Goal: Task Accomplishment & Management: Contribute content

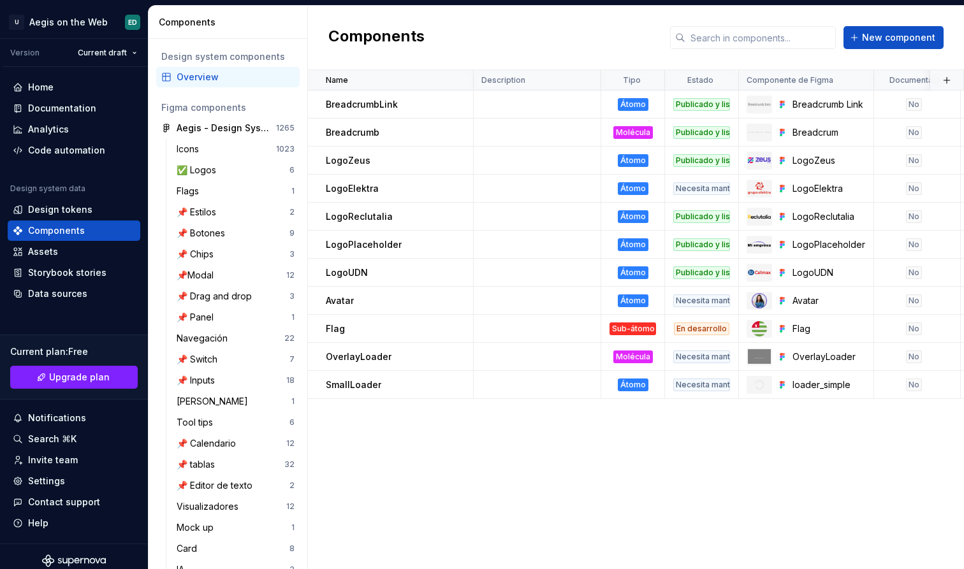
click at [601, 446] on div "Name Description Tipo Estado Componente de Figma Documentado Link de documentac…" at bounding box center [636, 319] width 656 height 499
click at [75, 289] on div "Data sources" at bounding box center [57, 293] width 59 height 13
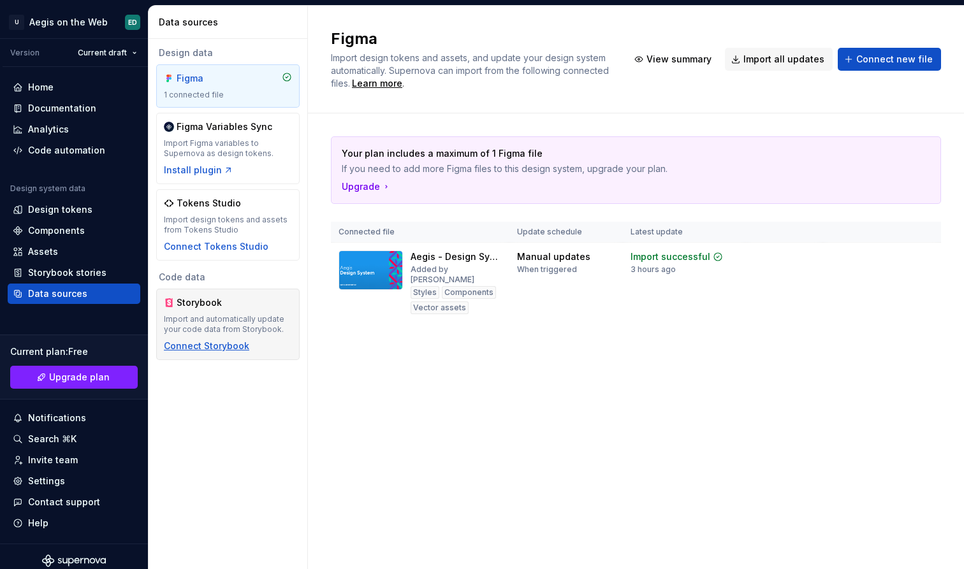
click at [212, 349] on div "Connect Storybook" at bounding box center [206, 346] width 85 height 13
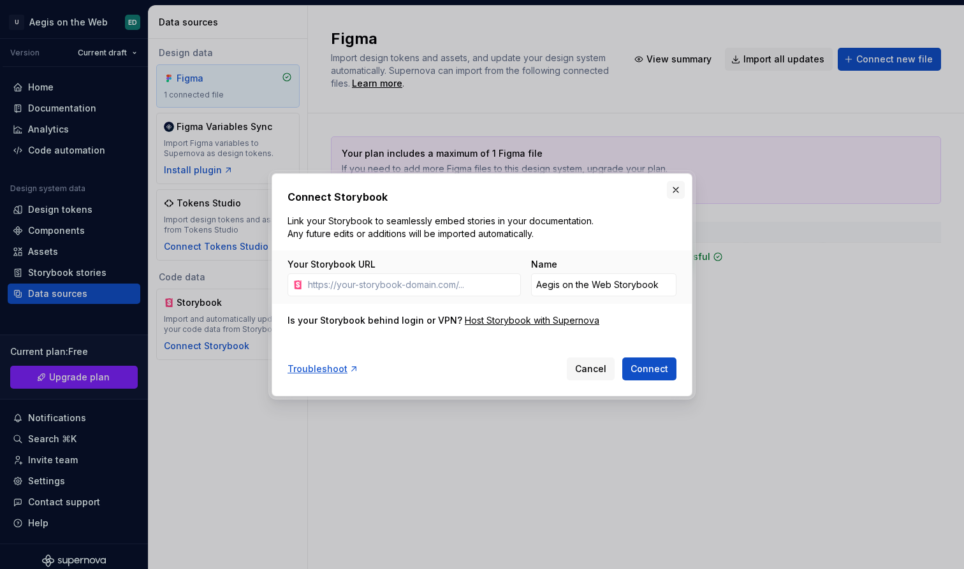
click at [673, 191] on button "button" at bounding box center [676, 190] width 18 height 18
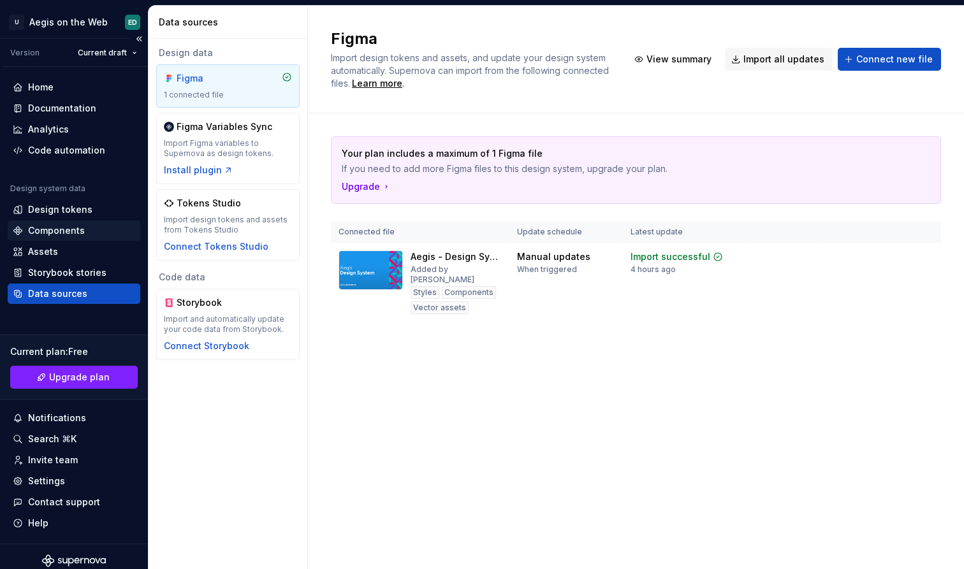
click at [68, 230] on div "Components" at bounding box center [56, 230] width 57 height 13
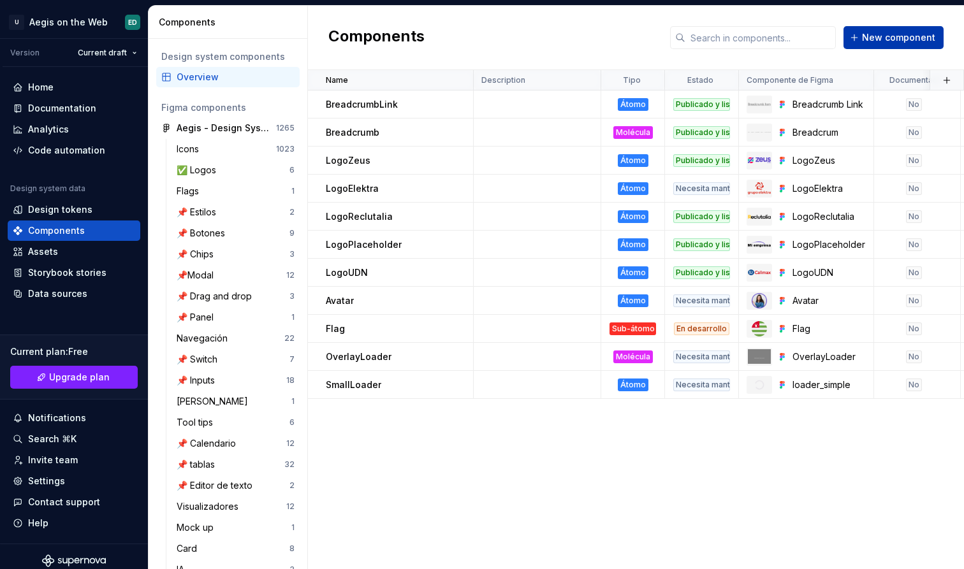
click at [906, 41] on span "New component" at bounding box center [898, 37] width 73 height 13
click at [914, 40] on body "U Aegis on the Web ED Version Current draft Home Documentation Analytics Code a…" at bounding box center [482, 284] width 964 height 569
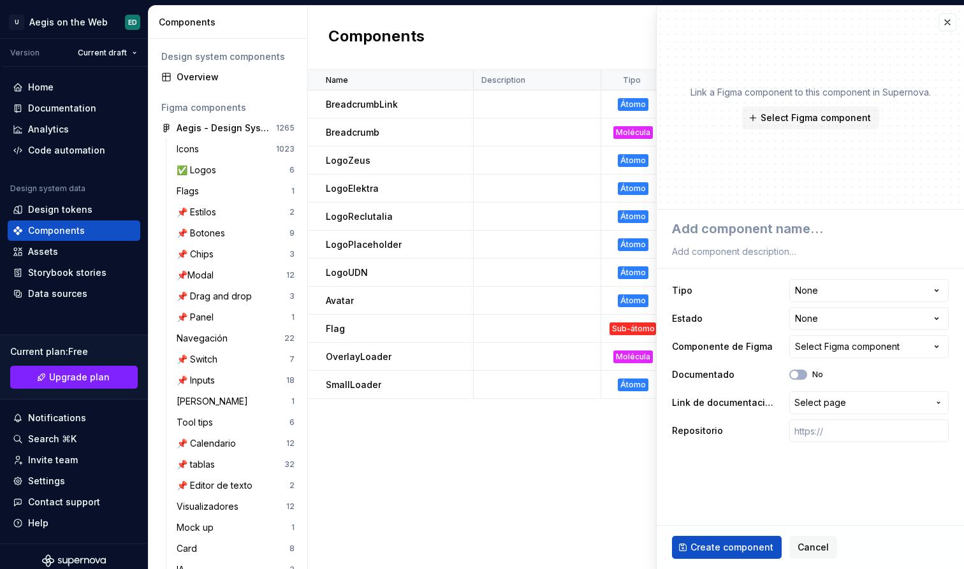
type textarea "*"
type textarea "N"
type textarea "*"
type textarea "No"
type textarea "*"
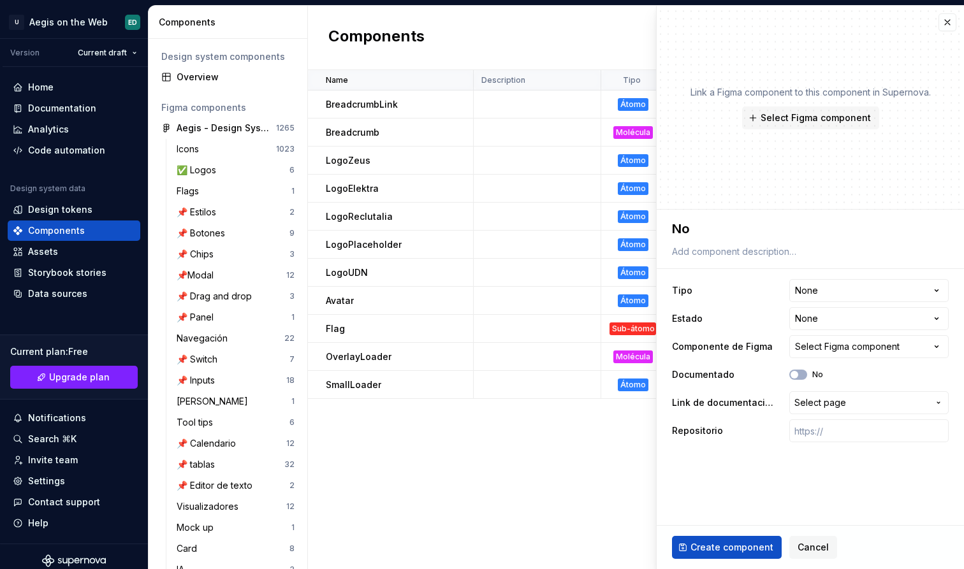
type textarea "Nor"
type textarea "*"
type textarea "Norm"
type textarea "*"
type textarea "[PERSON_NAME]"
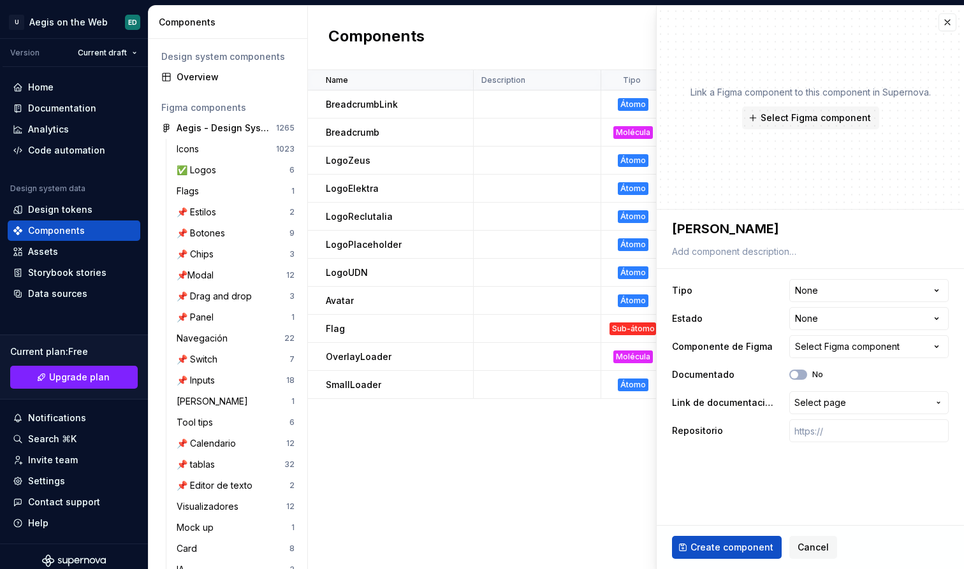
type textarea "*"
type textarea "Normal"
type textarea "*"
type textarea "Normalb"
type textarea "*"
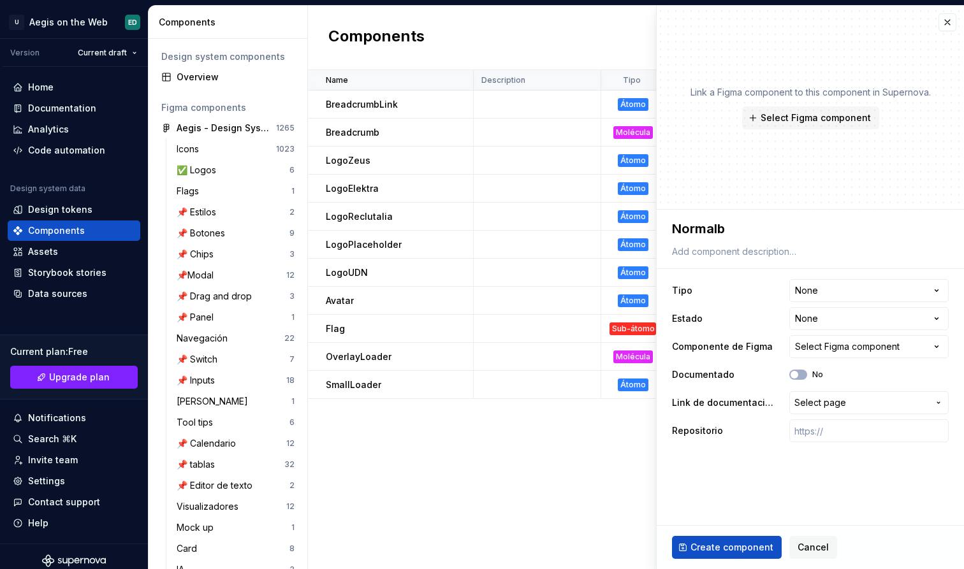
type textarea "Normalbu"
type textarea "*"
type textarea "Normalbut"
type textarea "*"
type textarea "Normalbutt"
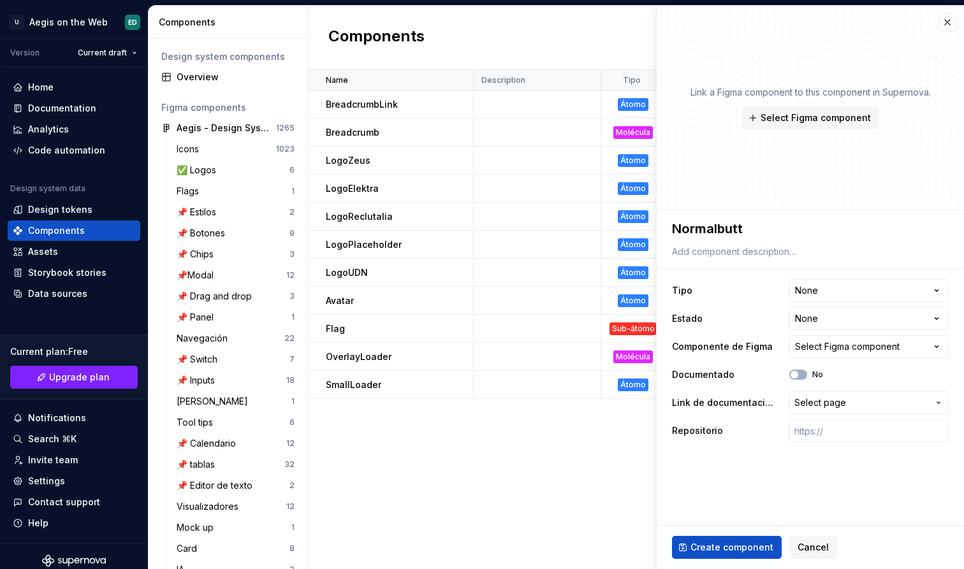
type textarea "*"
type textarea "Normalbutto"
type textarea "*"
type textarea "Normalbutt"
type textarea "*"
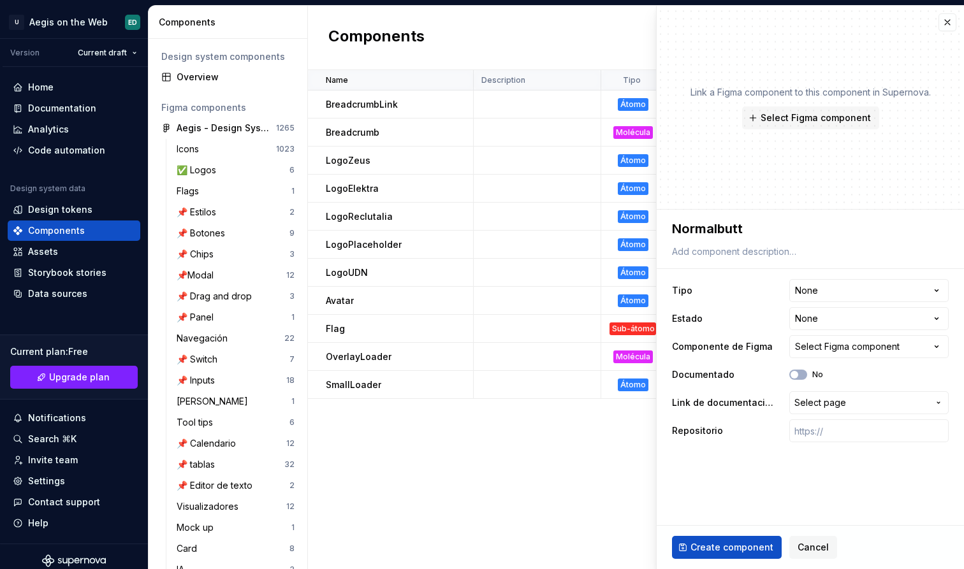
type textarea "Normalbut"
type textarea "*"
type textarea "Normalbu"
type textarea "*"
type textarea "Normalb"
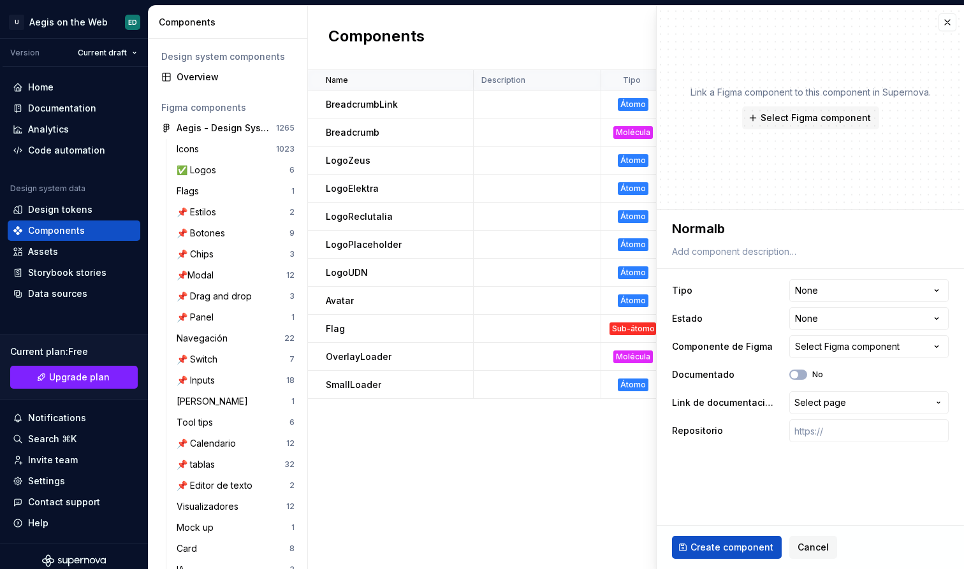
type textarea "*"
type textarea "Normal"
type textarea "*"
type textarea "NormalB"
type textarea "*"
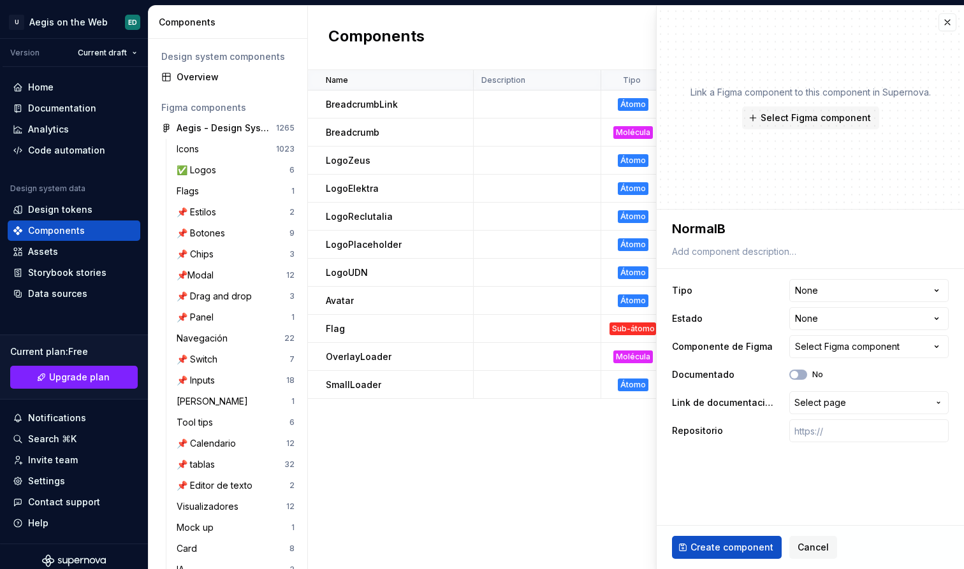
type textarea "NormalBu"
type textarea "*"
type textarea "NormalBut"
type textarea "*"
type textarea "NormalButt"
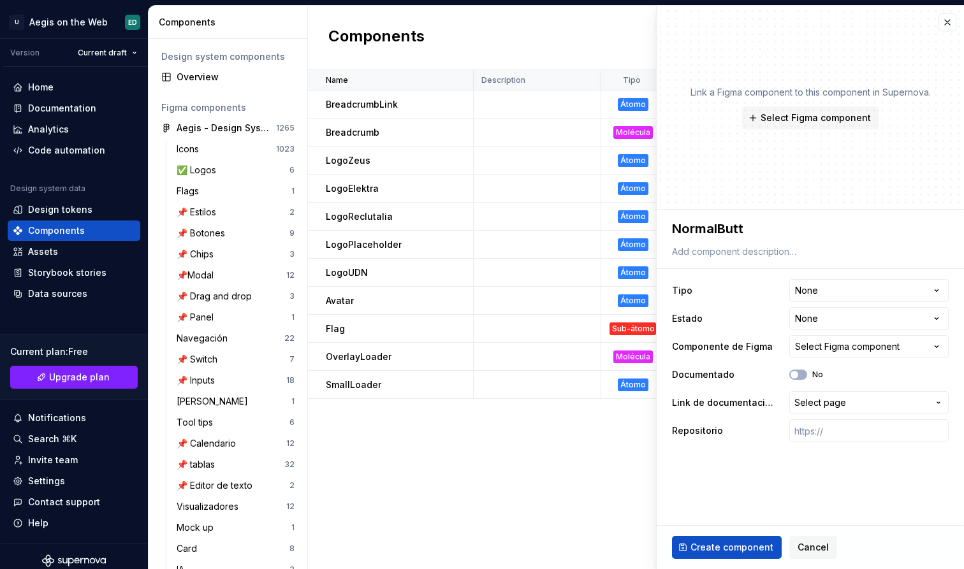
type textarea "*"
type textarea "NormalButto"
type textarea "*"
type textarea "NormalButton"
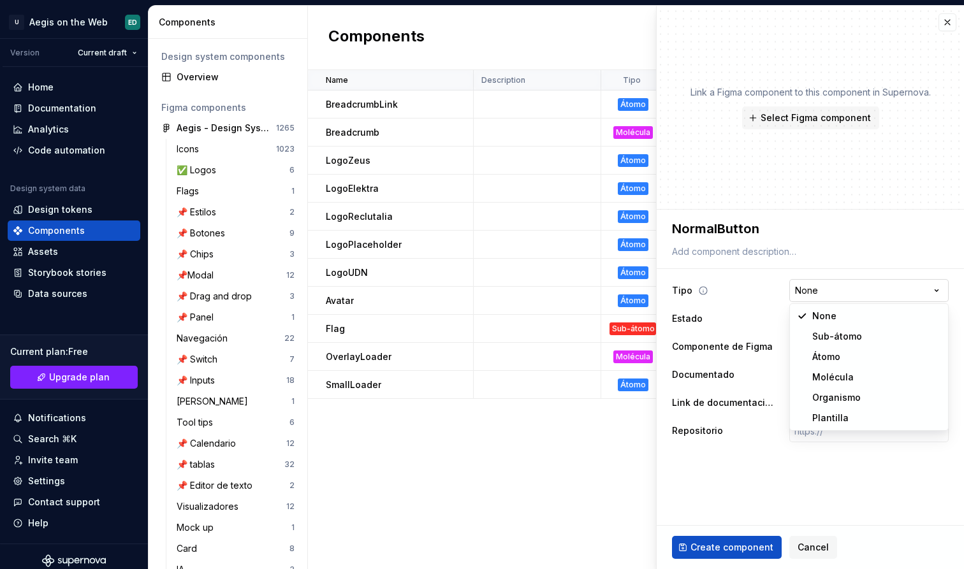
click at [852, 284] on html "U Aegis on the Web ED Version Current draft Home Documentation Analytics Code a…" at bounding box center [482, 284] width 964 height 569
select select "**********"
type textarea "*"
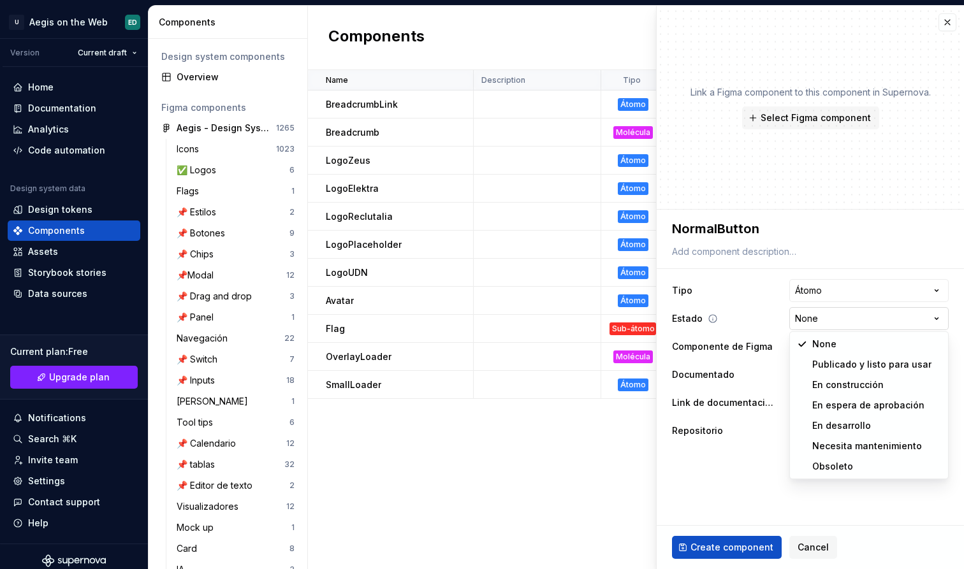
click at [864, 321] on html "U Aegis on the Web ED Version Current draft Home Documentation Analytics Code a…" at bounding box center [482, 284] width 964 height 569
select select "**********"
type textarea "*"
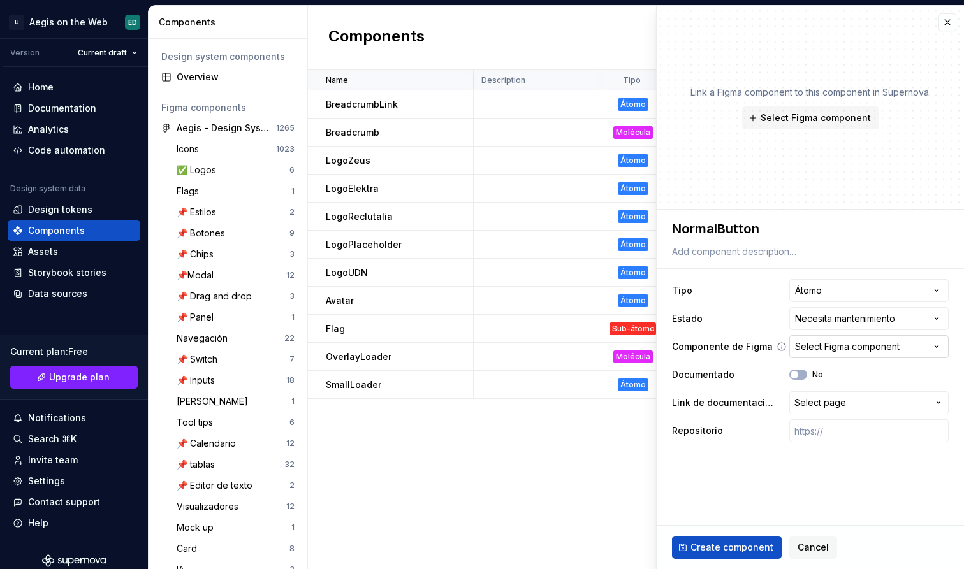
click at [848, 352] on div "Select Figma component" at bounding box center [847, 346] width 105 height 13
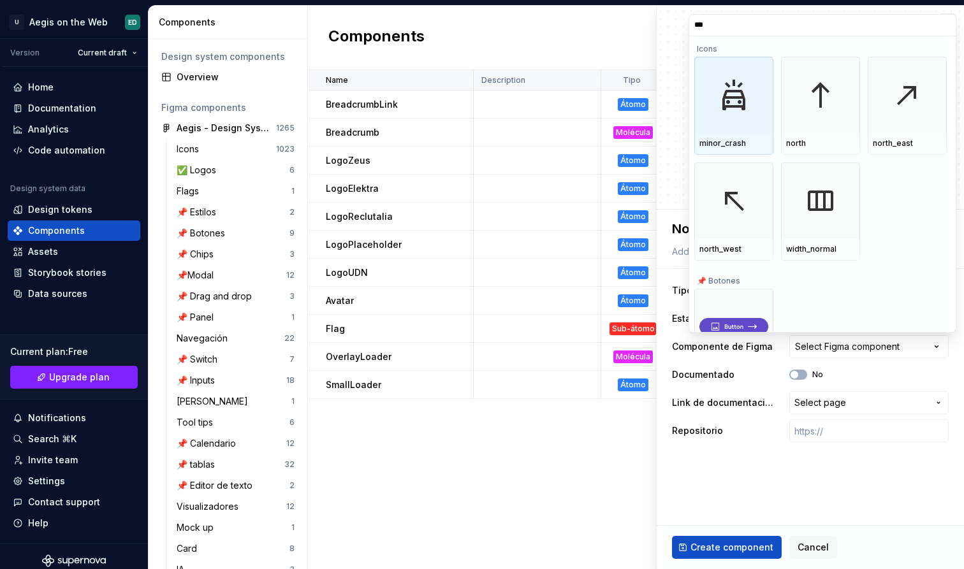
type input "****"
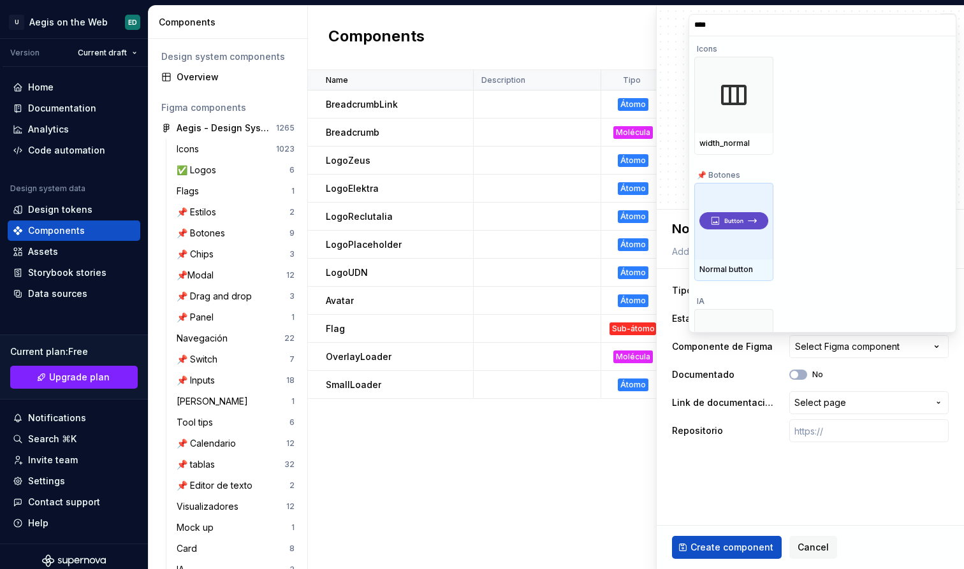
click at [719, 257] on div at bounding box center [733, 221] width 79 height 76
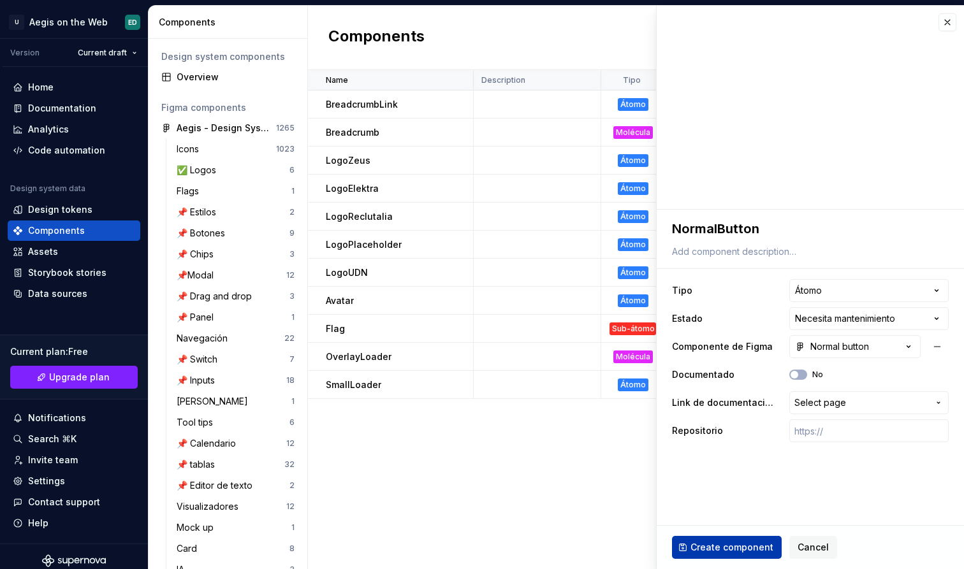
click at [734, 548] on span "Create component" at bounding box center [731, 547] width 83 height 13
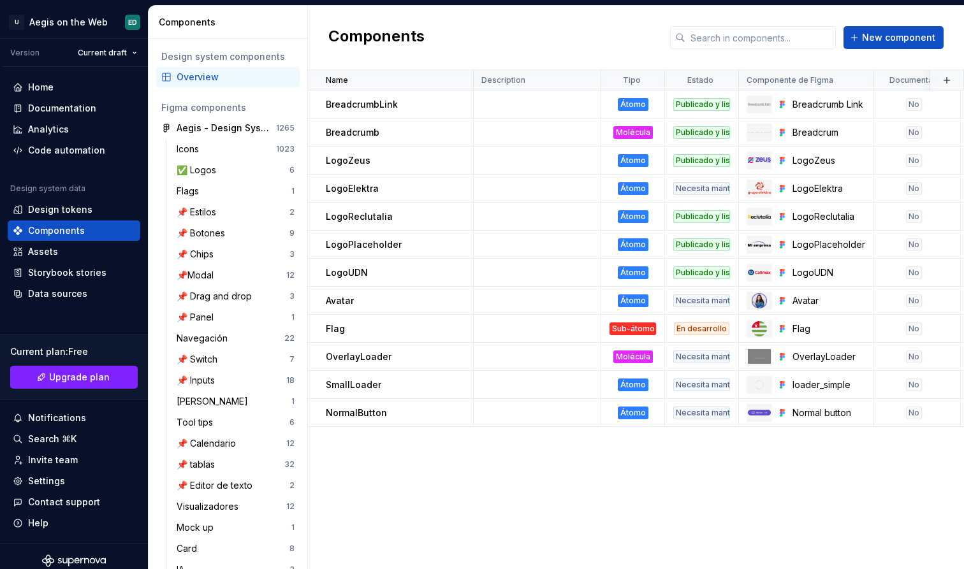
click at [889, 54] on div "Components New component" at bounding box center [636, 38] width 656 height 64
click at [912, 41] on span "New component" at bounding box center [898, 37] width 73 height 13
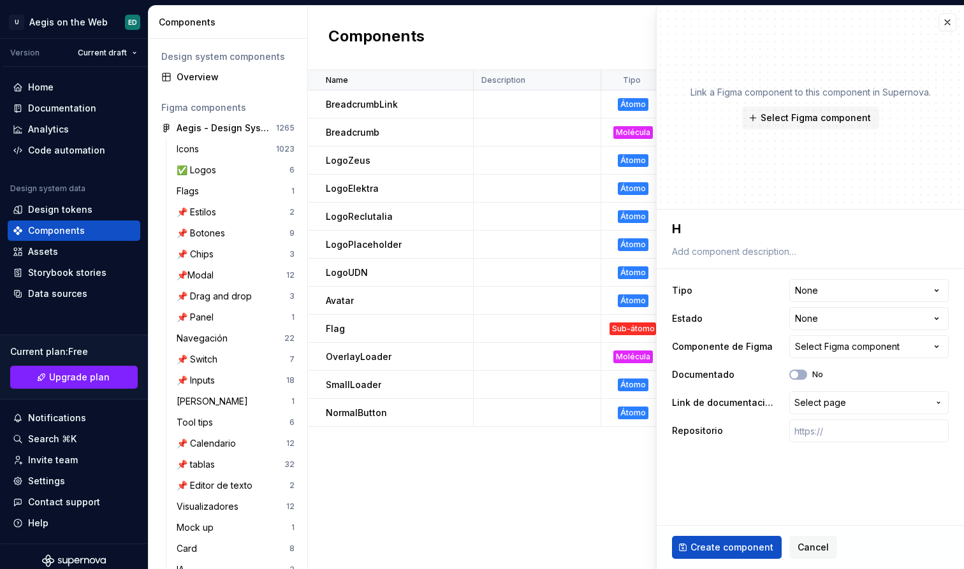
type textarea "*"
type textarea "H"
type textarea "*"
type textarea "He"
type textarea "*"
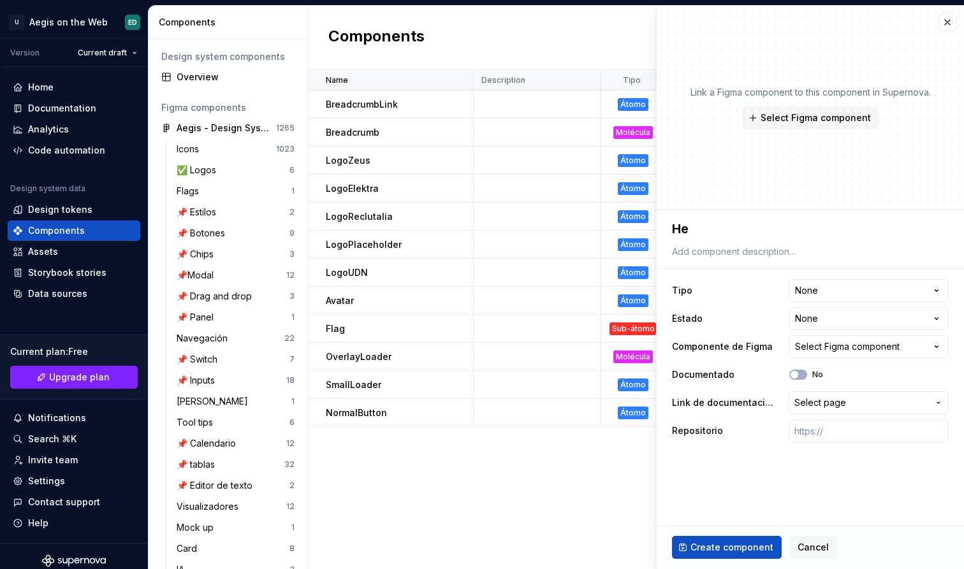
type textarea "Hea"
type textarea "*"
type textarea "Head"
type textarea "*"
type textarea "Heade"
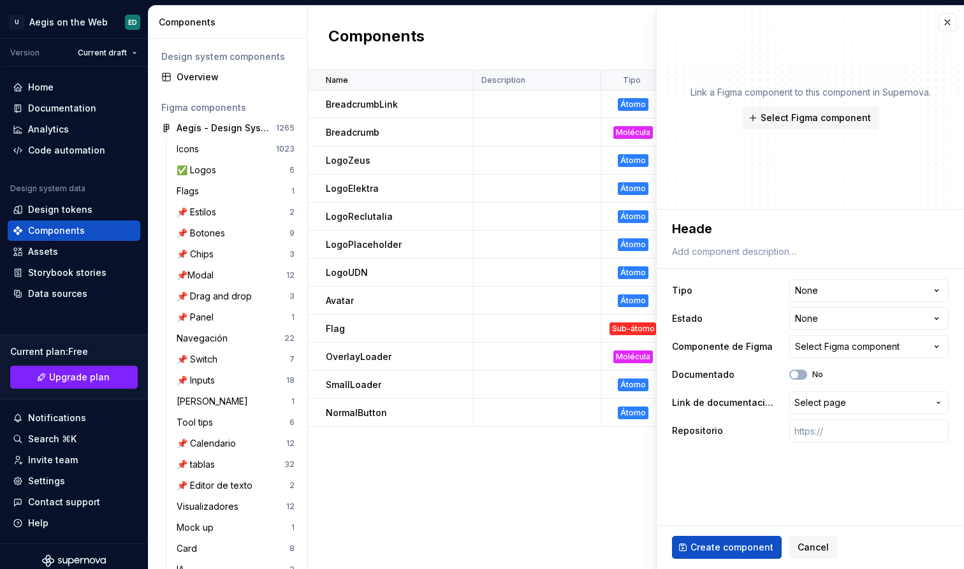
type textarea "*"
type textarea "Header"
type textarea "*"
type textarea "Header"
type textarea "*"
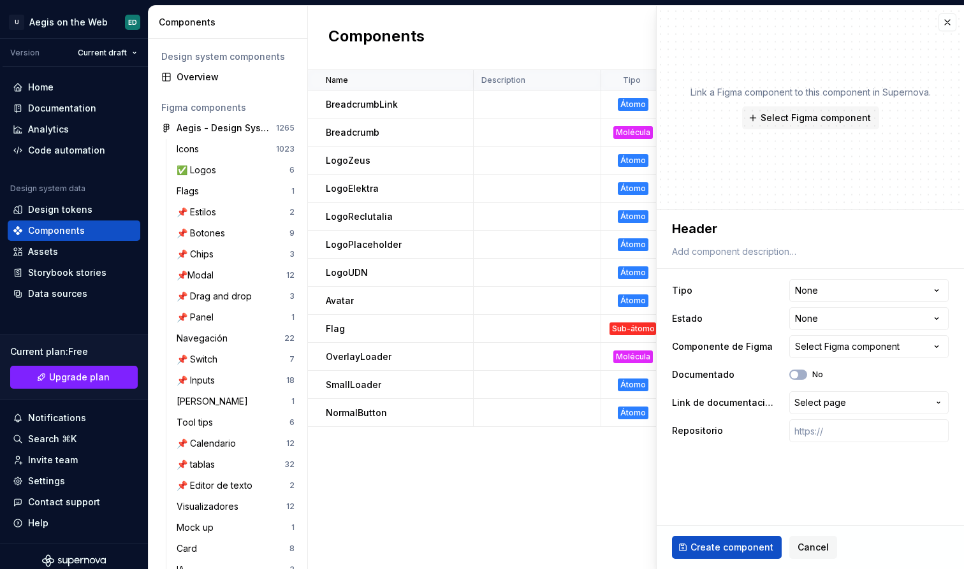
type textarea "Header"
type textarea "*"
type textarea "HeaderB"
type textarea "*"
type textarea "HeaderBu"
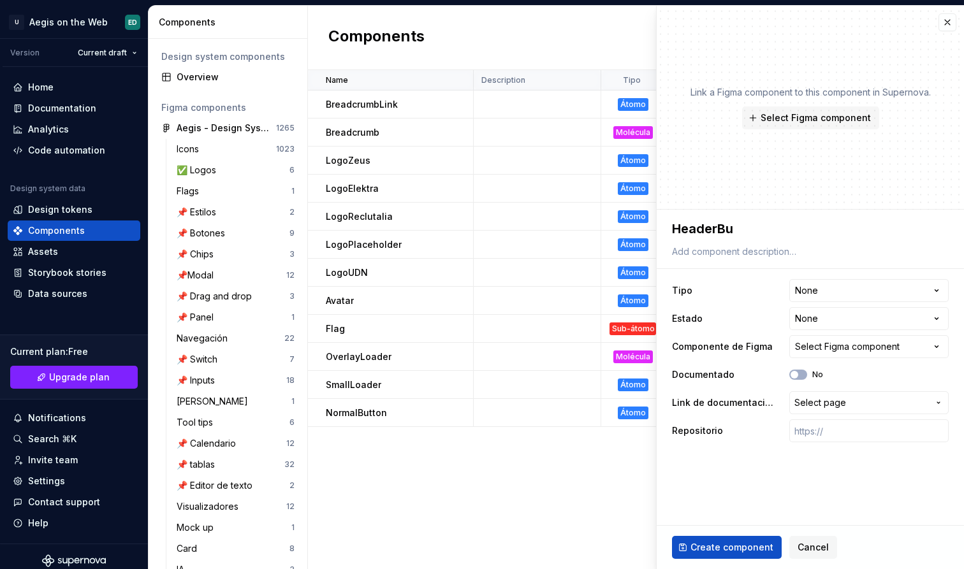
type textarea "*"
type textarea "HeaderBut"
type textarea "*"
type textarea "HeaderButt"
type textarea "*"
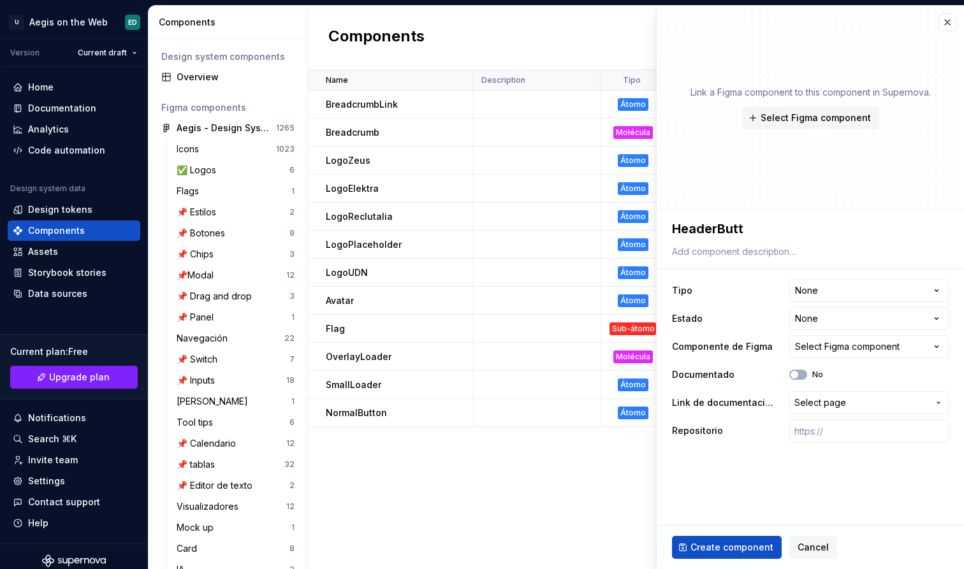
type textarea "HeaderButto"
type textarea "*"
type textarea "HeaderButton"
click at [836, 294] on html "U Aegis on the Web ED Version Current draft Home Documentation Analytics Code a…" at bounding box center [482, 284] width 964 height 569
select select "**********"
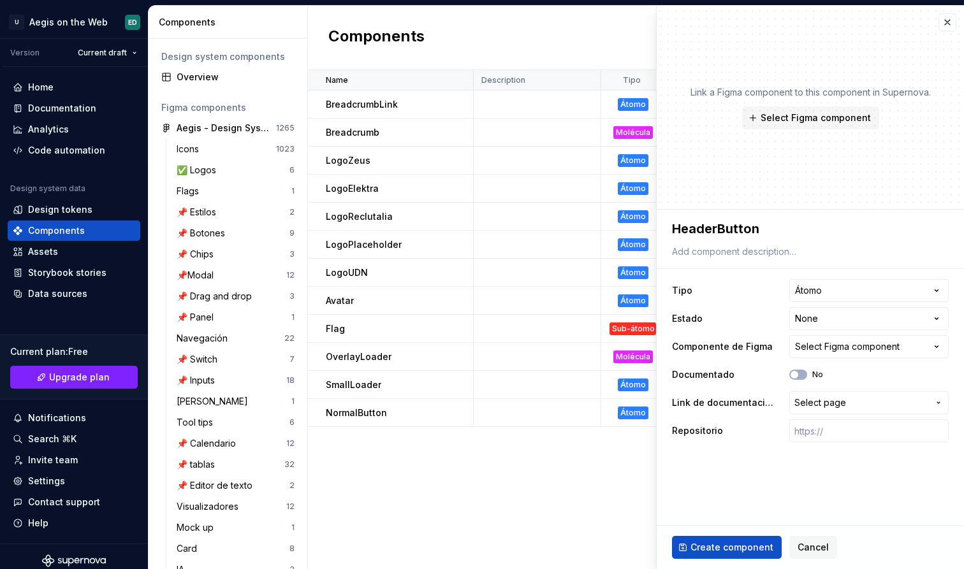
type textarea "*"
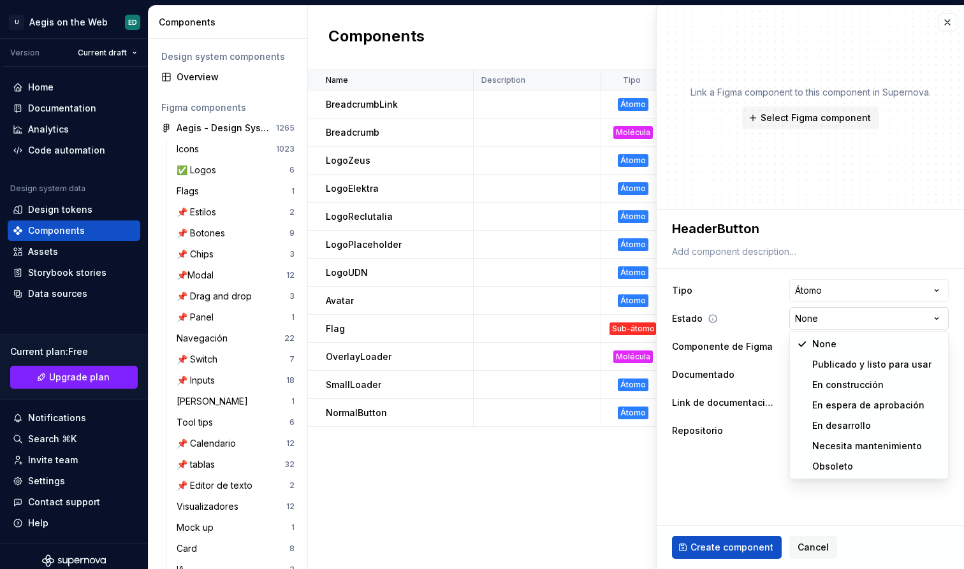
click at [882, 320] on html "U Aegis on the Web ED Version Current draft Home Documentation Analytics Code a…" at bounding box center [482, 284] width 964 height 569
select select "**********"
type textarea "*"
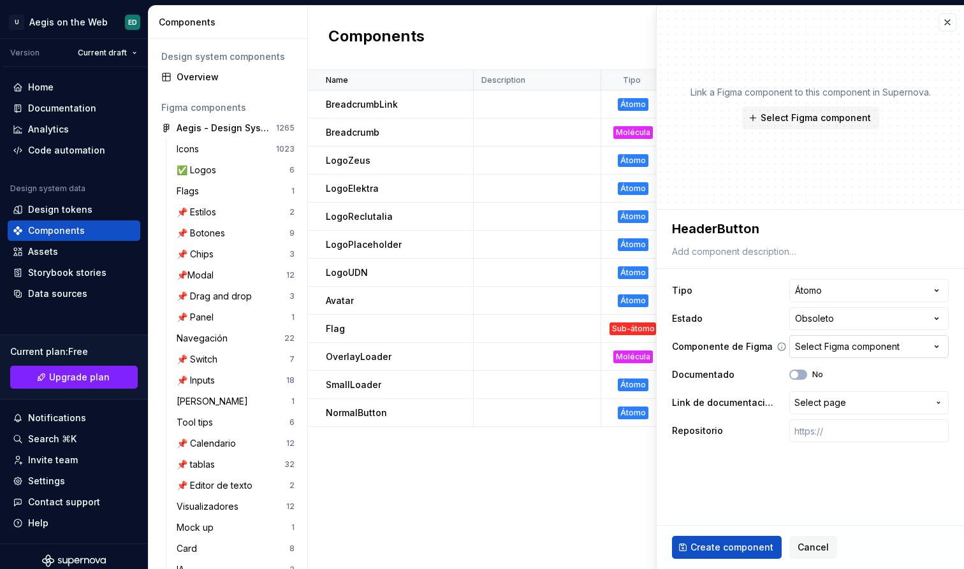
click at [846, 351] on div "Select Figma component" at bounding box center [847, 346] width 105 height 13
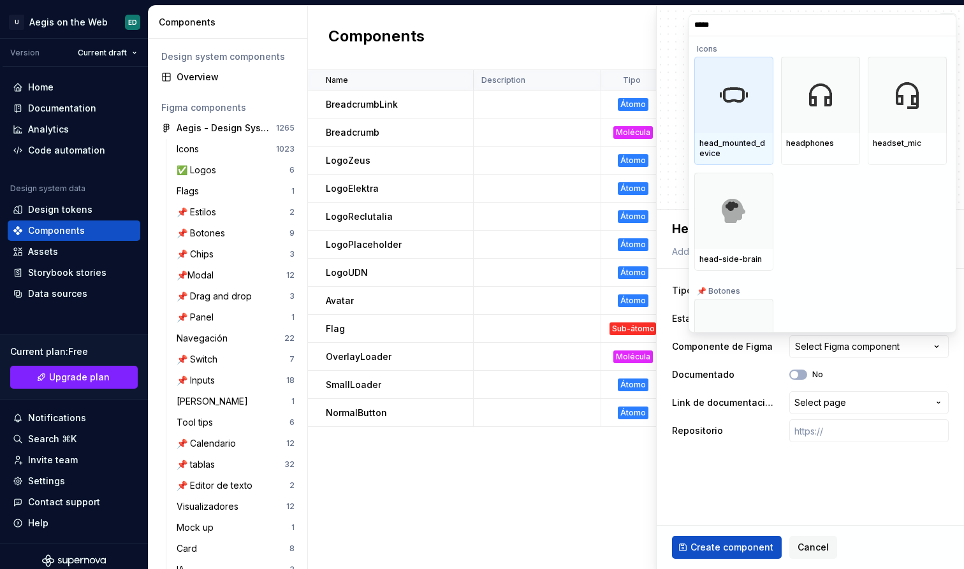
type input "******"
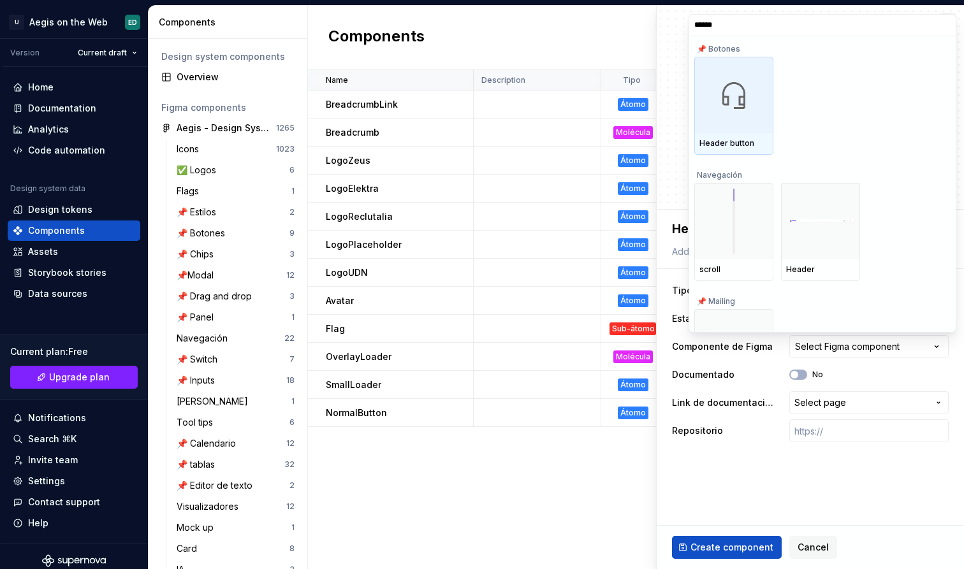
click at [754, 117] on img at bounding box center [733, 94] width 51 height 51
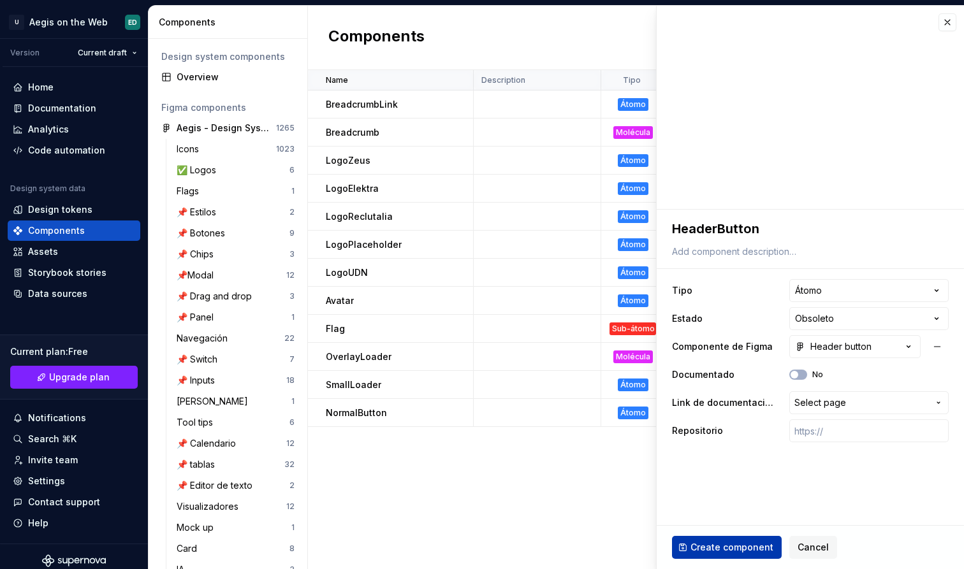
click at [720, 540] on button "Create component" at bounding box center [727, 547] width 110 height 23
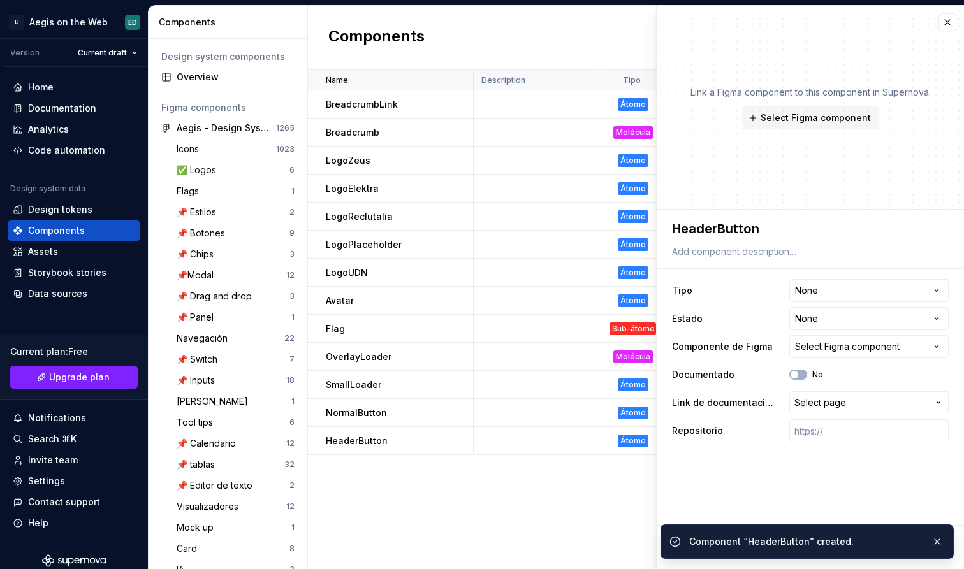
type textarea "*"
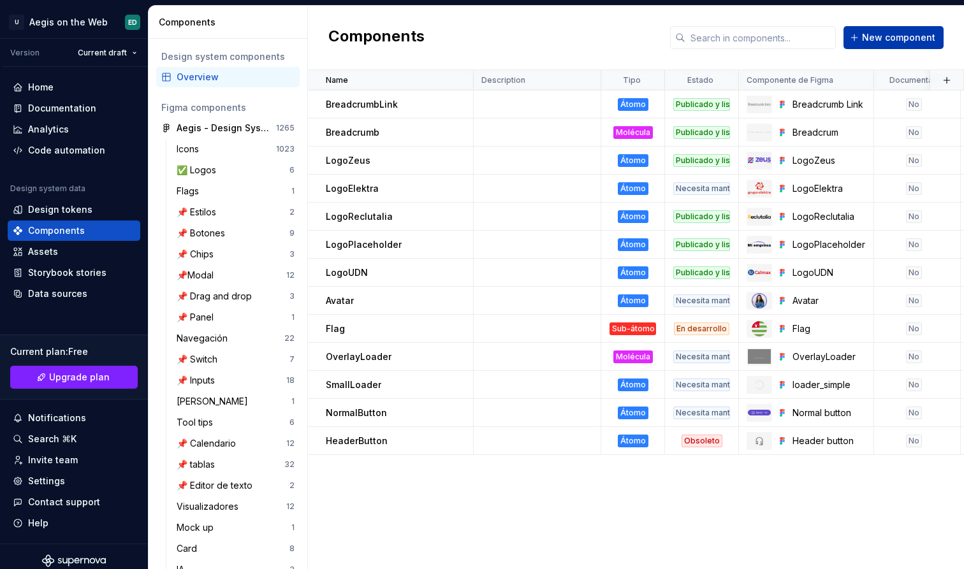
click at [906, 41] on span "New component" at bounding box center [898, 37] width 73 height 13
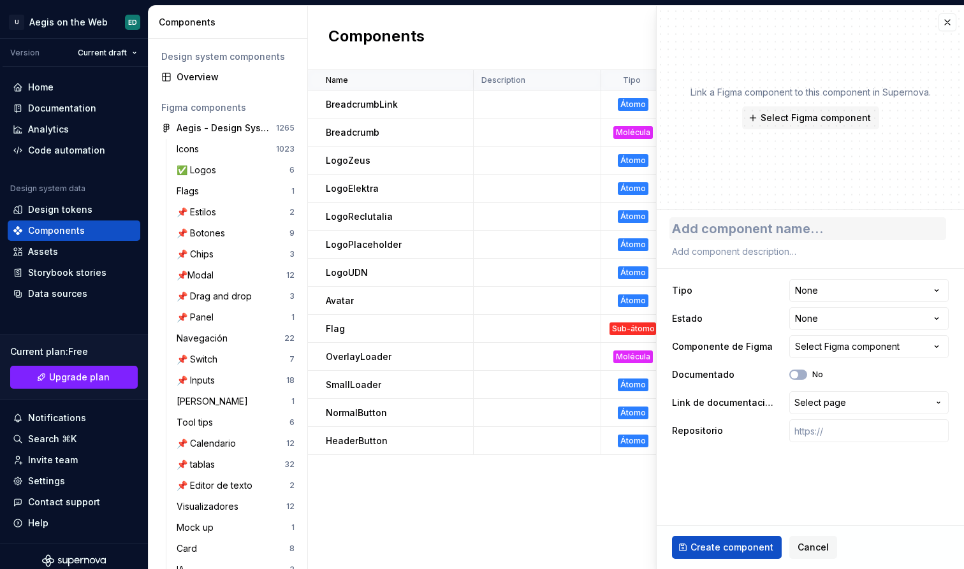
type textarea "*"
type textarea "C"
type textarea "*"
type textarea "Cl"
type textarea "*"
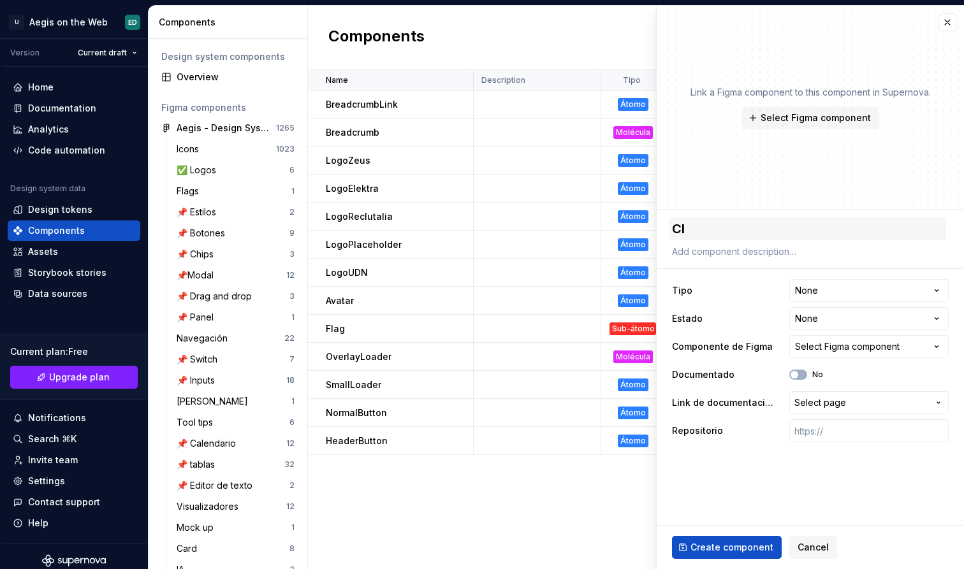
type textarea "Clo"
type textarea "*"
type textarea "Clos"
type textarea "*"
type textarea "Close"
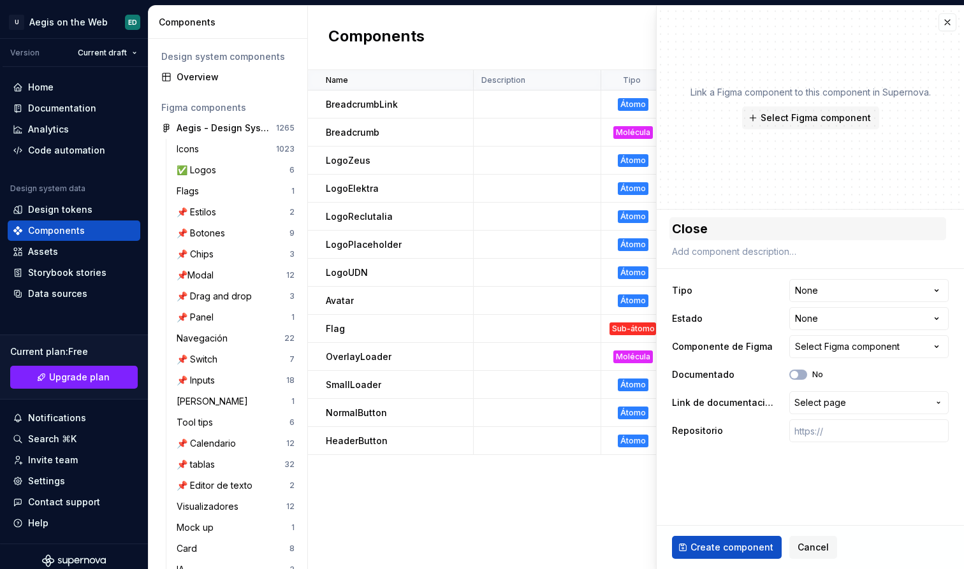
type textarea "*"
type textarea "CloseB"
type textarea "*"
type textarea "CloseBu"
type textarea "*"
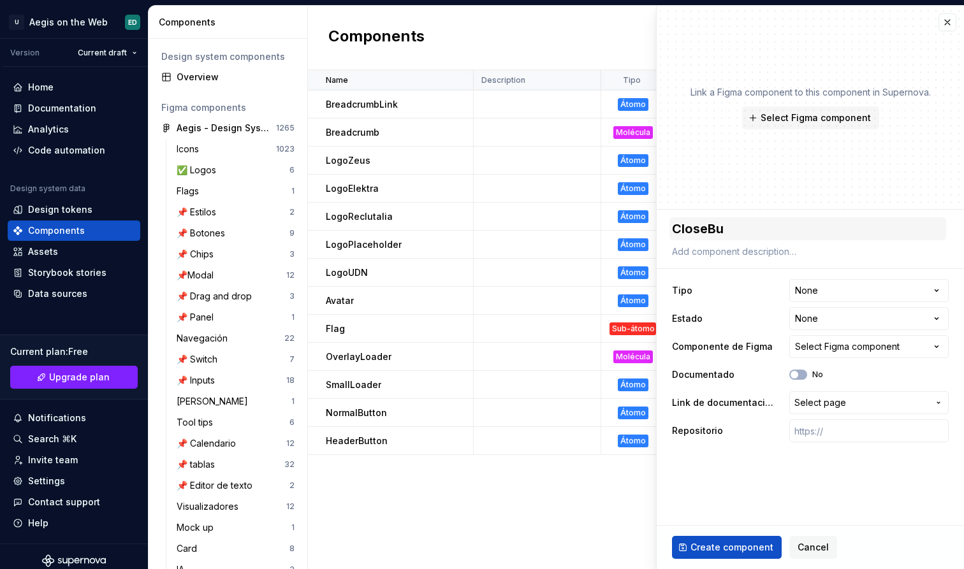
type textarea "CloseBut"
type textarea "*"
type textarea "CloseButt"
type textarea "*"
type textarea "CloseButto"
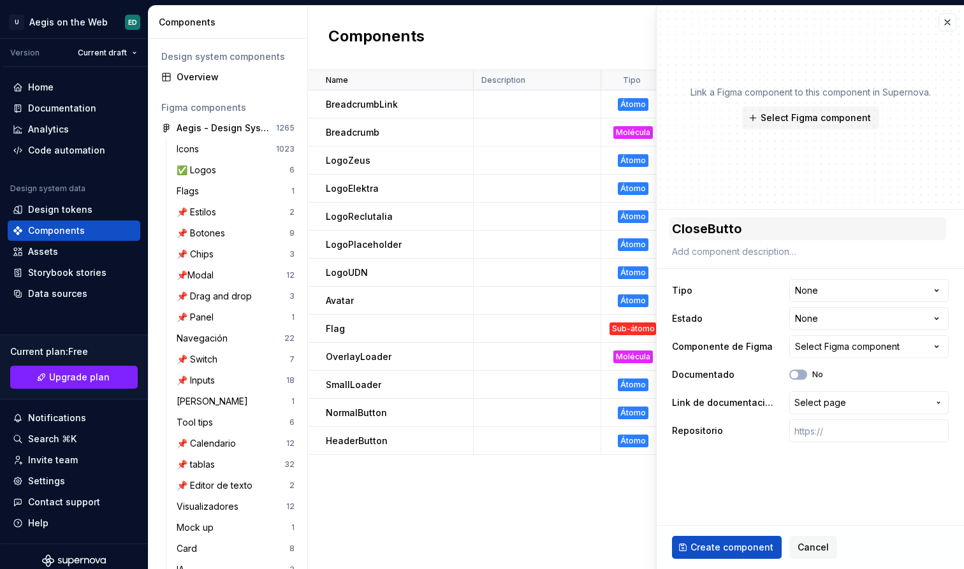
type textarea "*"
type textarea "CloseButton"
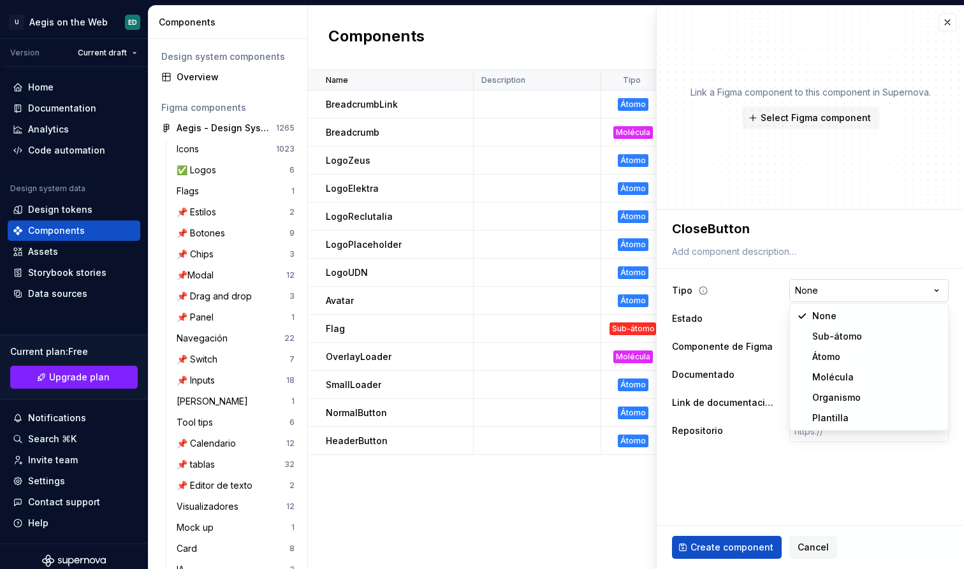
click at [801, 294] on html "U Aegis on the Web ED Version Current draft Home Documentation Analytics Code a…" at bounding box center [482, 284] width 964 height 569
select select "**********"
type textarea "*"
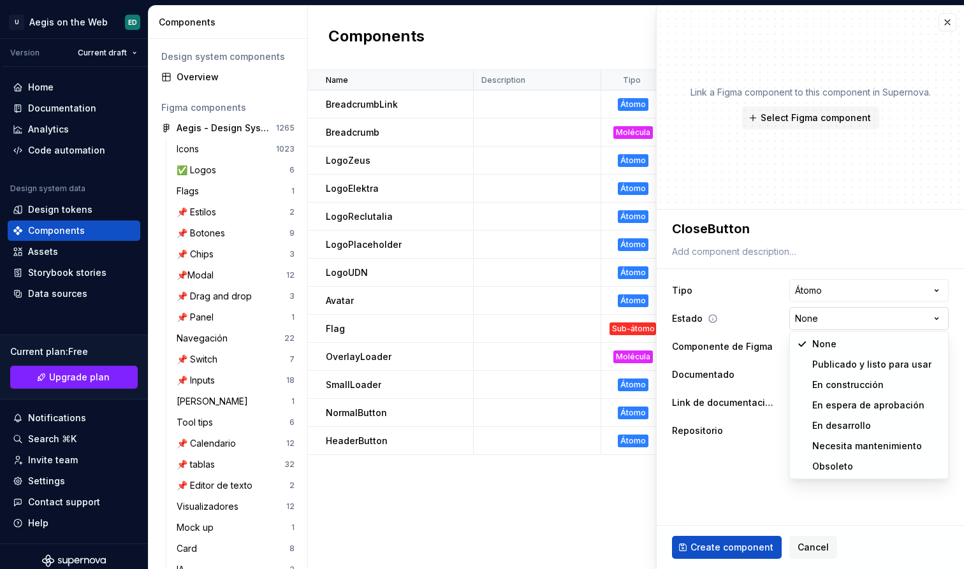
click at [902, 321] on html "U Aegis on the Web ED Version Current draft Home Documentation Analytics Code a…" at bounding box center [482, 284] width 964 height 569
select select "**********"
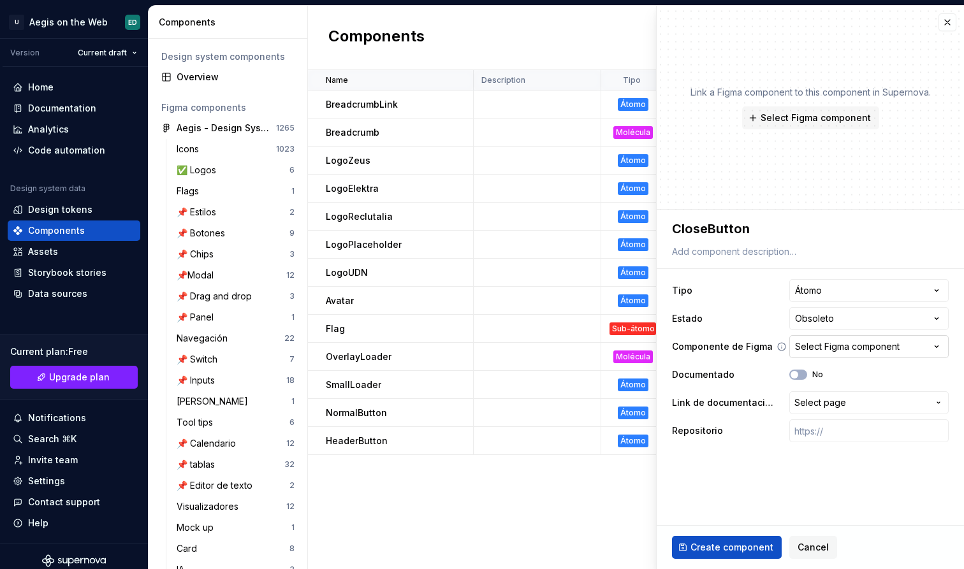
type textarea "*"
click at [839, 349] on div "Select Figma component" at bounding box center [847, 346] width 105 height 13
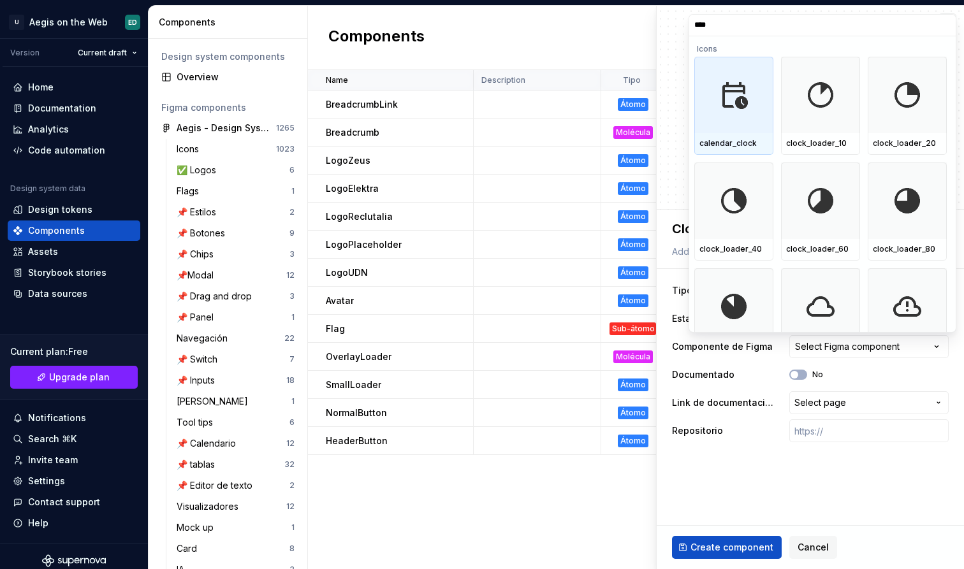
type input "*****"
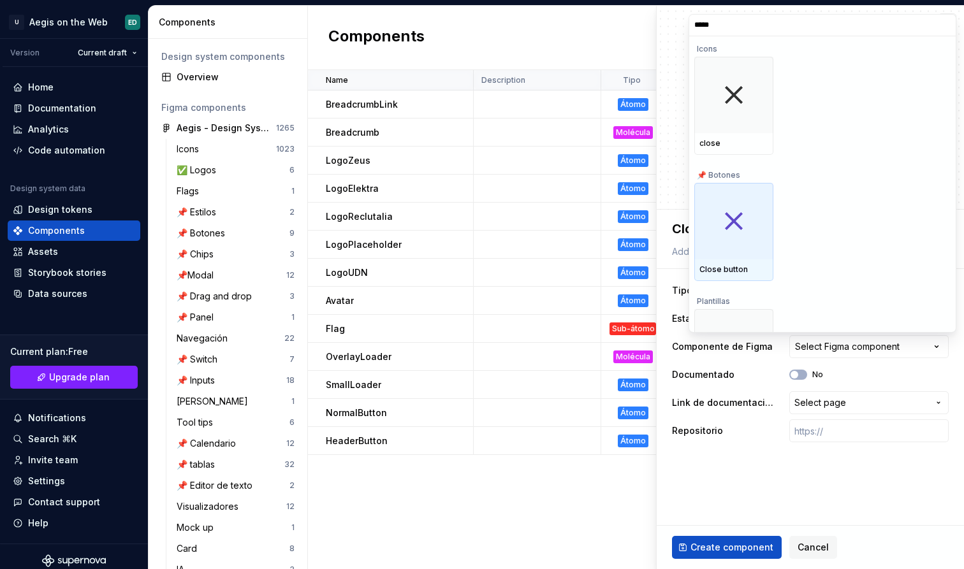
click at [767, 260] on div "Close button" at bounding box center [733, 270] width 79 height 22
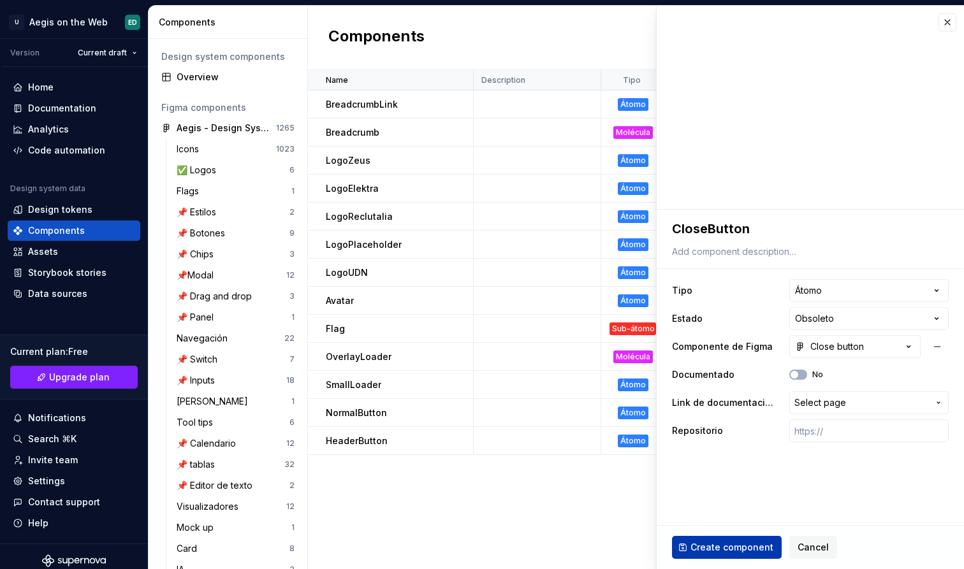
click at [768, 548] on span "Create component" at bounding box center [731, 547] width 83 height 13
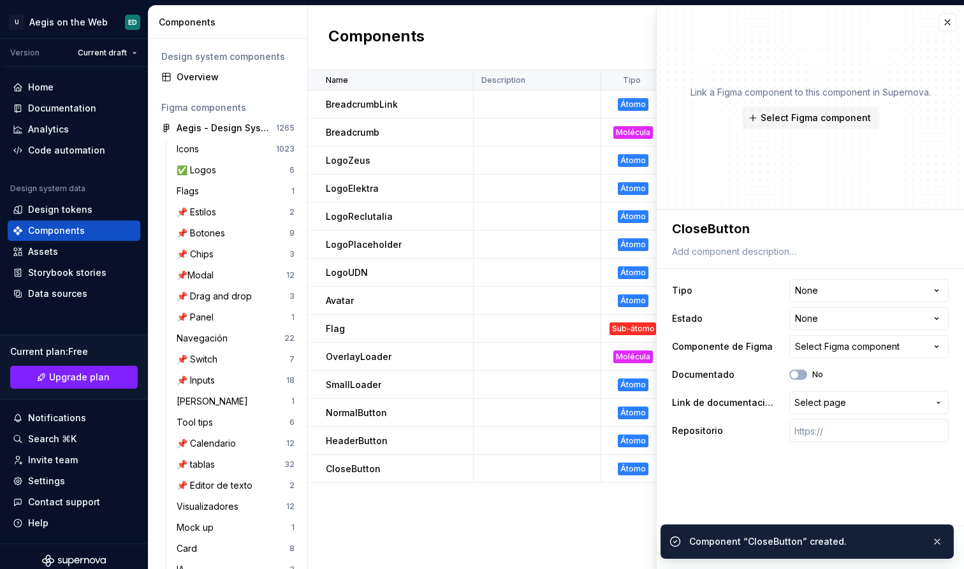
type textarea "*"
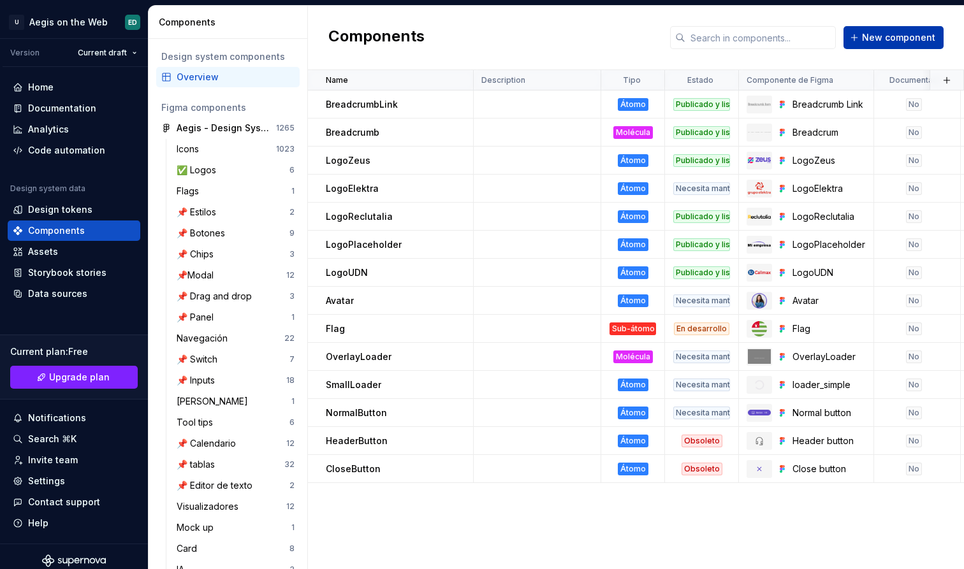
click at [900, 27] on button "New component" at bounding box center [893, 37] width 100 height 23
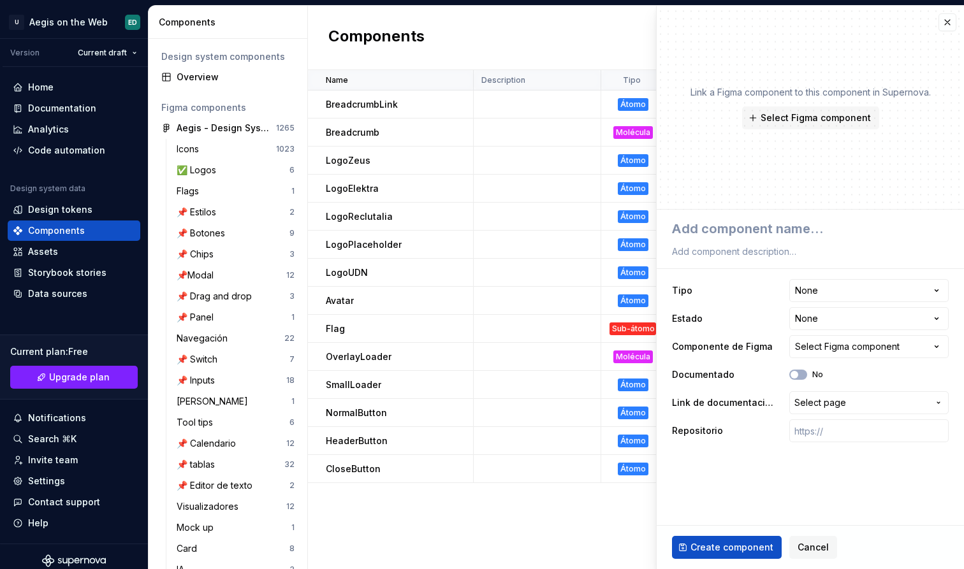
type textarea "*"
type textarea "D"
type textarea "*"
type textarea "De"
type textarea "*"
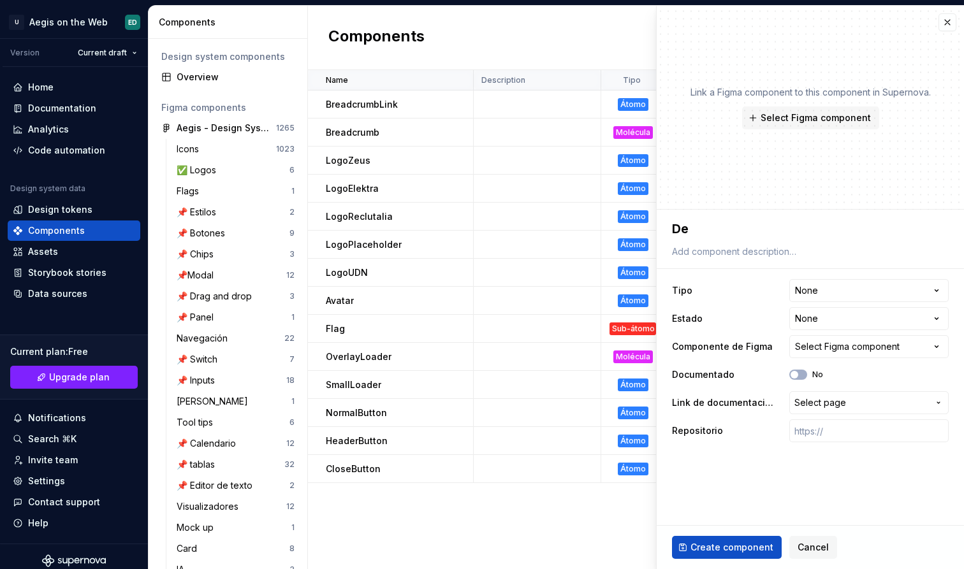
type textarea "Del"
type textarea "*"
type textarea "Dele"
type textarea "*"
type textarea "Delet"
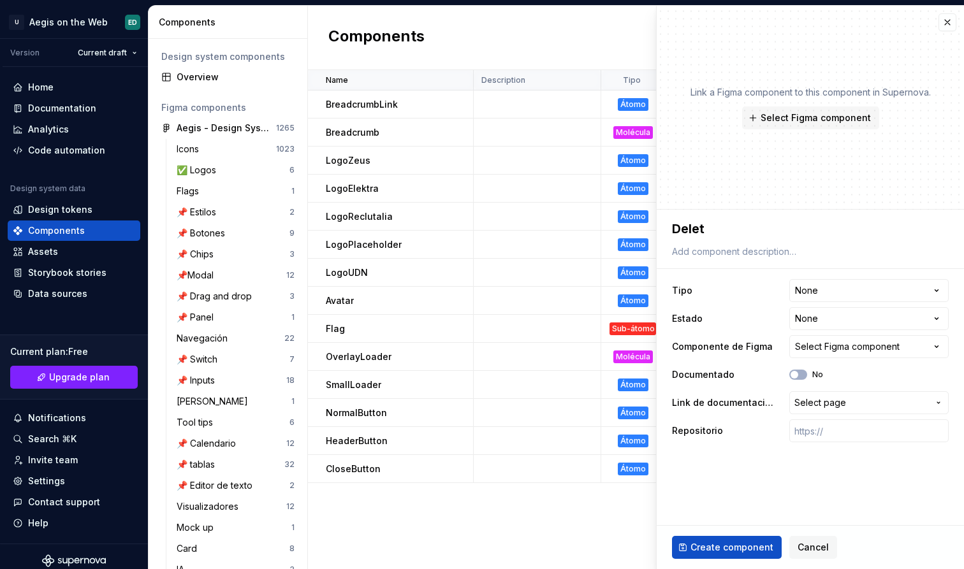
type textarea "*"
type textarea "Delete"
type textarea "*"
type textarea "DeleteB"
type textarea "*"
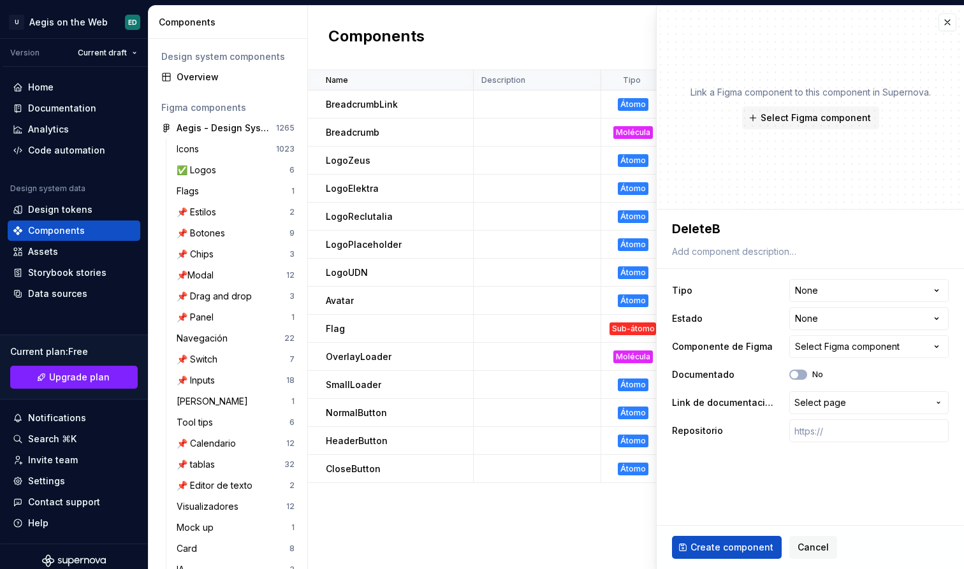
type textarea "DeleteBu"
type textarea "*"
type textarea "DeleteBut"
type textarea "*"
type textarea "DeleteButt"
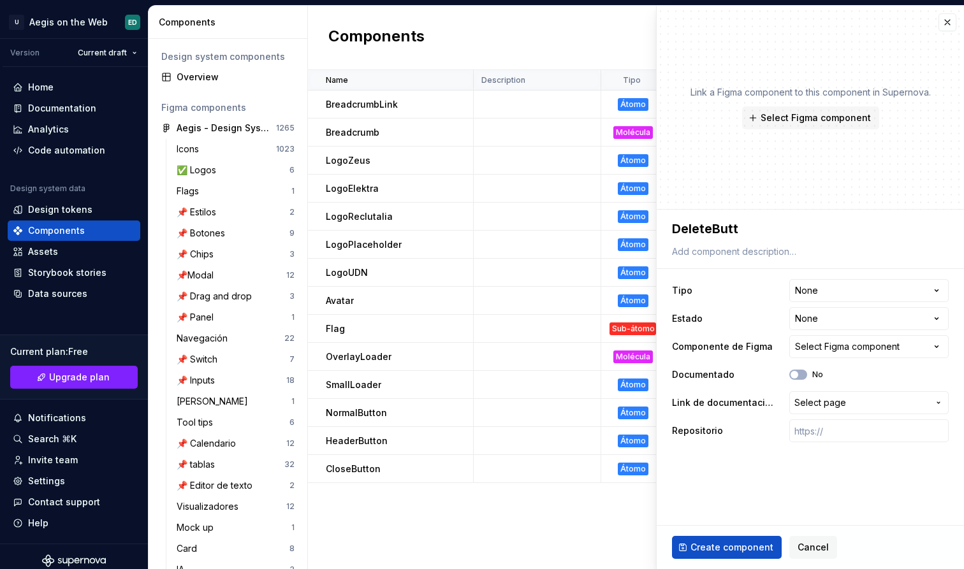
type textarea "*"
type textarea "DeleteButto"
type textarea "*"
type textarea "DeleteButton"
click at [876, 283] on html "U Aegis on the Web ED Version Current draft Home Documentation Analytics Code a…" at bounding box center [482, 284] width 964 height 569
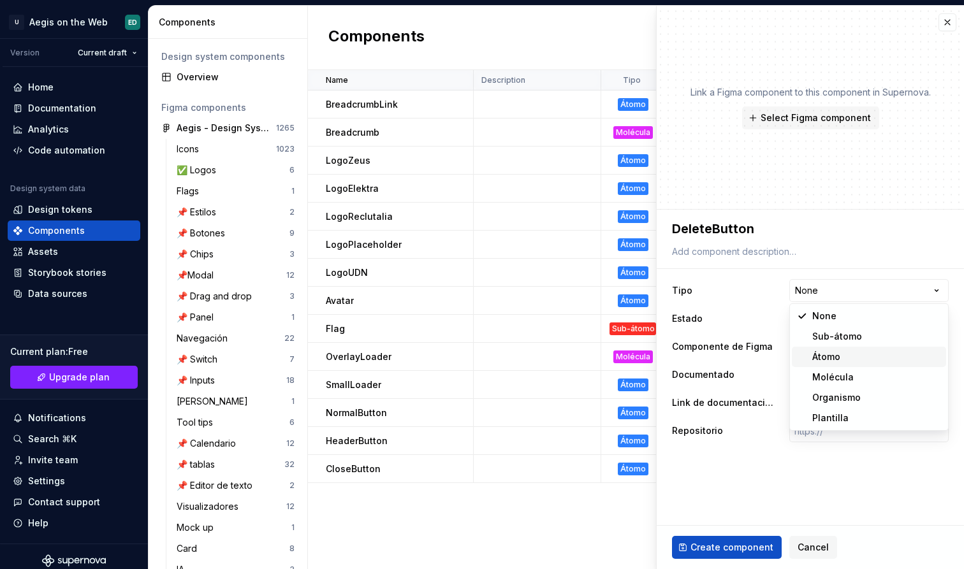
select select "**********"
type textarea "*"
click at [866, 316] on html "U Aegis on the Web ED Version Current draft Home Documentation Analytics Code a…" at bounding box center [482, 284] width 964 height 569
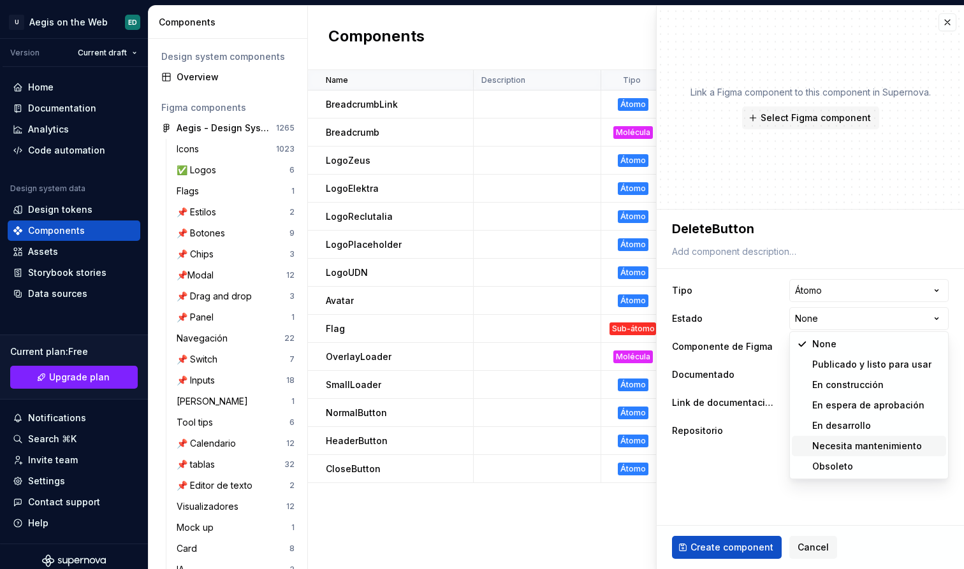
select select "**********"
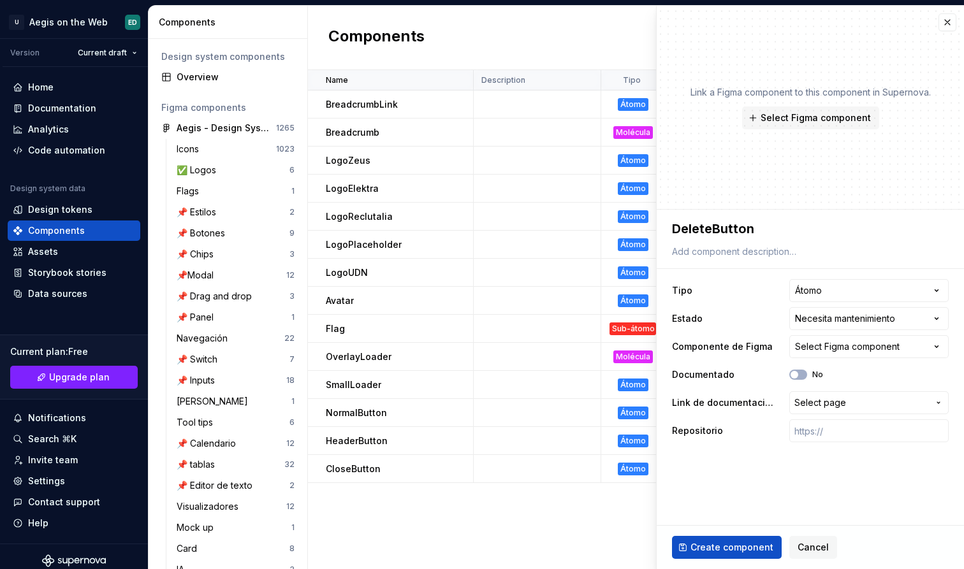
type textarea "*"
click at [840, 358] on button "Select Figma component" at bounding box center [868, 346] width 159 height 23
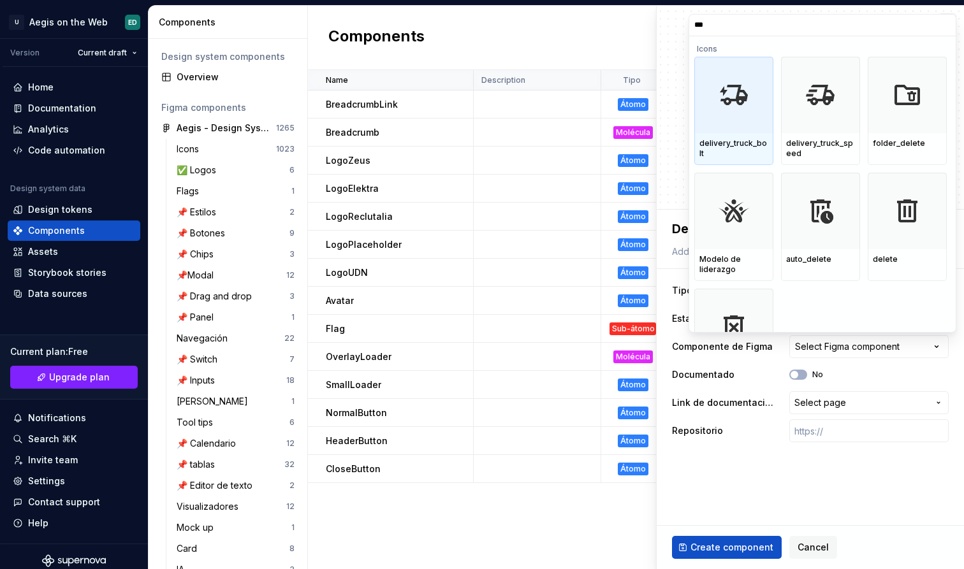
type input "****"
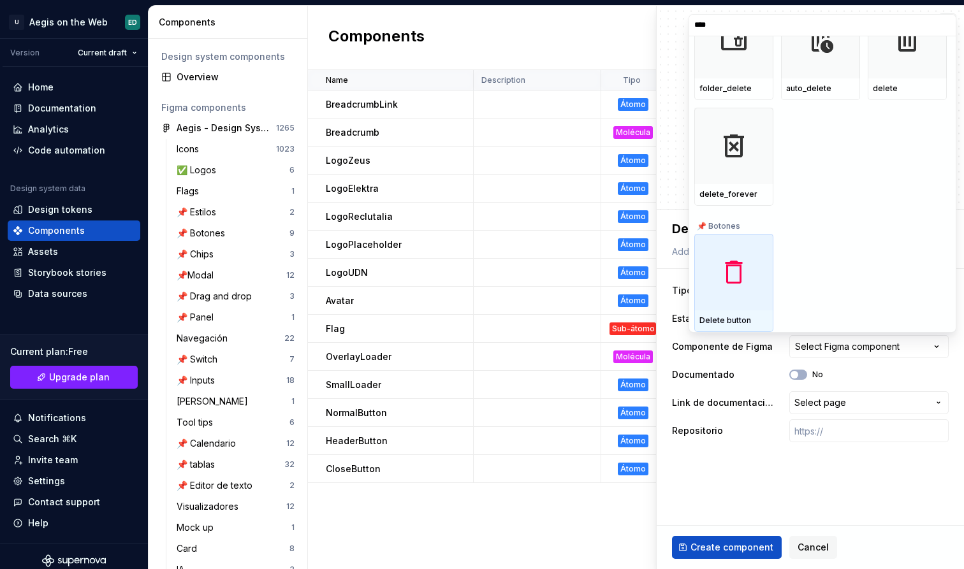
scroll to position [55, 0]
click at [733, 270] on img at bounding box center [733, 272] width 61 height 61
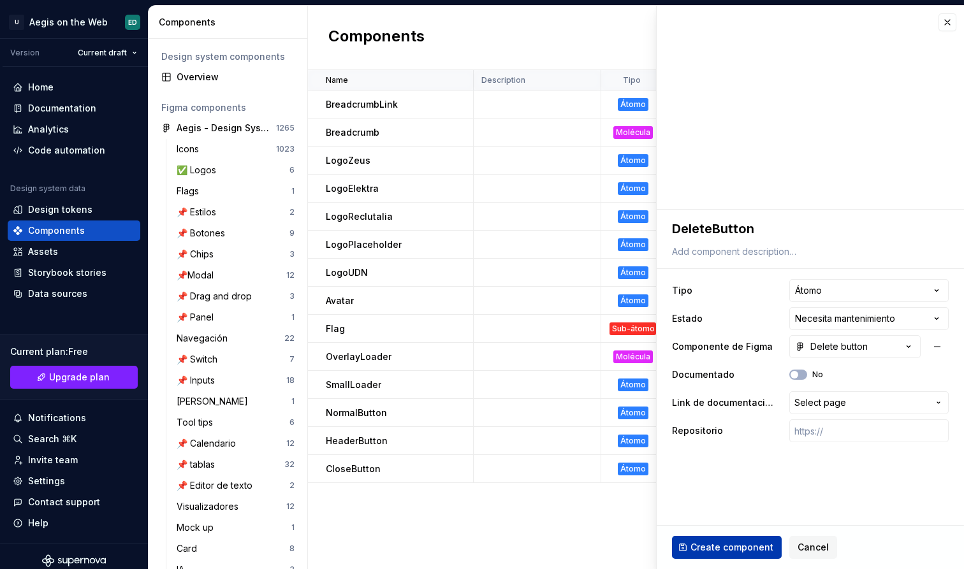
click at [737, 551] on span "Create component" at bounding box center [731, 547] width 83 height 13
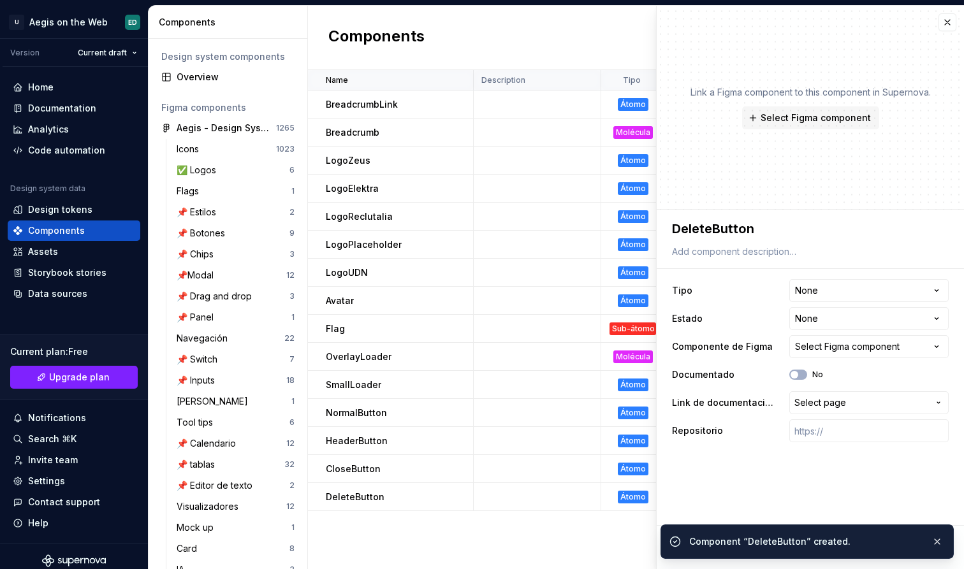
type textarea "*"
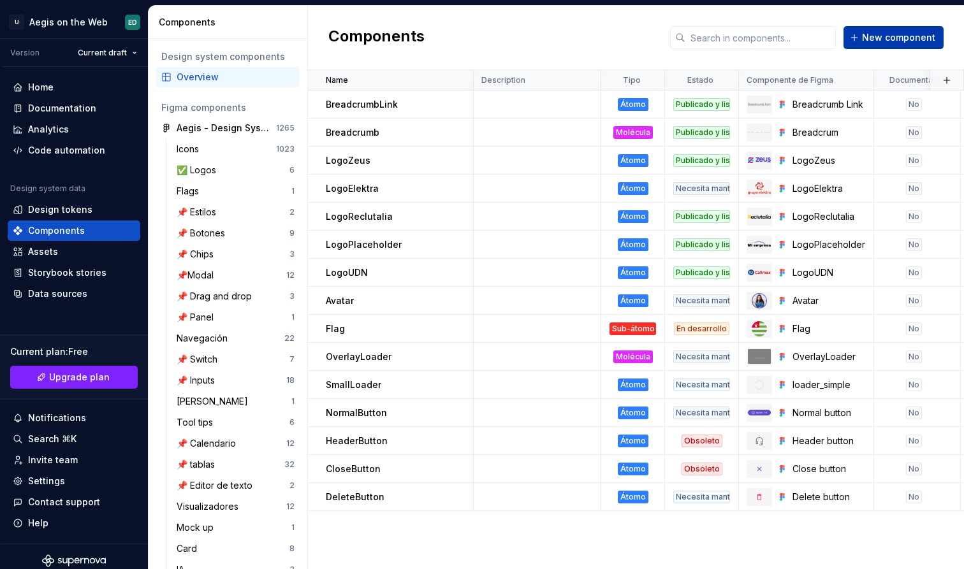
click at [885, 37] on span "New component" at bounding box center [898, 37] width 73 height 13
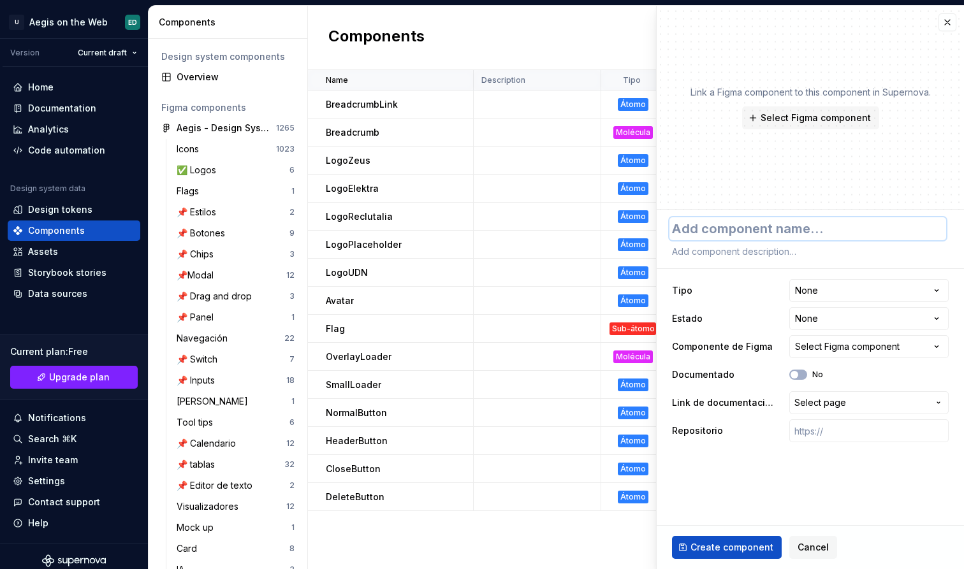
type textarea "*"
type textarea "I"
type textarea "*"
type textarea "Ic"
type textarea "*"
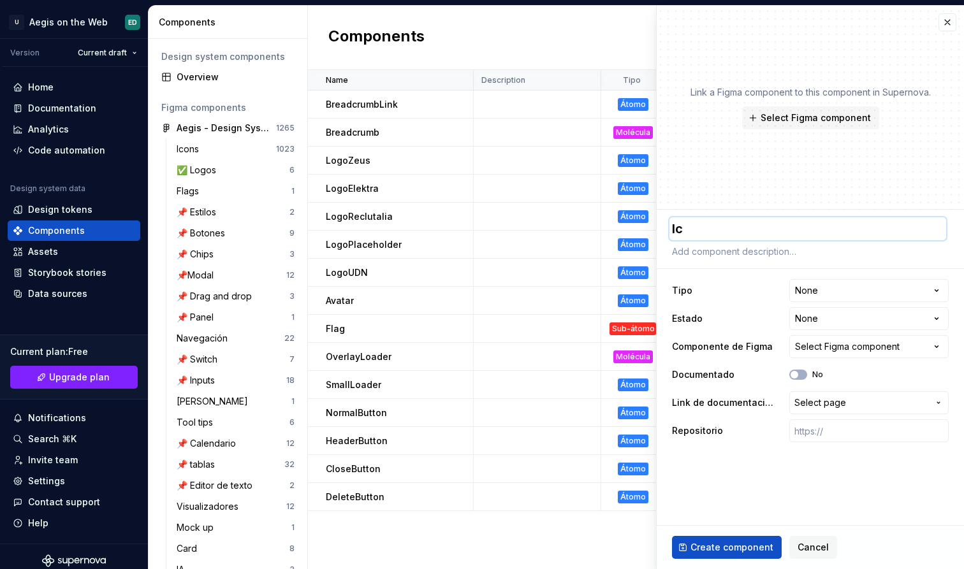
type textarea "Ico"
type textarea "*"
type textarea "Icon"
type textarea "*"
type textarea "IconB"
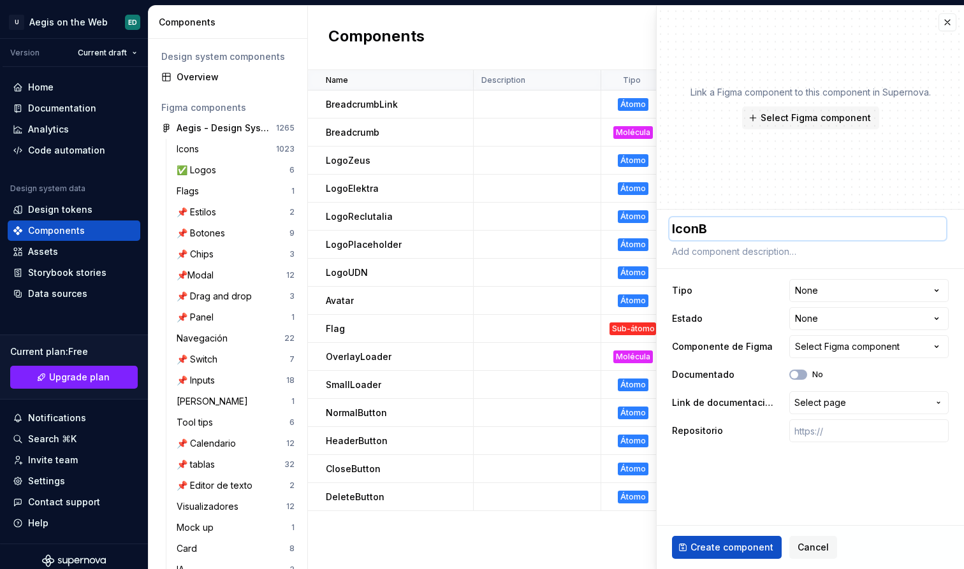
type textarea "*"
type textarea "IconBu"
type textarea "*"
type textarea "IconBut"
type textarea "*"
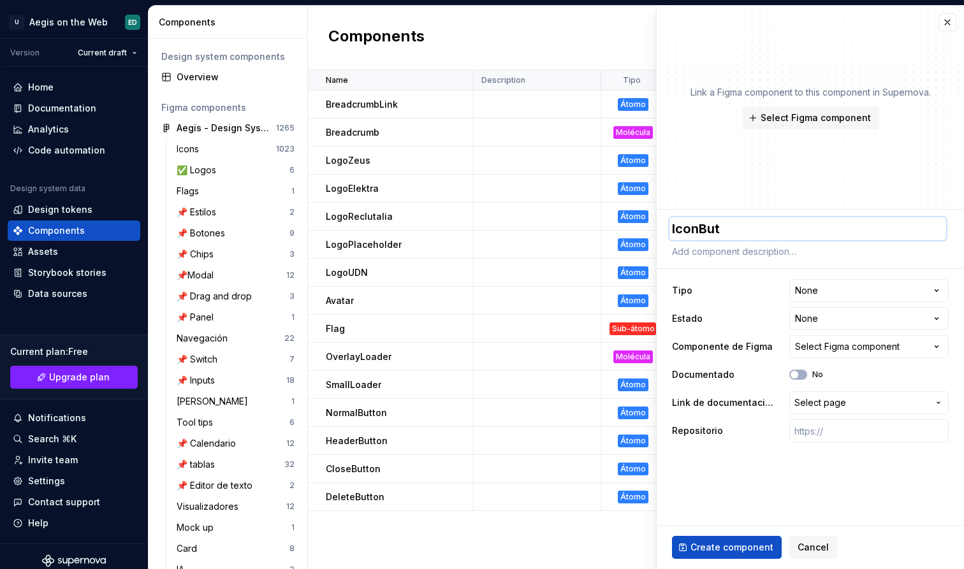
type textarea "IconButt"
type textarea "*"
type textarea "IconButto"
type textarea "*"
type textarea "IconButton"
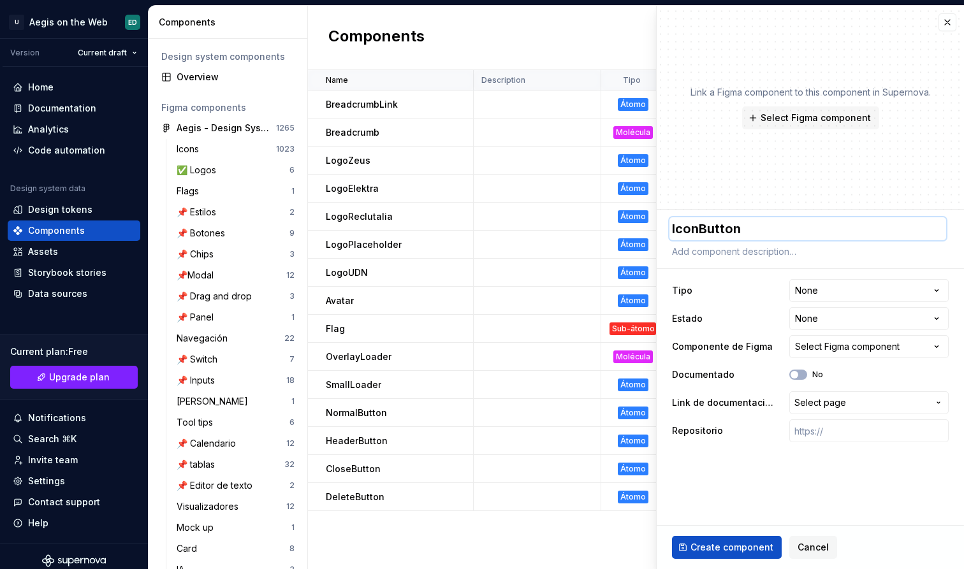
type textarea "*"
type textarea "IconButtonA"
type textarea "*"
type textarea "IconButtonAn"
type textarea "*"
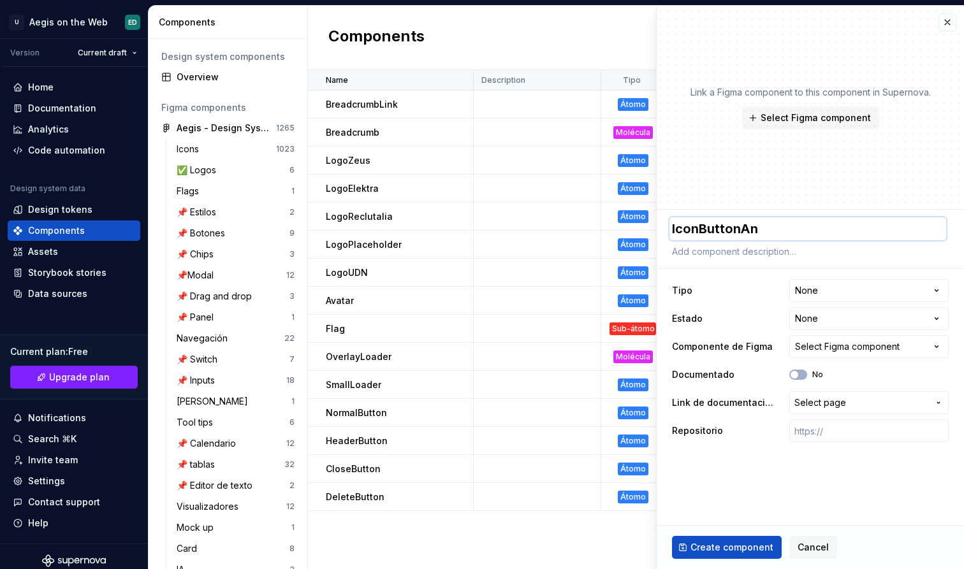
type textarea "IconButtonAng"
type textarea "*"
type textarea "IconButtonAngu"
type textarea "*"
type textarea "IconButtonAngul"
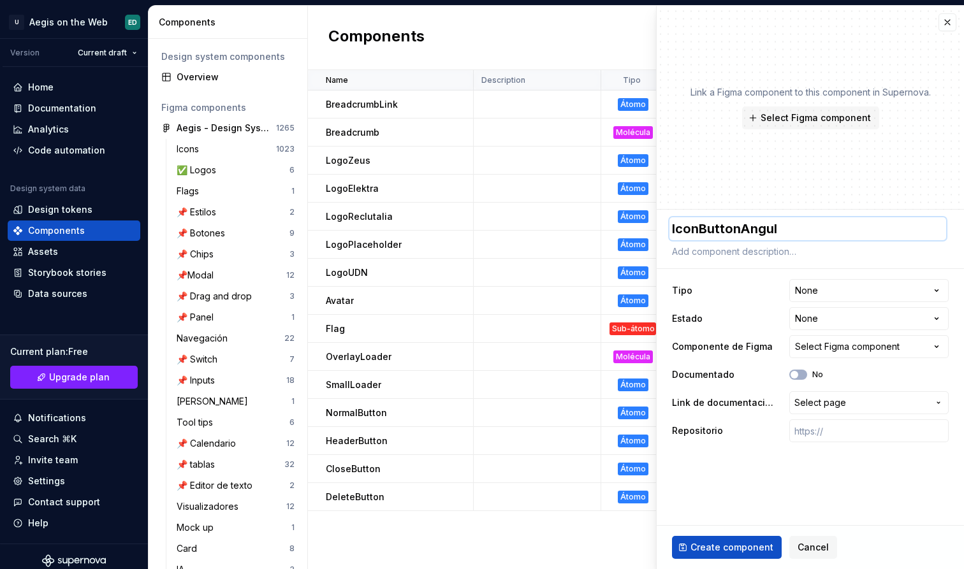
type textarea "*"
type textarea "IconButtonAngula"
type textarea "*"
type textarea "IconButtonAngular"
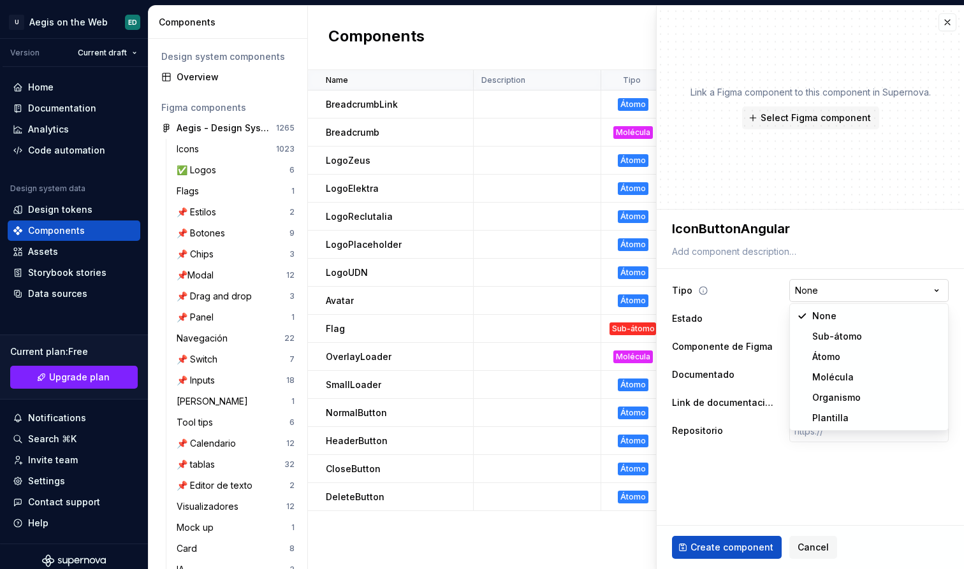
click at [903, 289] on html "U Aegis on the Web ED Version Current draft Home Documentation Analytics Code a…" at bounding box center [482, 284] width 964 height 569
select select "**********"
type textarea "*"
click at [875, 288] on html "U Aegis on the Web ED Version Current draft Home Documentation Analytics Code a…" at bounding box center [482, 284] width 964 height 569
select select "**********"
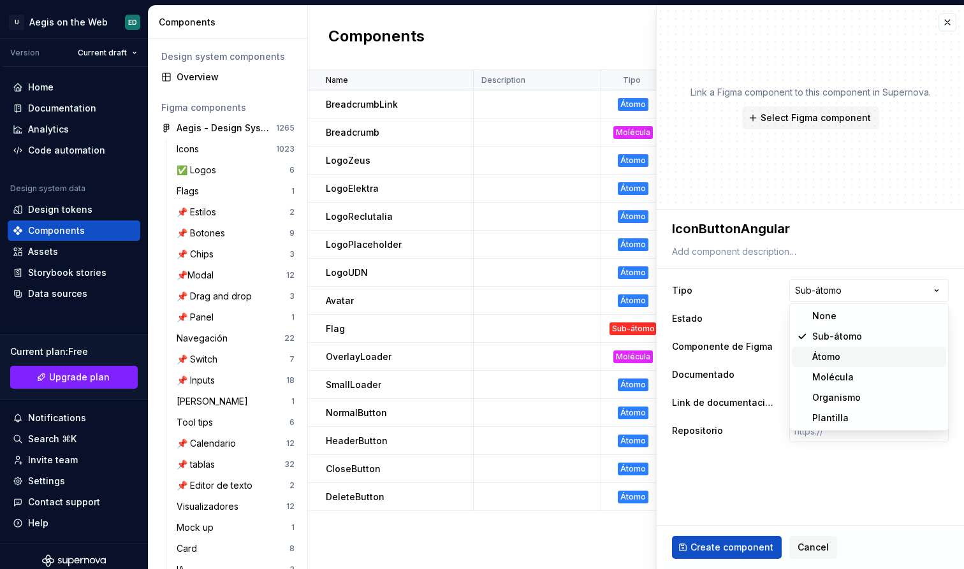
type textarea "*"
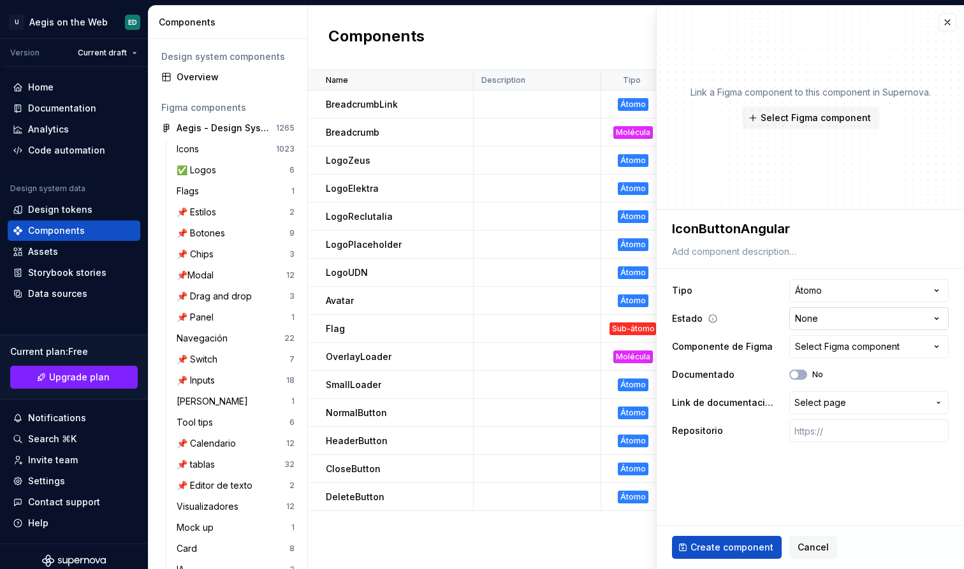
click at [870, 323] on html "U Aegis on the Web ED Version Current draft Home Documentation Analytics Code a…" at bounding box center [482, 284] width 964 height 569
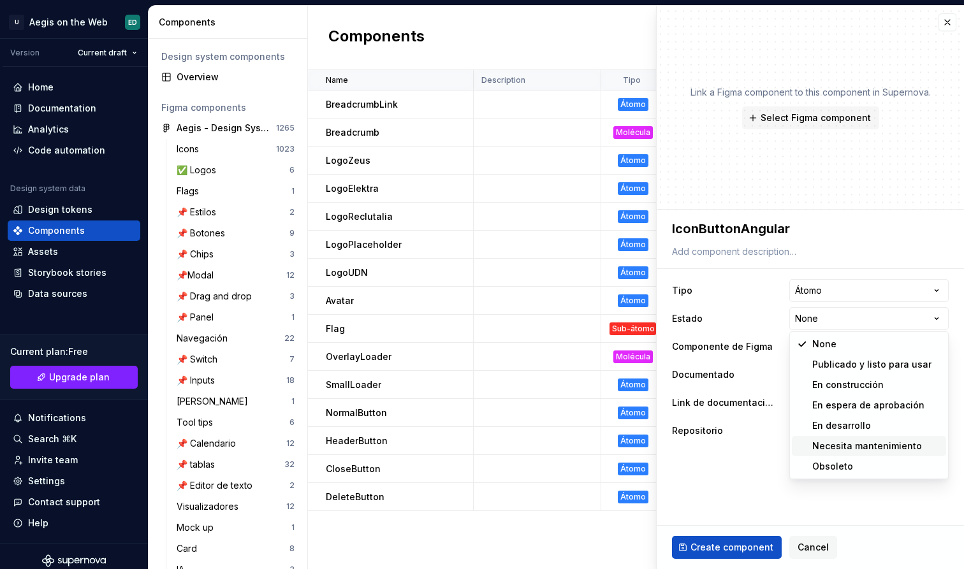
select select "**********"
type textarea "*"
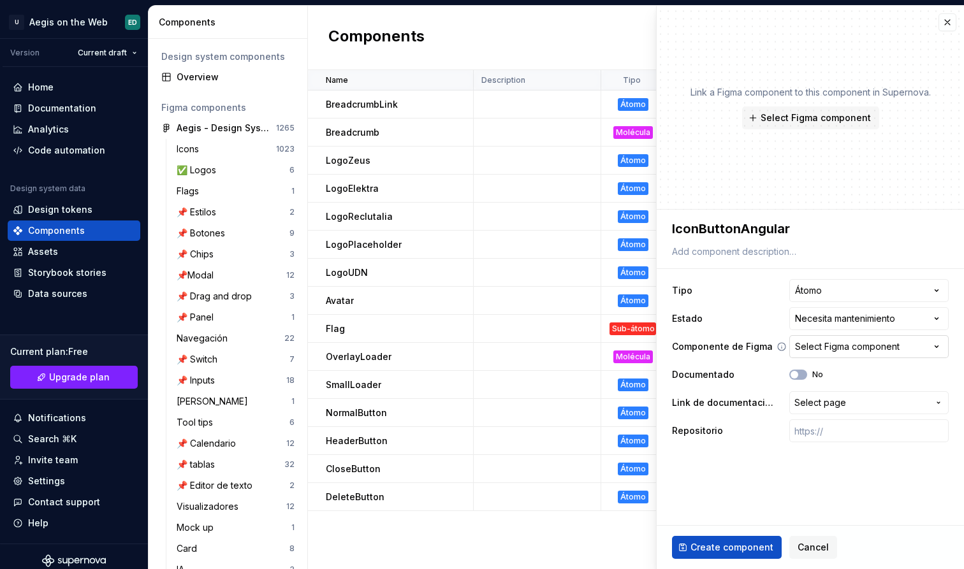
click at [913, 338] on button "Select Figma component" at bounding box center [868, 346] width 159 height 23
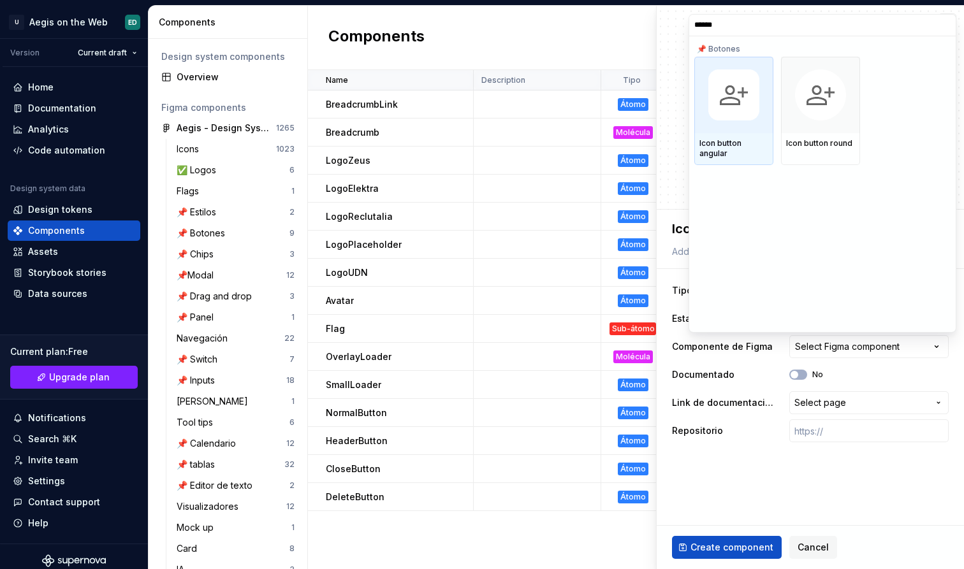
type input "*******"
click at [756, 133] on div "Icon button angular" at bounding box center [733, 149] width 79 height 32
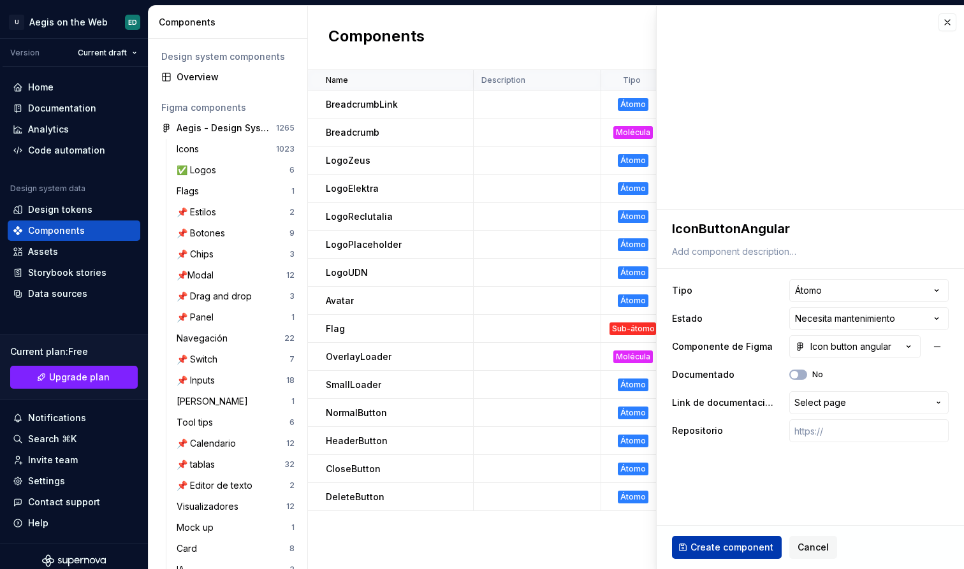
click at [753, 551] on span "Create component" at bounding box center [731, 547] width 83 height 13
type textarea "*"
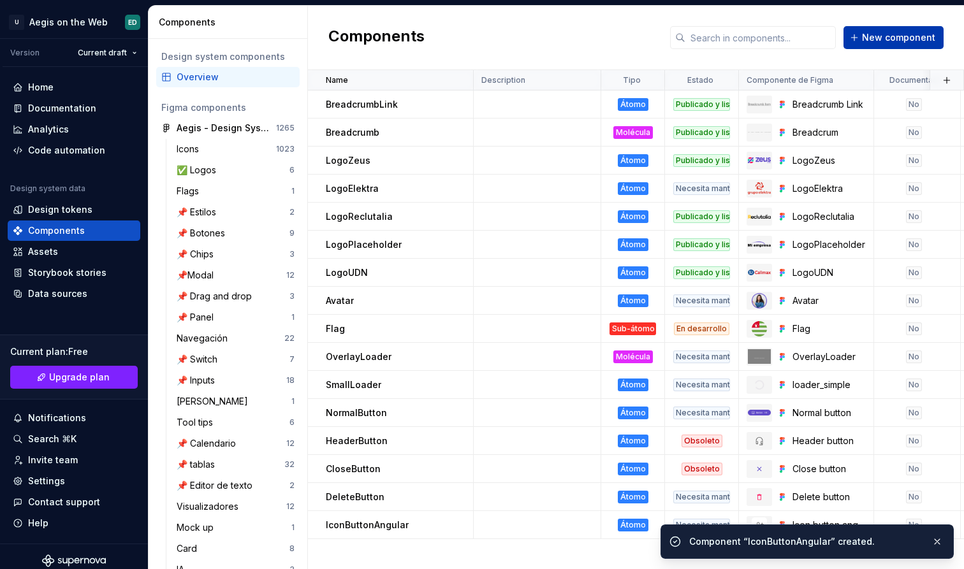
click at [926, 36] on span "New component" at bounding box center [898, 37] width 73 height 13
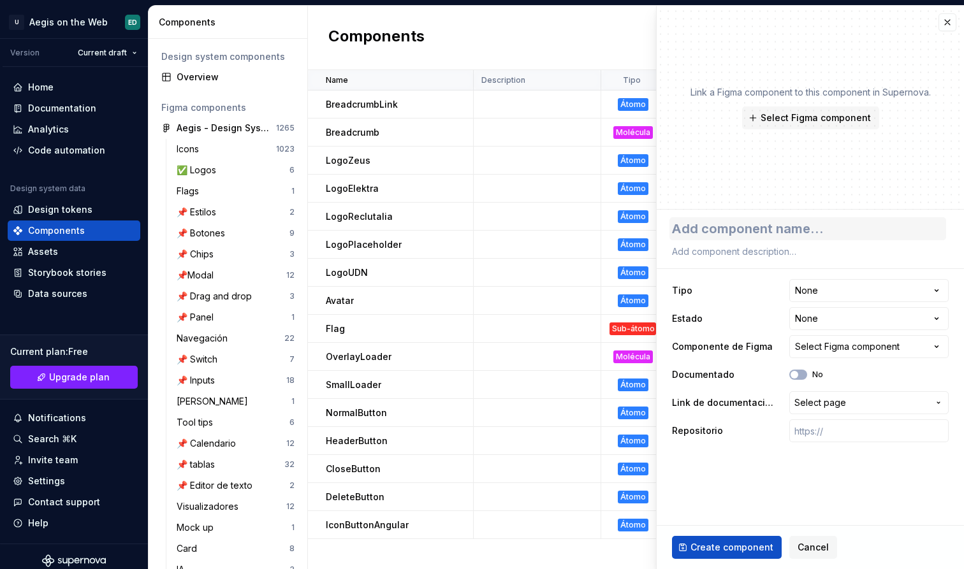
type textarea "*"
type textarea "I"
type textarea "*"
type textarea "Ic"
type textarea "*"
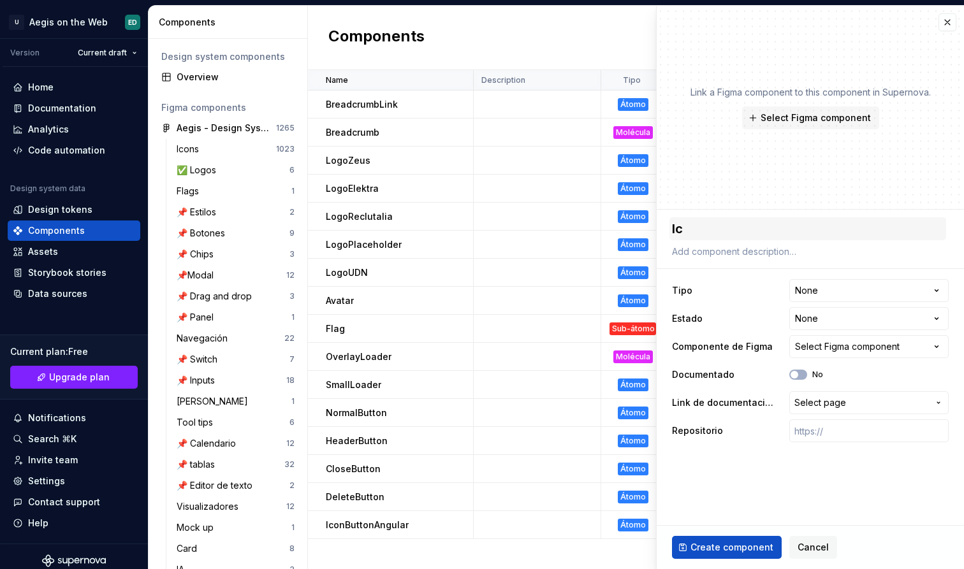
type textarea "Icc"
type textarea "*"
type textarea "Ic"
type textarea "*"
type textarea "Ico"
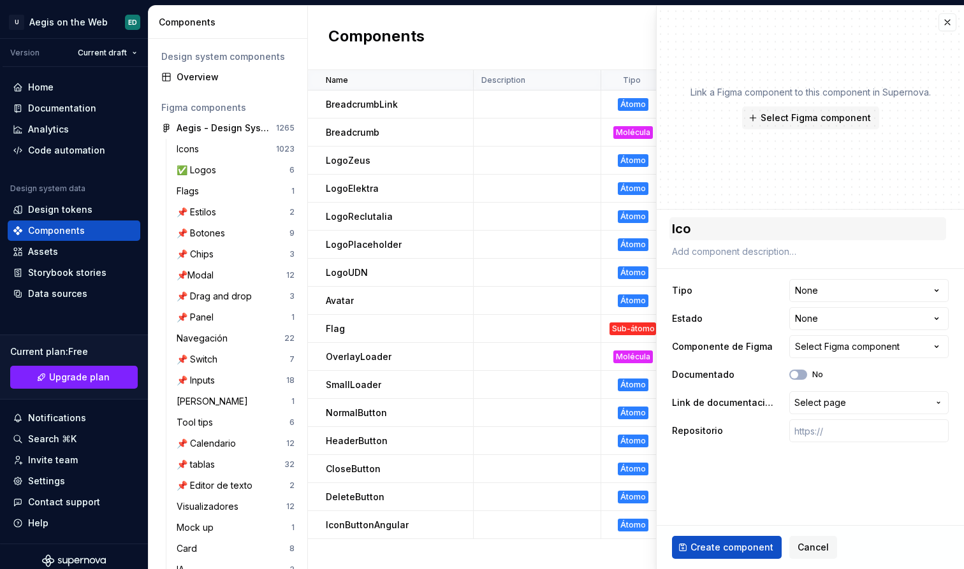
type textarea "*"
type textarea "Icon"
type textarea "*"
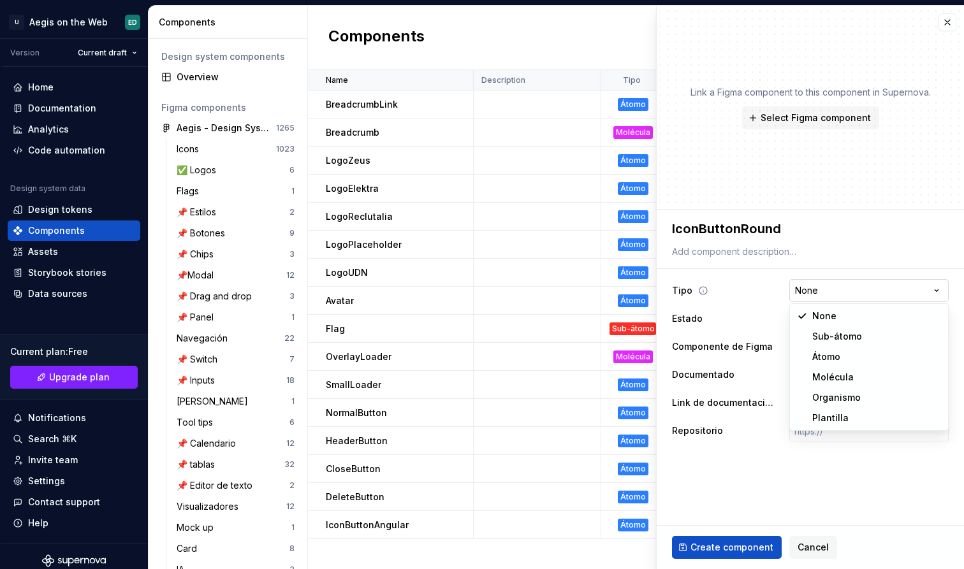
click at [839, 289] on html "U Aegis on the Web ED Version Current draft Home Documentation Analytics Code a…" at bounding box center [482, 284] width 964 height 569
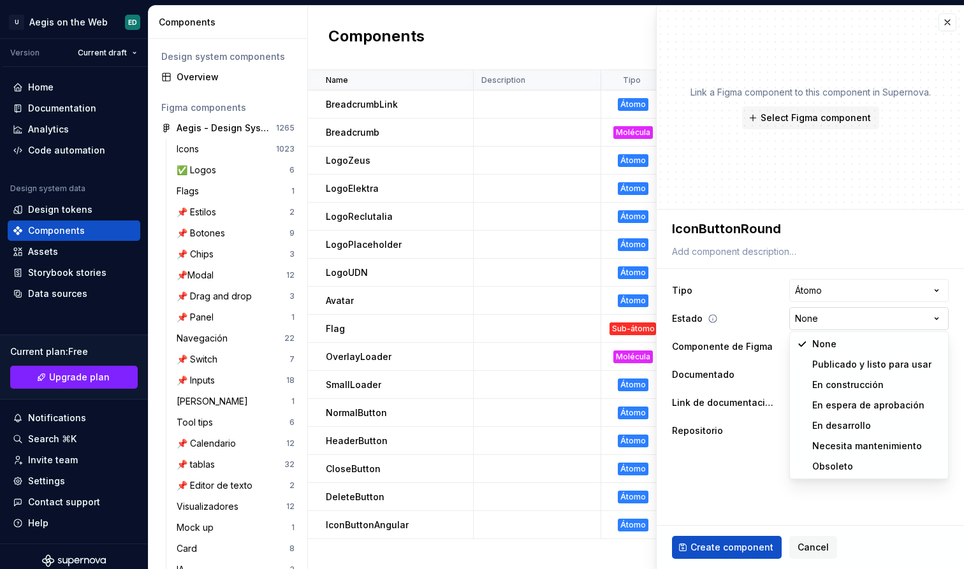
click at [859, 326] on html "U Aegis on the Web ED Version Current draft Home Documentation Analytics Code a…" at bounding box center [482, 284] width 964 height 569
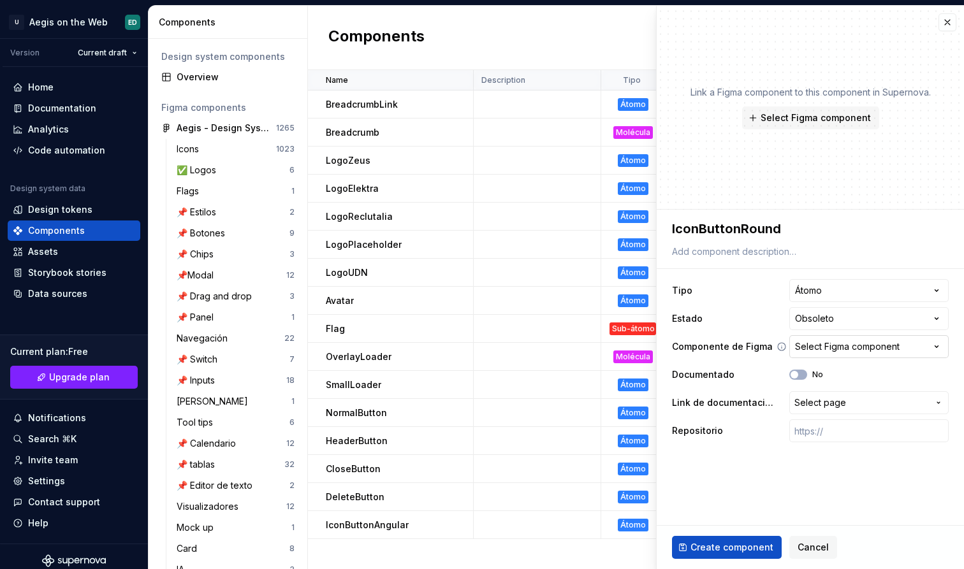
click at [852, 340] on div "Select Figma component" at bounding box center [847, 346] width 105 height 13
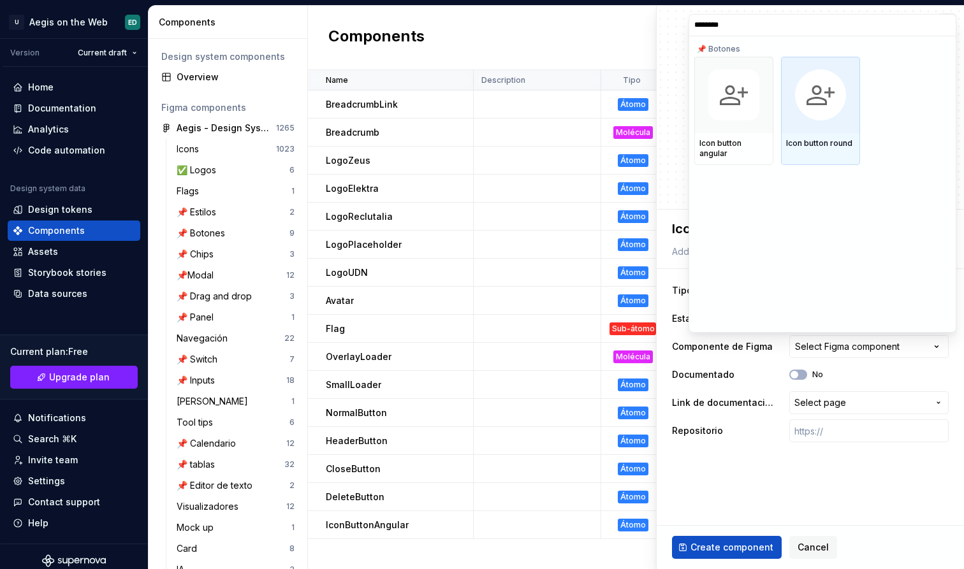
click at [803, 91] on img at bounding box center [820, 94] width 51 height 51
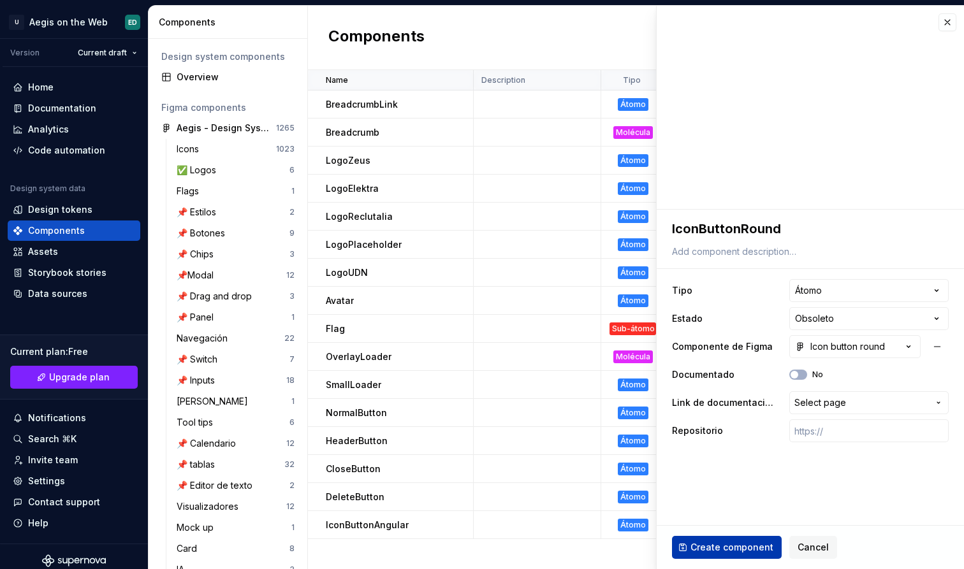
click at [728, 543] on span "Create component" at bounding box center [731, 547] width 83 height 13
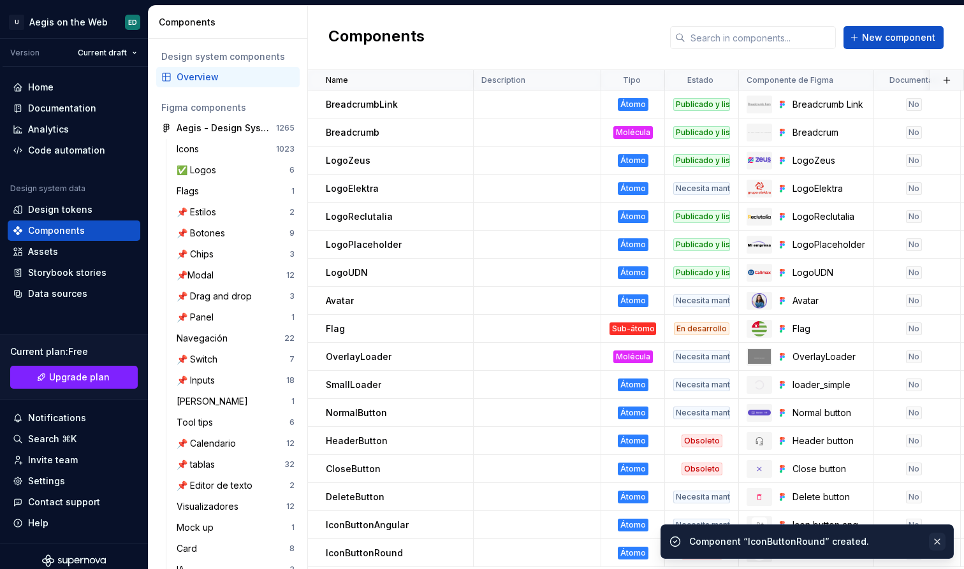
click at [938, 539] on button "button" at bounding box center [937, 542] width 17 height 18
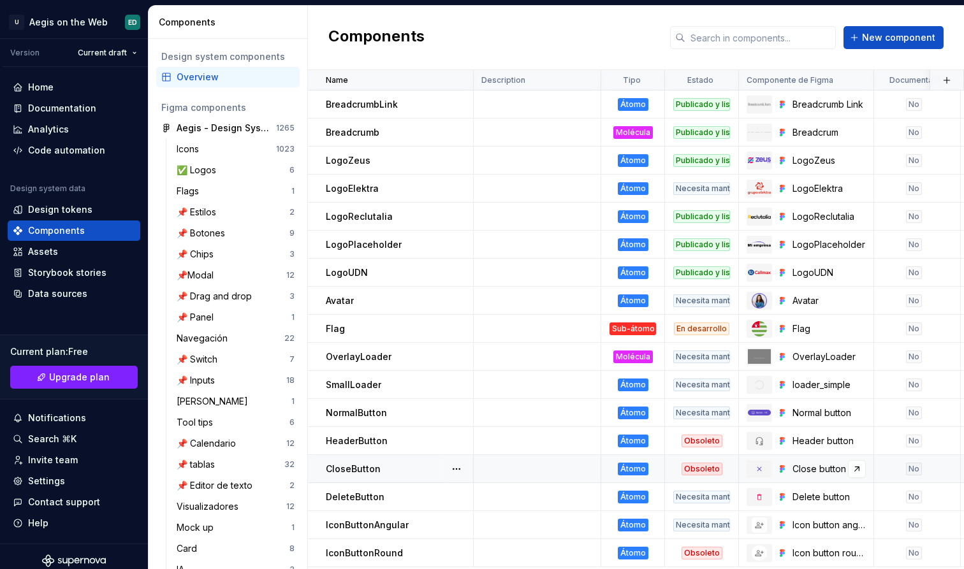
click at [922, 27] on button "New component" at bounding box center [893, 37] width 100 height 23
click at [922, 36] on span "New component" at bounding box center [898, 37] width 73 height 13
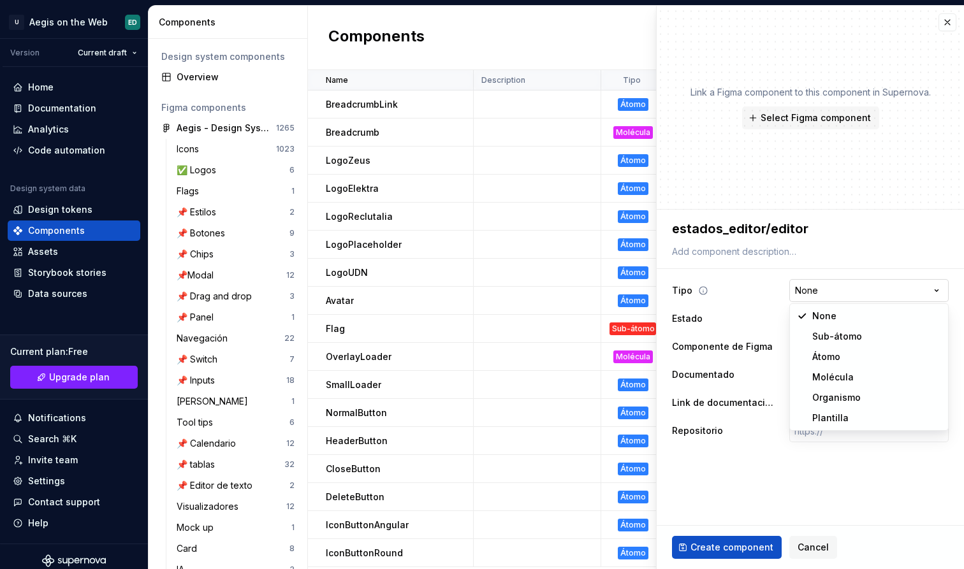
click at [830, 288] on html "U Aegis on the Web ED Version Current draft Home Documentation Analytics Code a…" at bounding box center [482, 284] width 964 height 569
click at [851, 322] on html "U Aegis on the Web ED Version Current draft Home Documentation Analytics Code a…" at bounding box center [482, 284] width 964 height 569
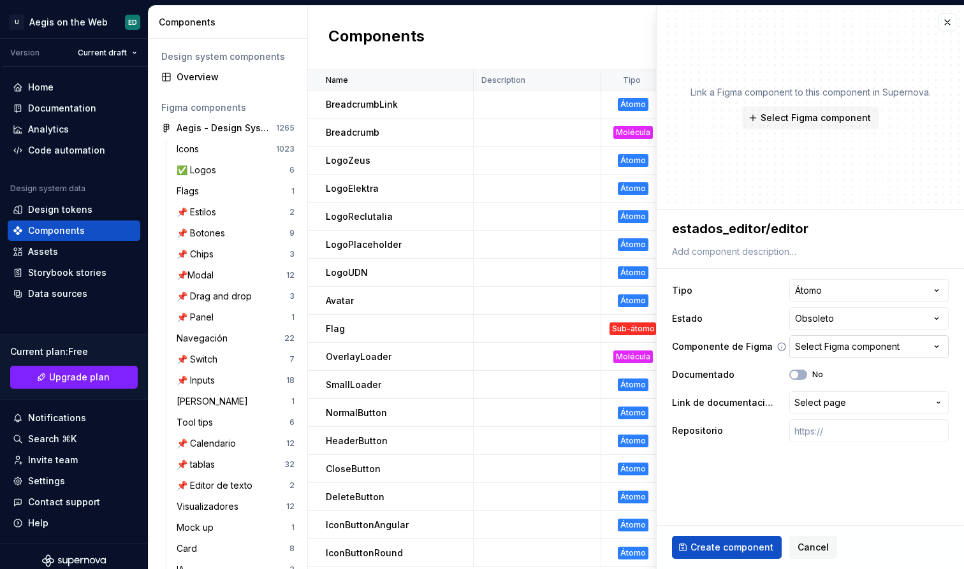
click at [846, 356] on button "Select Figma component" at bounding box center [868, 346] width 159 height 23
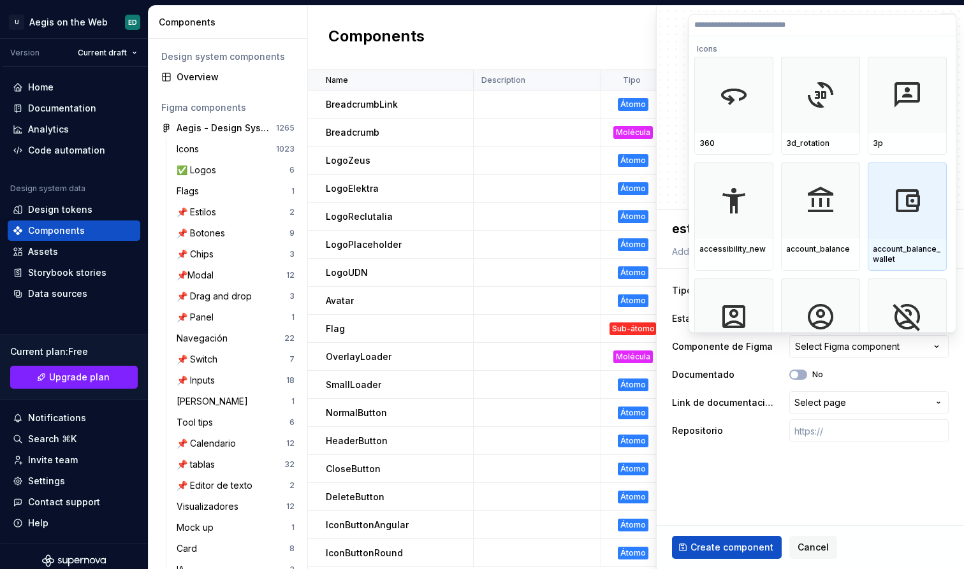
paste input "**********"
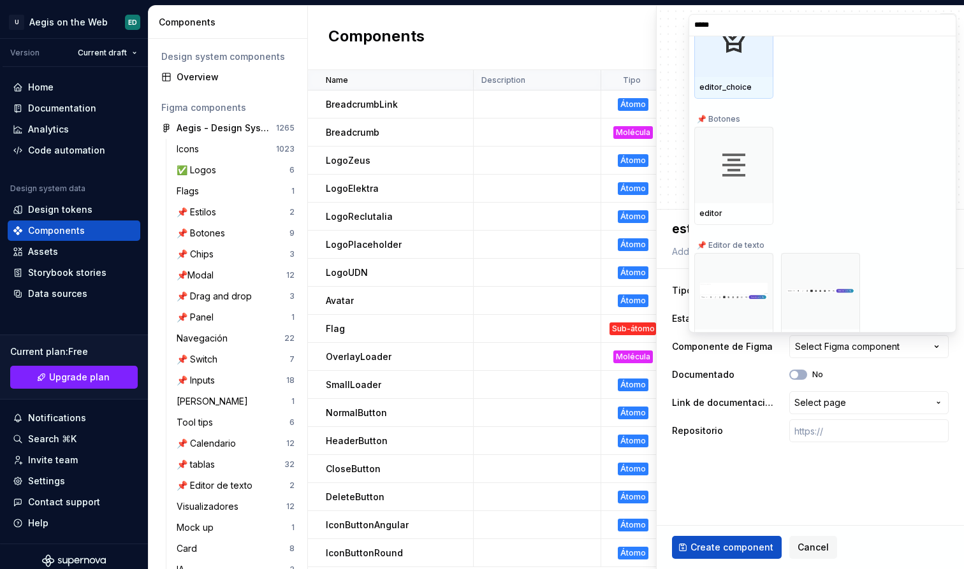
scroll to position [61, 0]
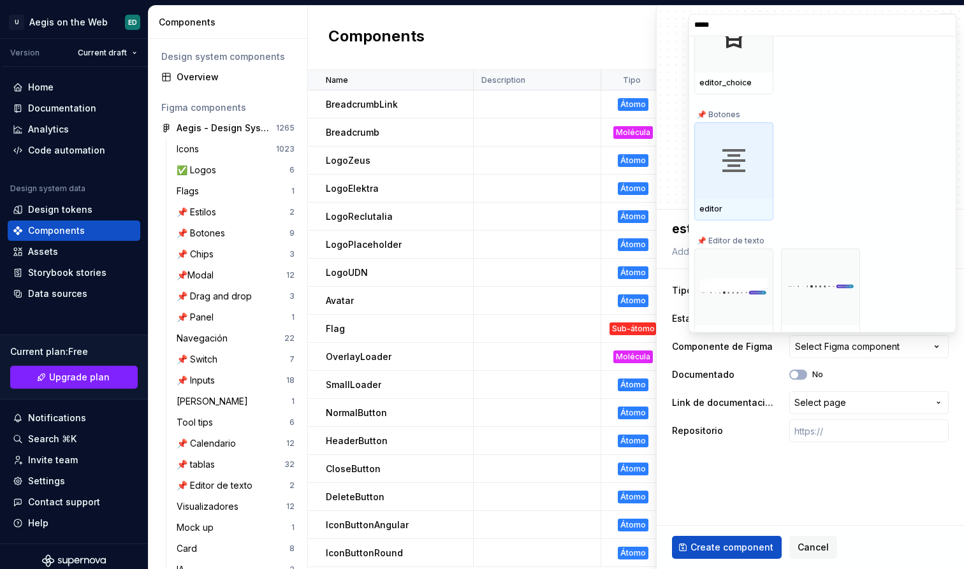
click at [741, 189] on div at bounding box center [733, 160] width 79 height 76
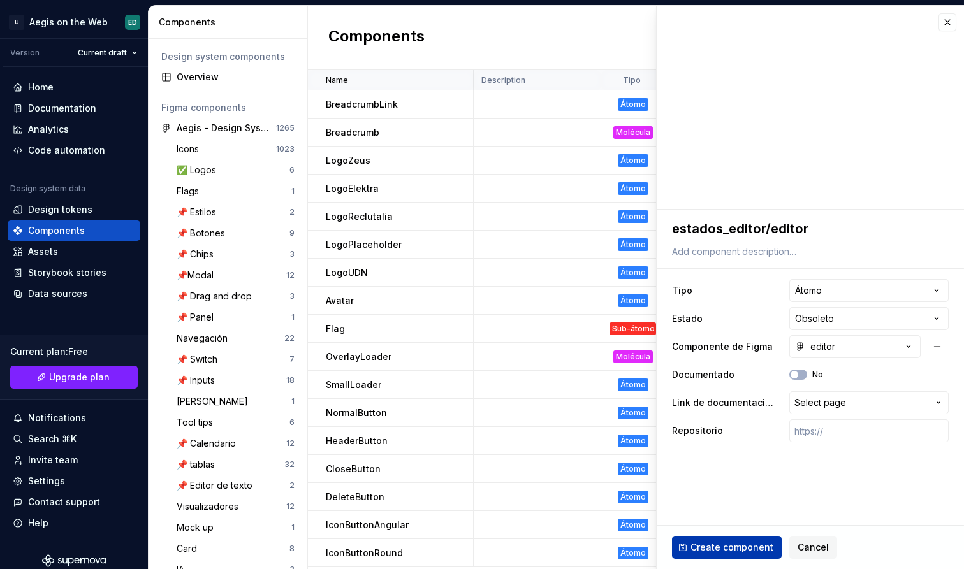
click at [732, 543] on span "Create component" at bounding box center [731, 547] width 83 height 13
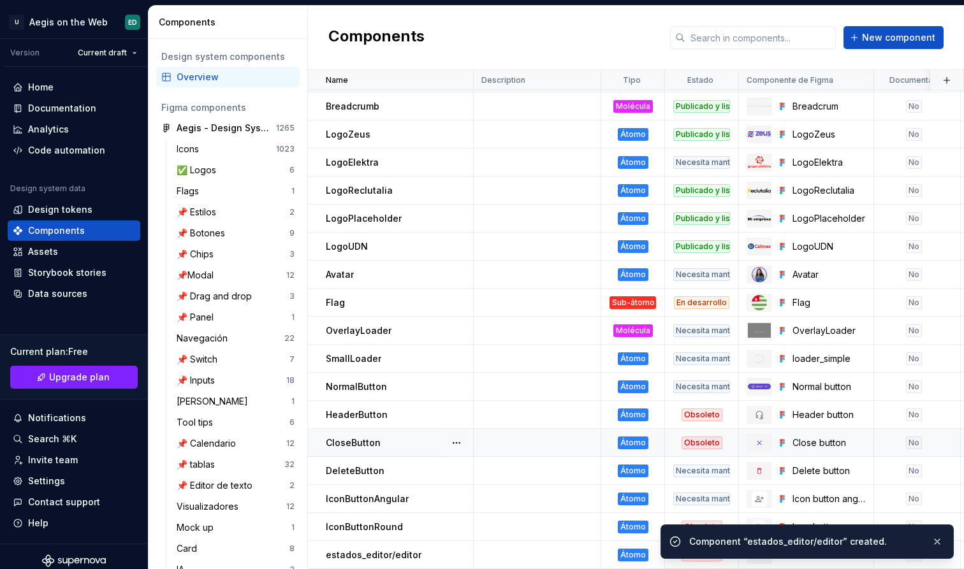
scroll to position [26, 0]
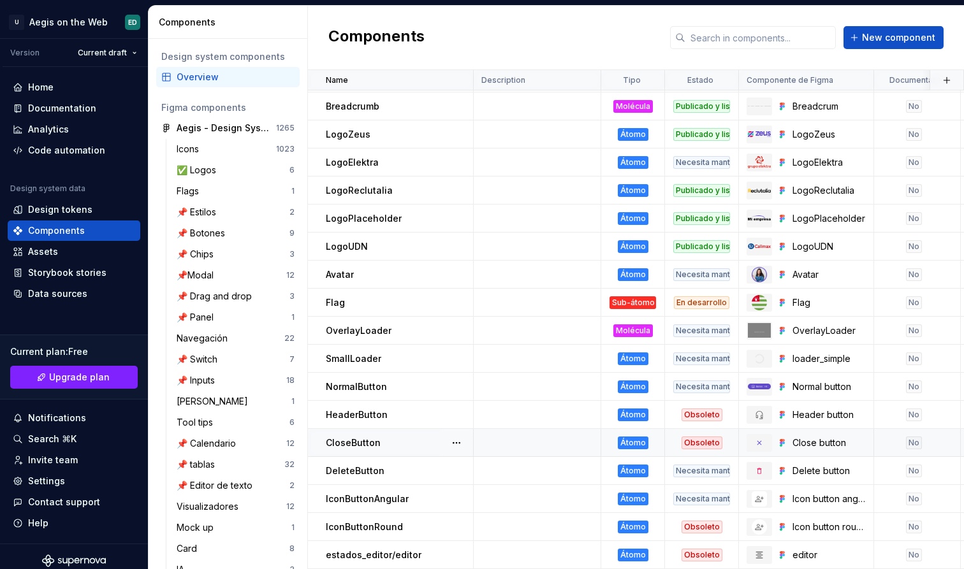
click at [379, 527] on p "IconButtonRound" at bounding box center [364, 527] width 77 height 13
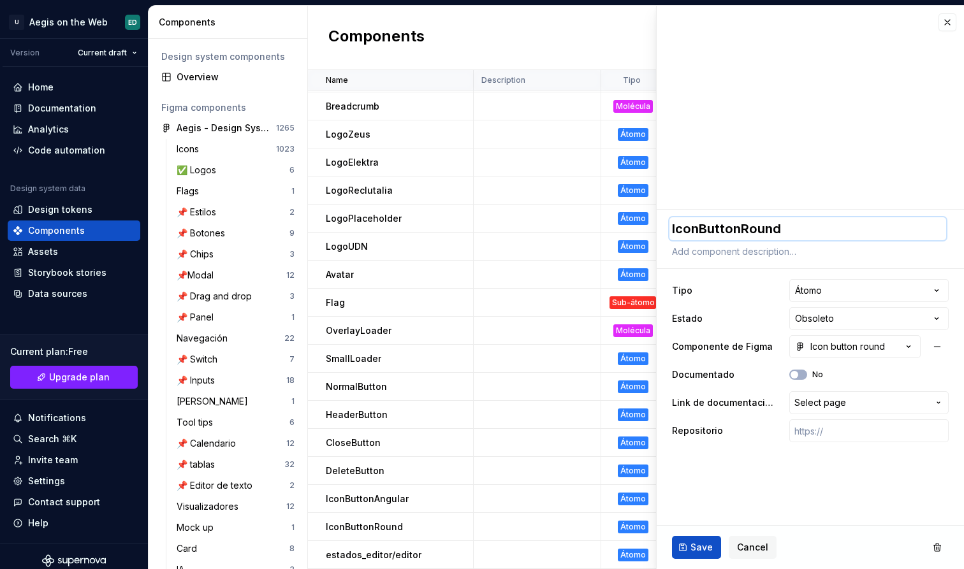
click at [808, 232] on textarea "IconButtonRound" at bounding box center [807, 228] width 277 height 23
paste textarea "button r"
click at [697, 544] on span "Save" at bounding box center [701, 547] width 22 height 13
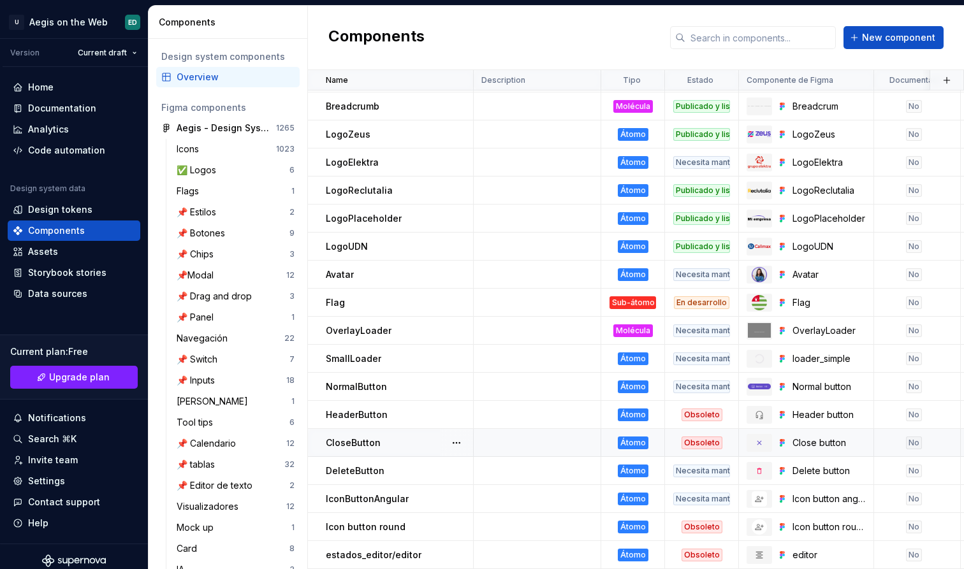
click at [370, 455] on td "CloseButton" at bounding box center [391, 443] width 166 height 28
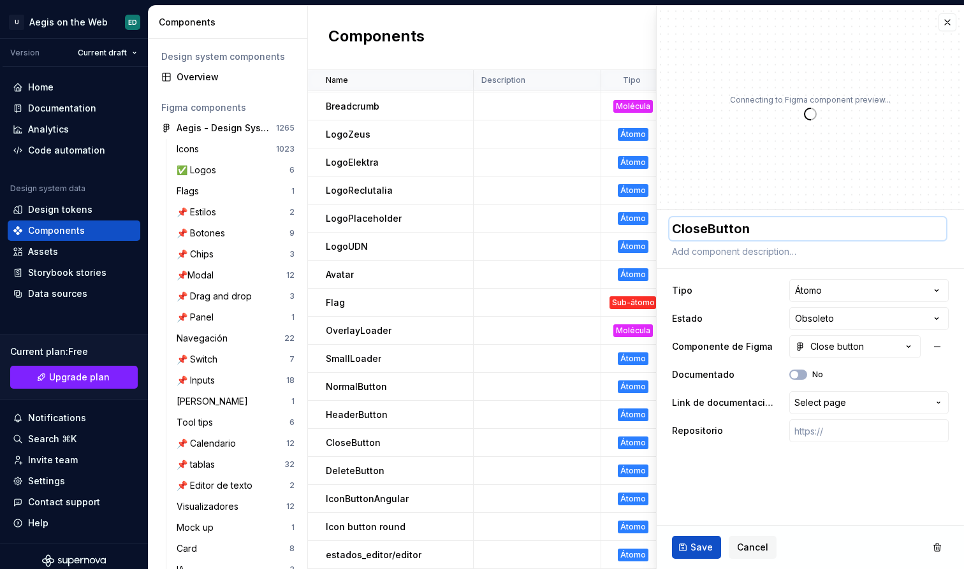
click at [799, 232] on textarea "CloseButton" at bounding box center [807, 228] width 277 height 23
paste textarea "b"
click at [693, 544] on span "Save" at bounding box center [701, 547] width 22 height 13
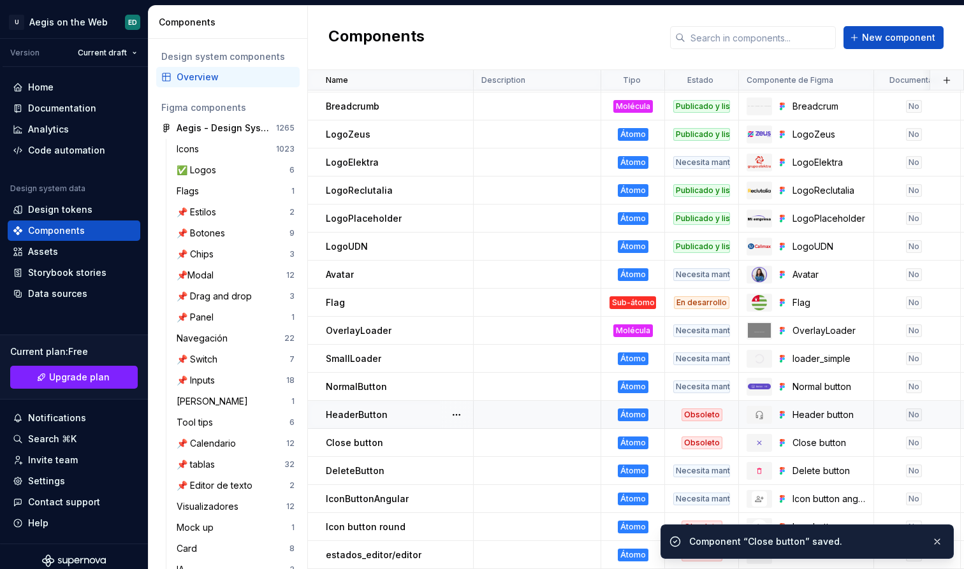
click at [381, 418] on p "HeaderButton" at bounding box center [357, 415] width 62 height 13
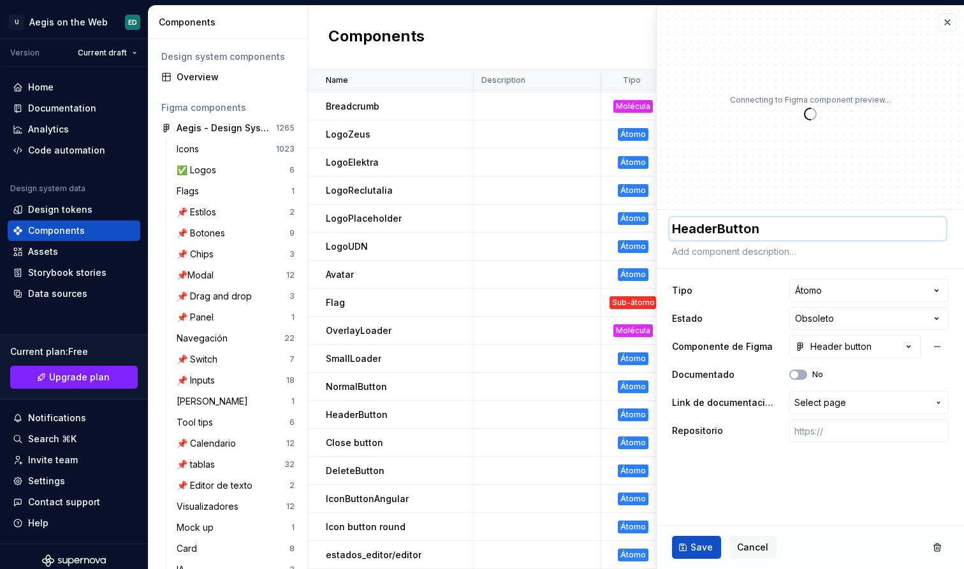
click at [721, 229] on textarea "HeaderButton" at bounding box center [807, 228] width 277 height 23
click at [696, 542] on span "Save" at bounding box center [701, 547] width 22 height 13
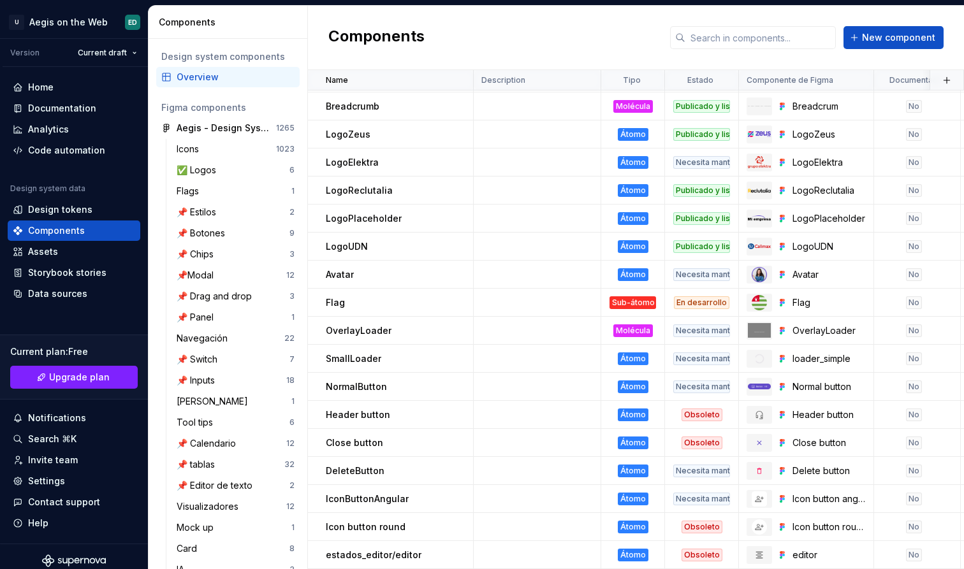
scroll to position [26, 0]
click at [874, 45] on button "New component" at bounding box center [893, 37] width 100 height 23
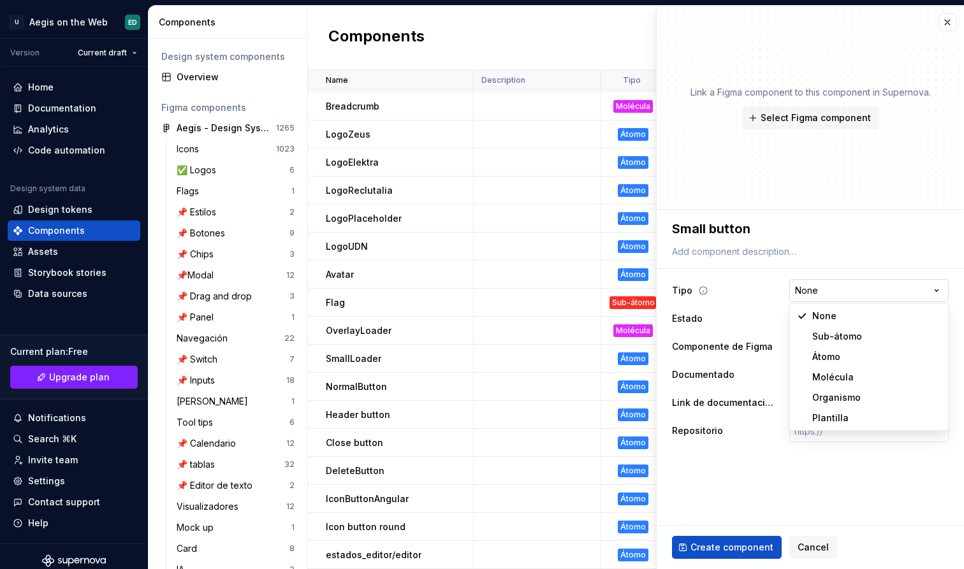
click at [853, 299] on html "U Aegis on the Web ED Version Current draft Home Documentation Analytics Code a…" at bounding box center [482, 284] width 964 height 569
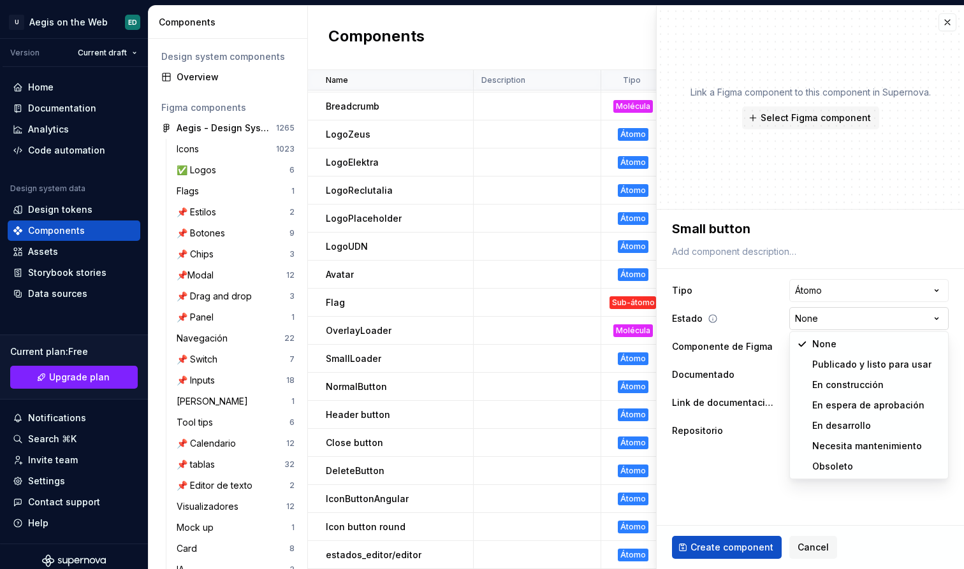
click at [860, 323] on html "U Aegis on the Web ED Version Current draft Home Documentation Analytics Code a…" at bounding box center [482, 284] width 964 height 569
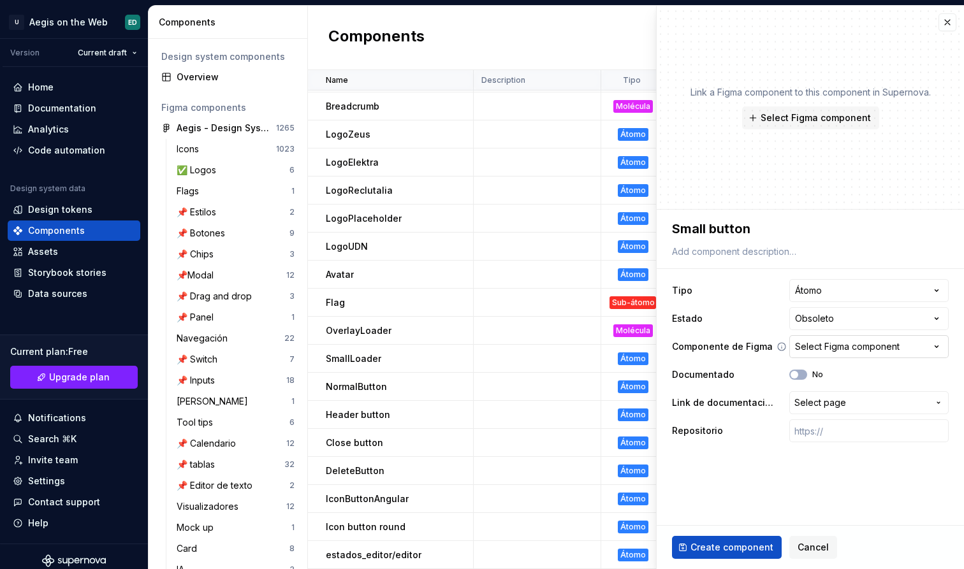
click at [841, 345] on div "Select Figma component" at bounding box center [847, 346] width 105 height 13
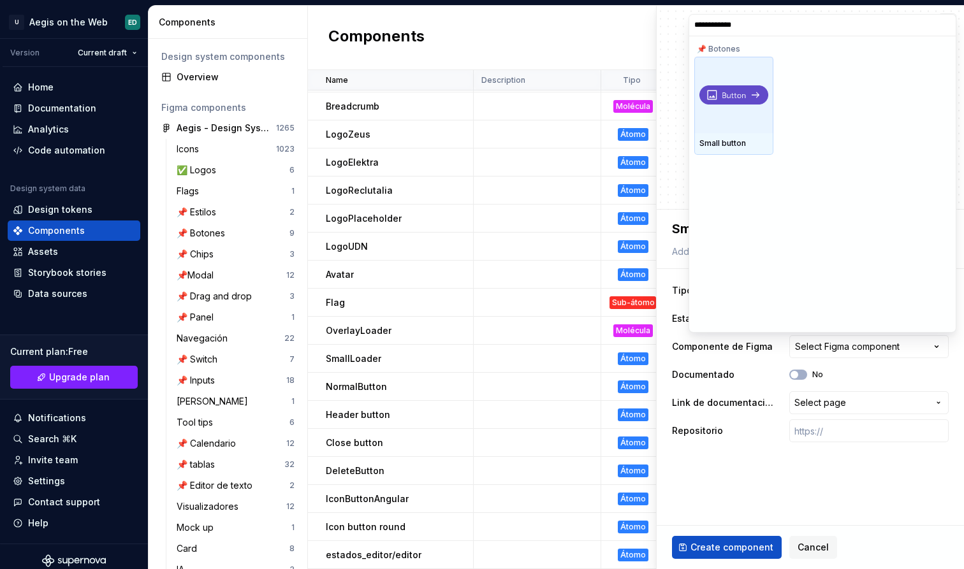
click at [713, 104] on img at bounding box center [733, 94] width 69 height 19
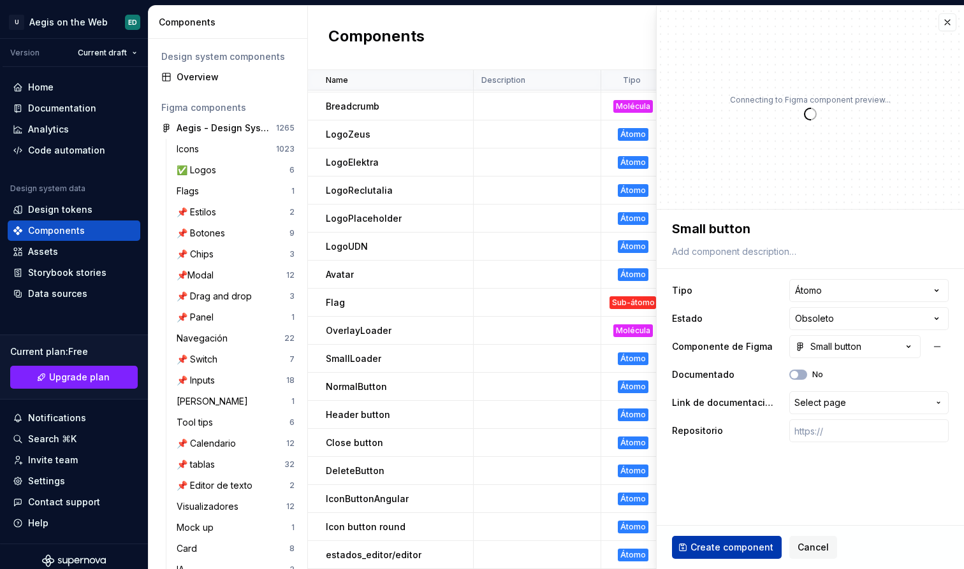
click at [755, 544] on span "Create component" at bounding box center [731, 547] width 83 height 13
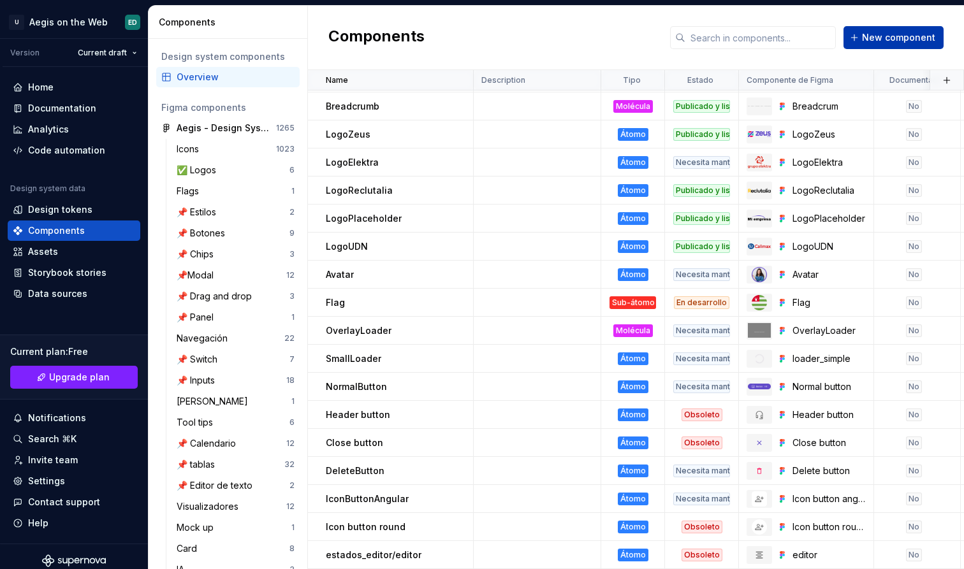
click at [932, 41] on span "New component" at bounding box center [898, 37] width 73 height 13
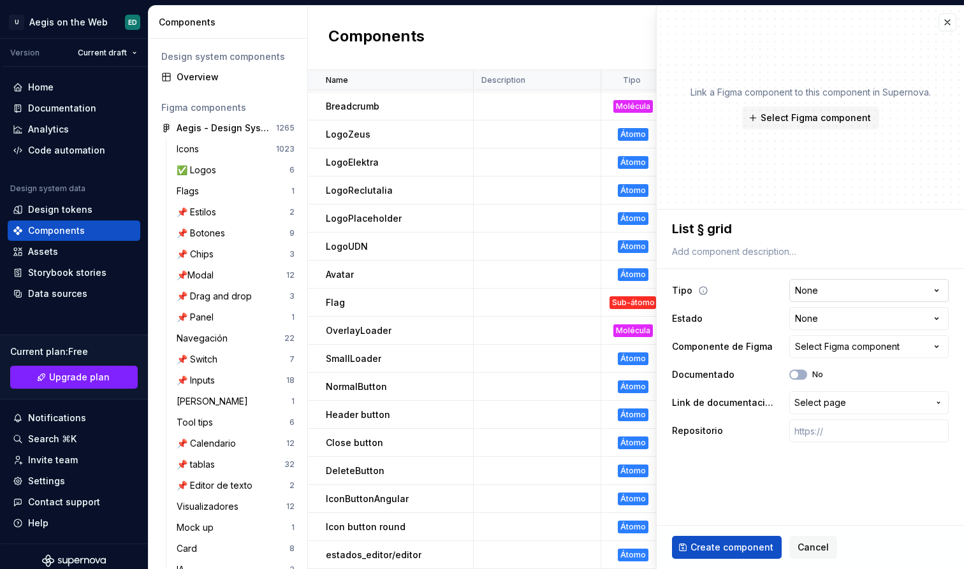
click at [871, 284] on html "U Aegis on the Web ED Version Current draft Home Documentation Analytics Code a…" at bounding box center [482, 284] width 964 height 569
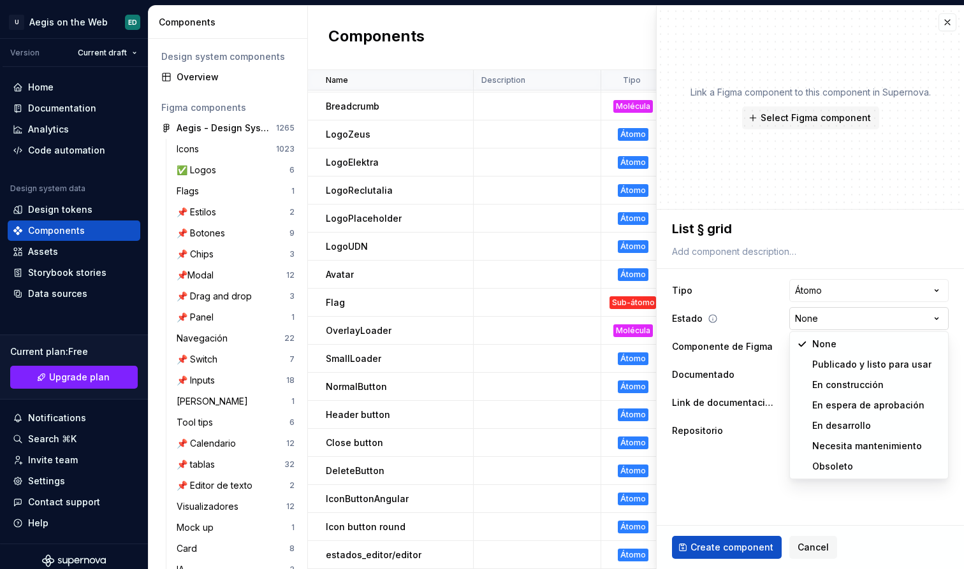
click at [850, 317] on html "U Aegis on the Web ED Version Current draft Home Documentation Analytics Code a…" at bounding box center [482, 284] width 964 height 569
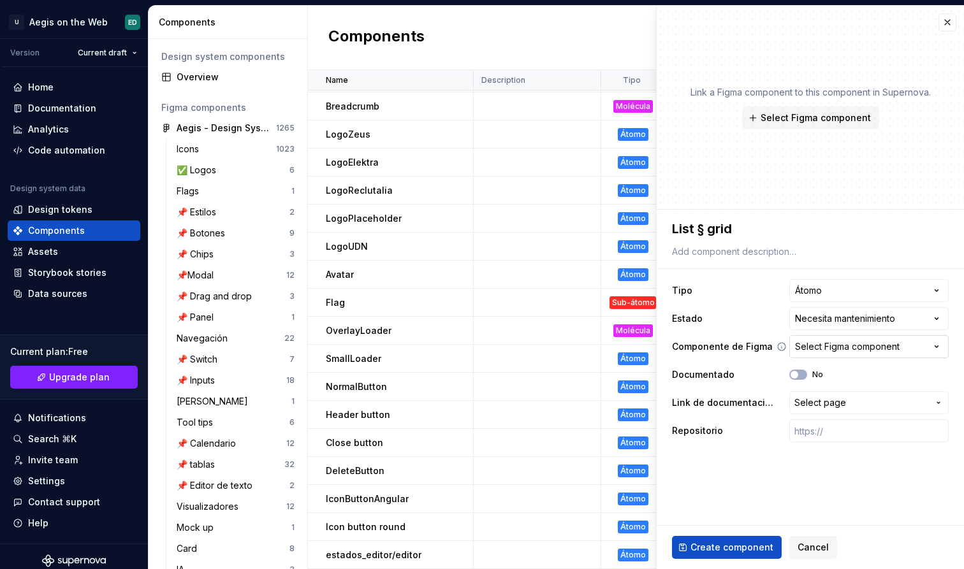
click at [893, 351] on div "Select Figma component" at bounding box center [847, 346] width 105 height 13
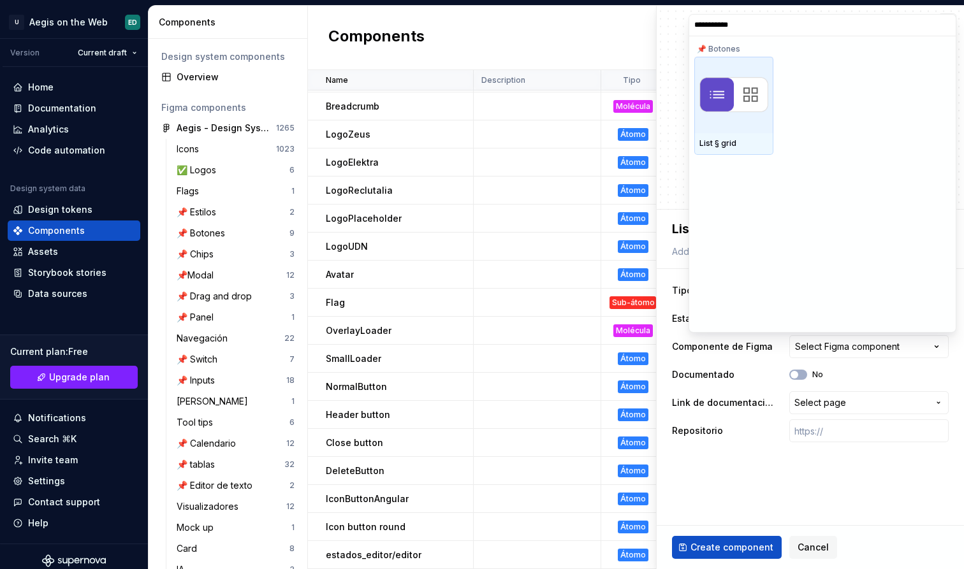
click at [734, 112] on img at bounding box center [733, 94] width 69 height 35
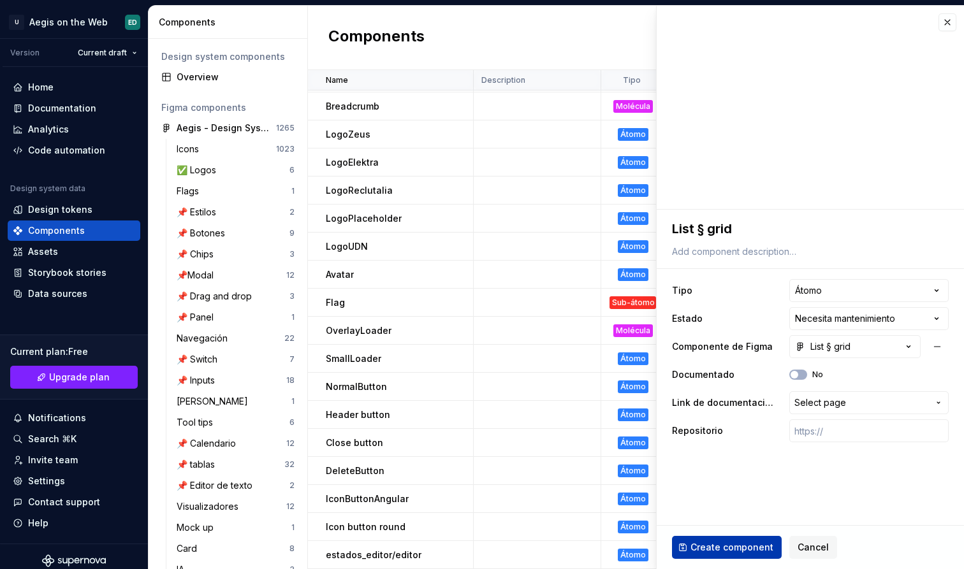
click at [733, 540] on button "Create component" at bounding box center [727, 547] width 110 height 23
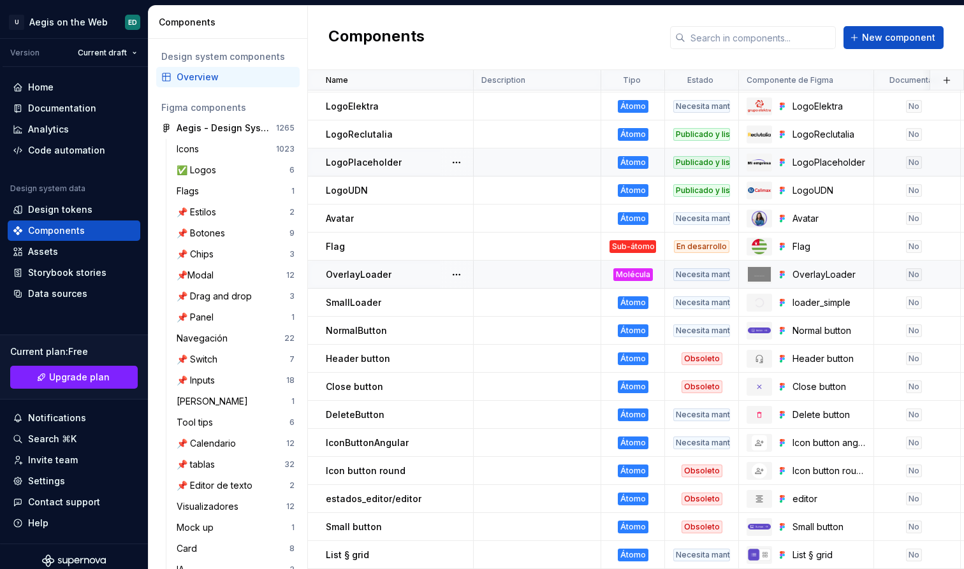
scroll to position [82, 0]
click at [868, 35] on span "New component" at bounding box center [898, 37] width 73 height 13
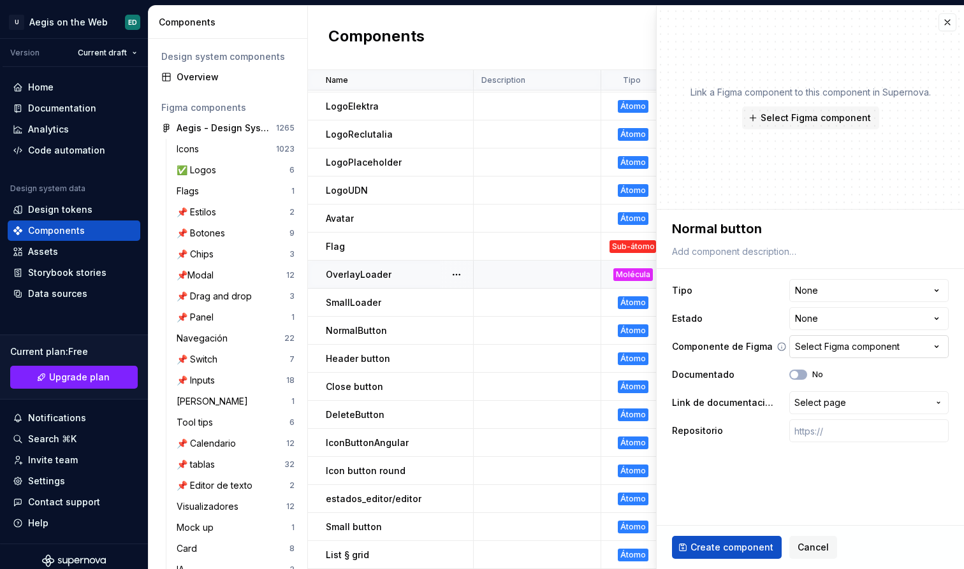
click at [848, 354] on button "Select Figma component" at bounding box center [868, 346] width 159 height 23
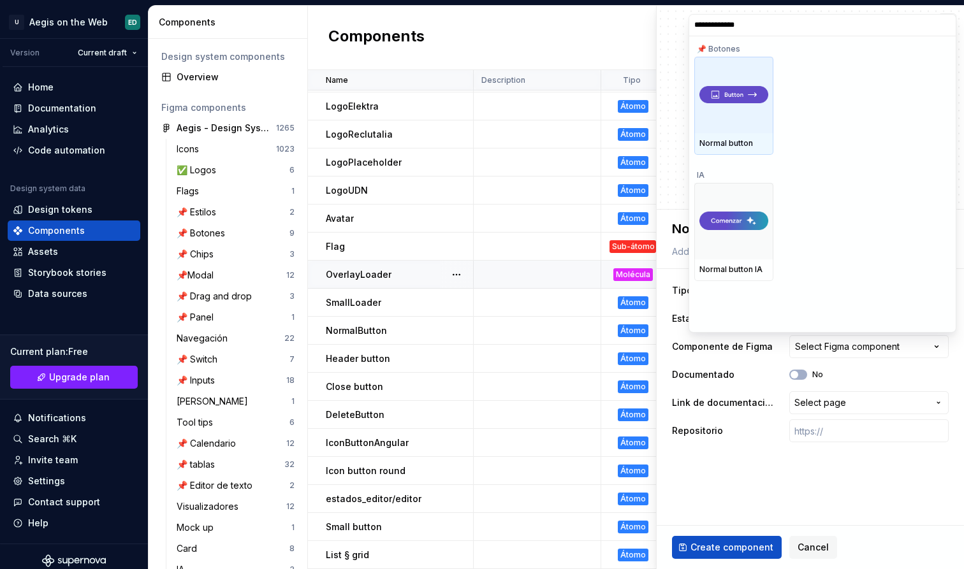
click at [945, 26] on input "**********" at bounding box center [822, 25] width 266 height 10
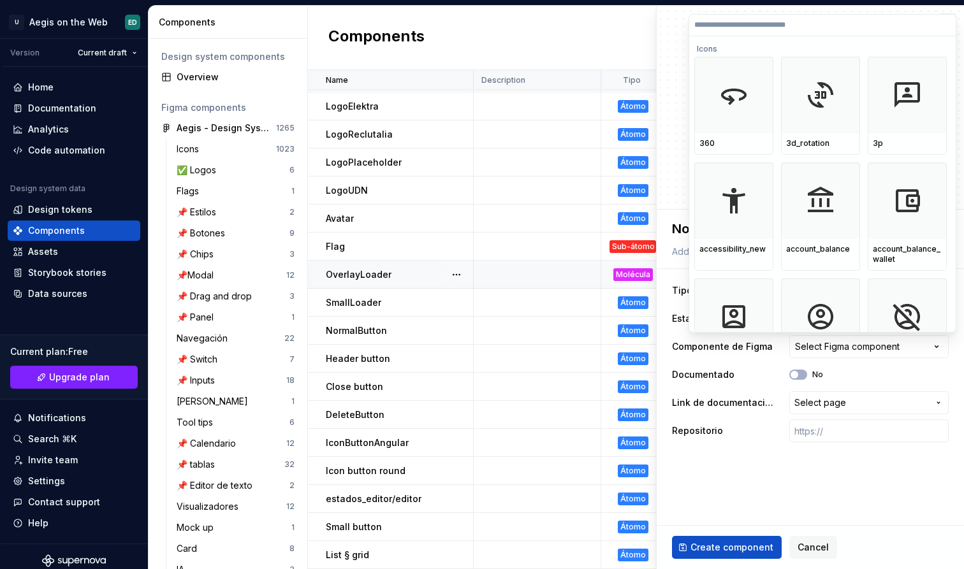
click at [602, 31] on html "U Aegis on the Web ED Version Current draft Home Documentation Analytics Code a…" at bounding box center [482, 284] width 964 height 569
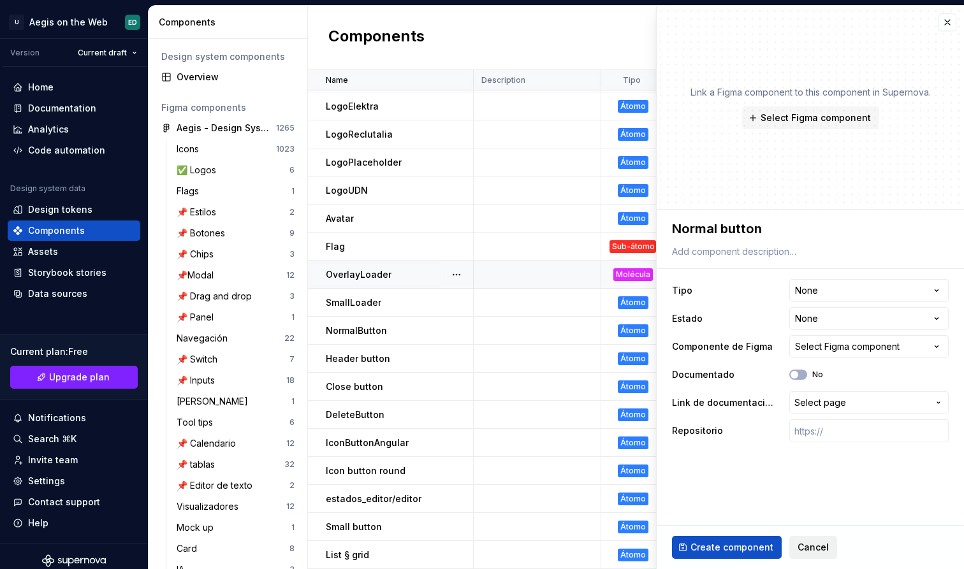
click at [811, 546] on span "Cancel" at bounding box center [812, 547] width 31 height 13
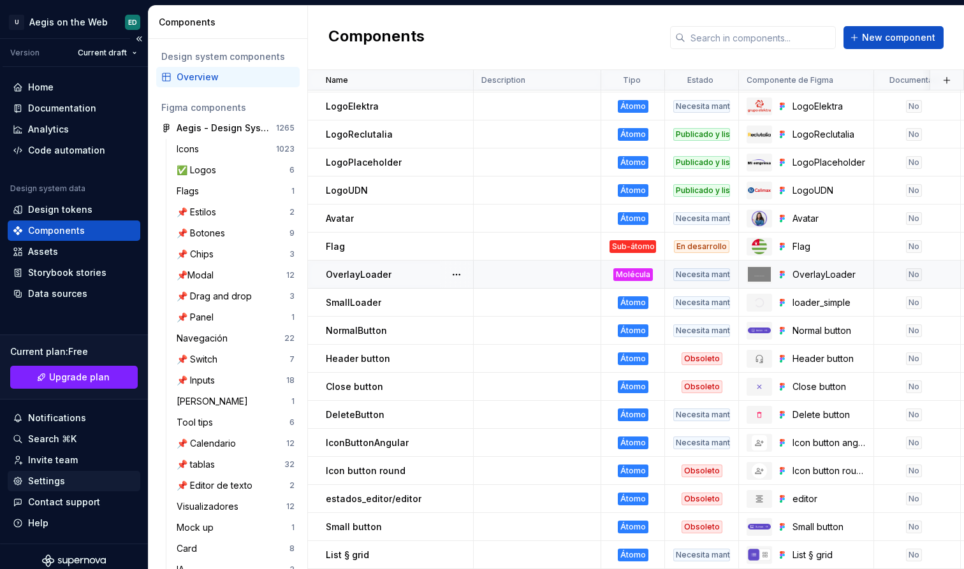
click at [79, 481] on div "Settings" at bounding box center [74, 481] width 122 height 13
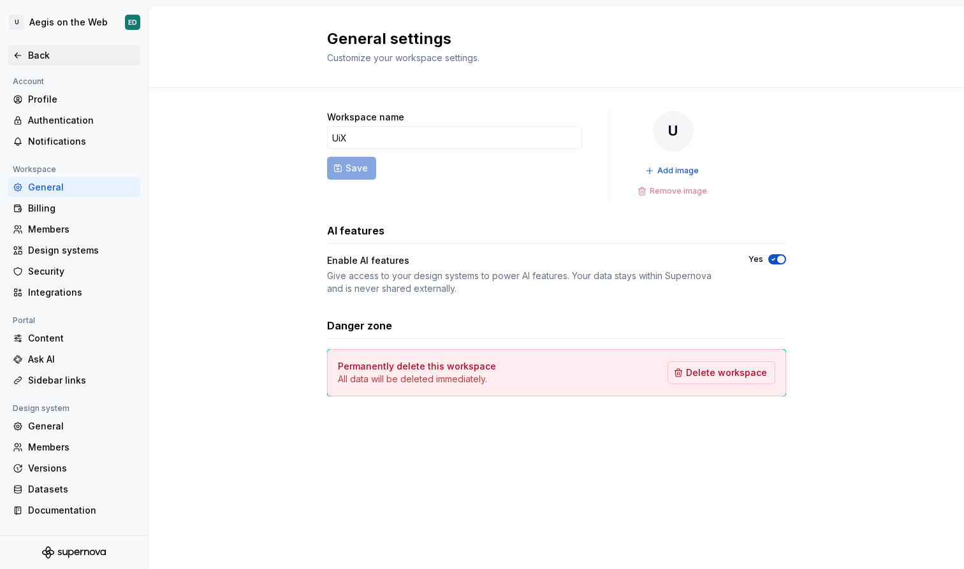
click at [24, 52] on div "Back" at bounding box center [74, 55] width 122 height 13
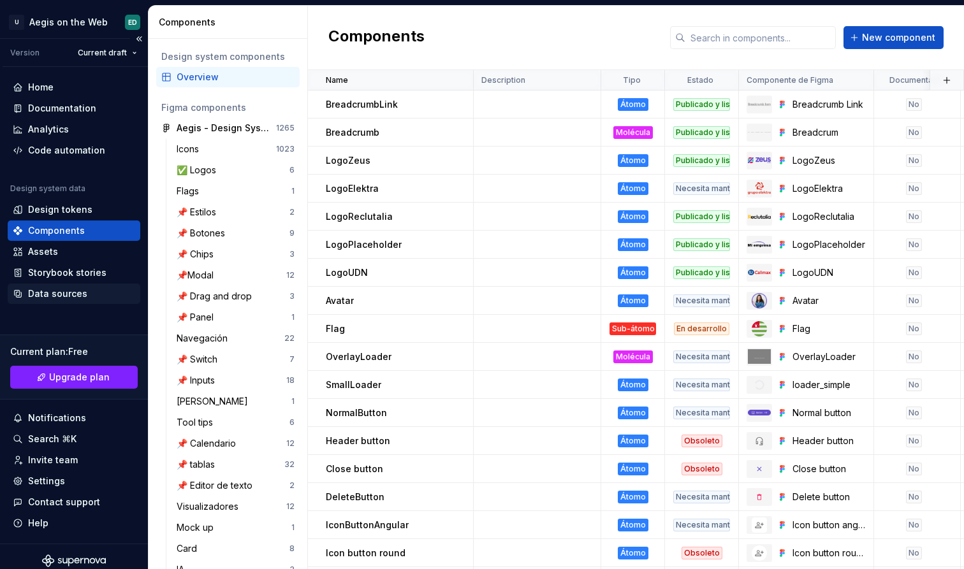
click at [20, 300] on div "Data sources" at bounding box center [74, 293] width 122 height 13
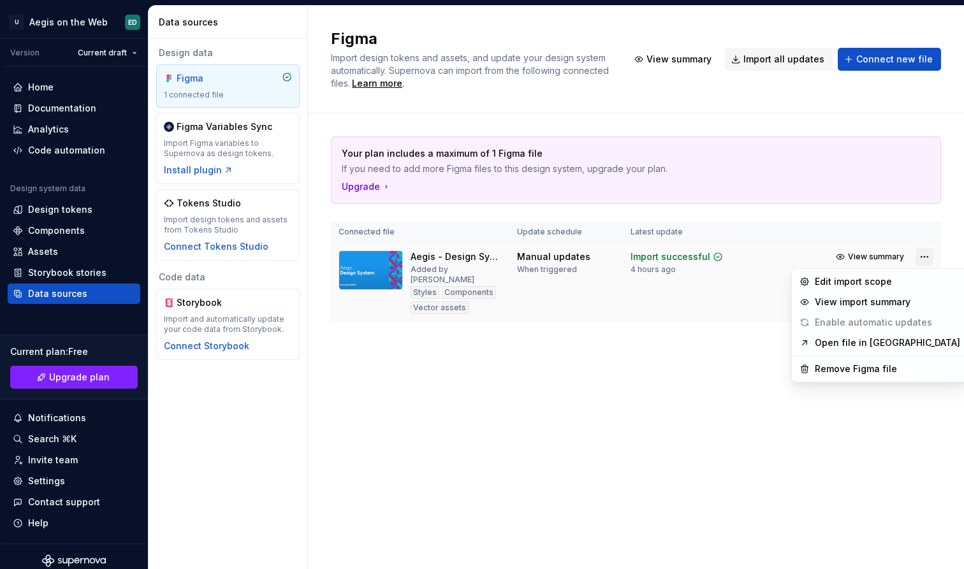
click at [922, 257] on html "U Aegis on the Web ED Version Current draft Home Documentation Analytics Code a…" at bounding box center [482, 284] width 964 height 569
click at [887, 287] on div "Edit import scope" at bounding box center [887, 281] width 145 height 13
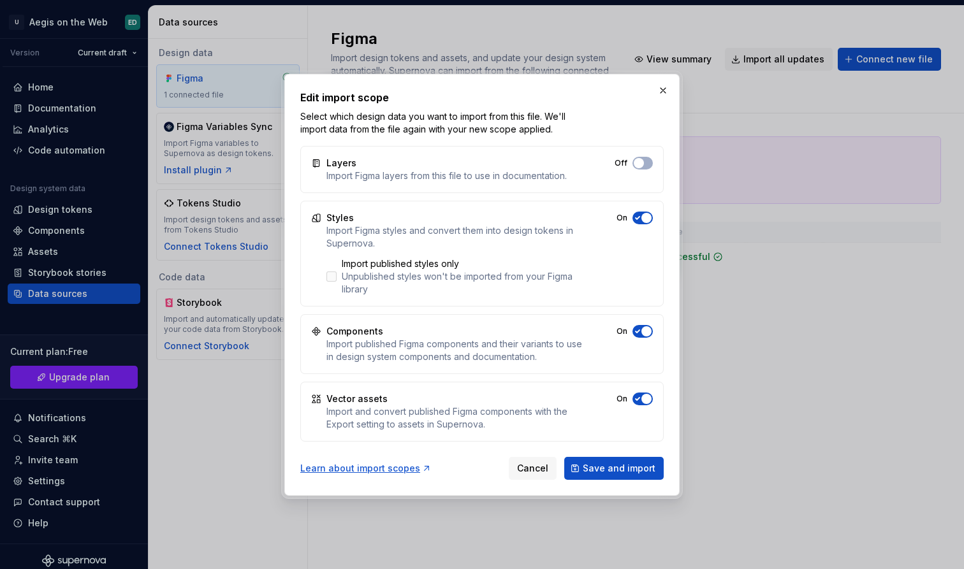
click at [418, 281] on div "Unpublished styles won't be imported from your Figma library" at bounding box center [463, 282] width 242 height 25
click at [604, 472] on span "Save and import" at bounding box center [619, 468] width 73 height 13
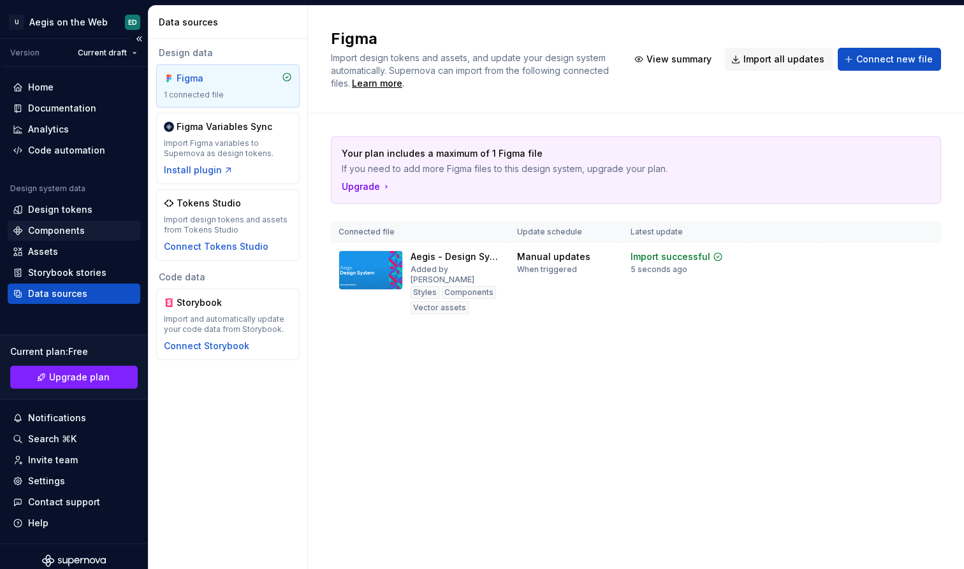
click at [24, 222] on div "Components" at bounding box center [74, 231] width 133 height 20
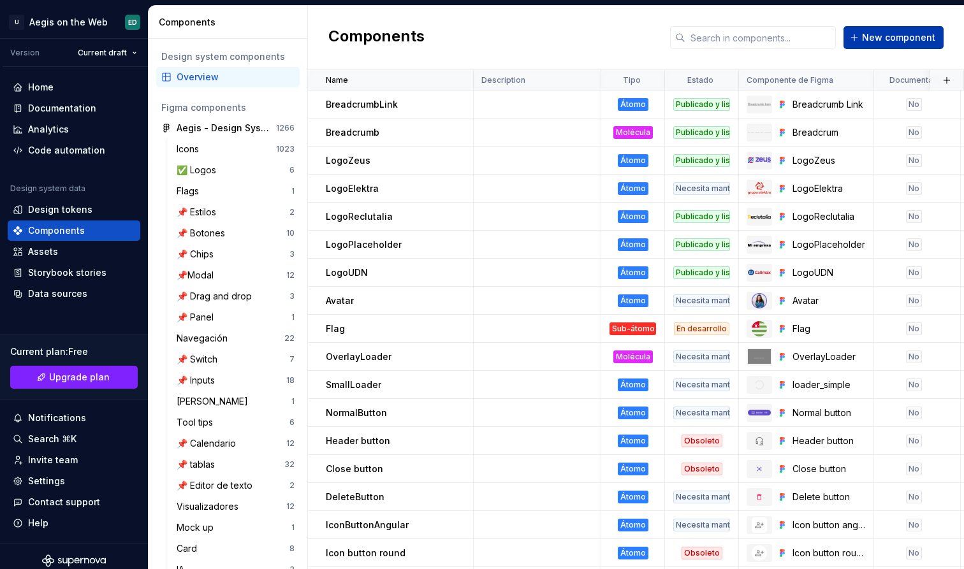
click at [893, 37] on span "New component" at bounding box center [898, 37] width 73 height 13
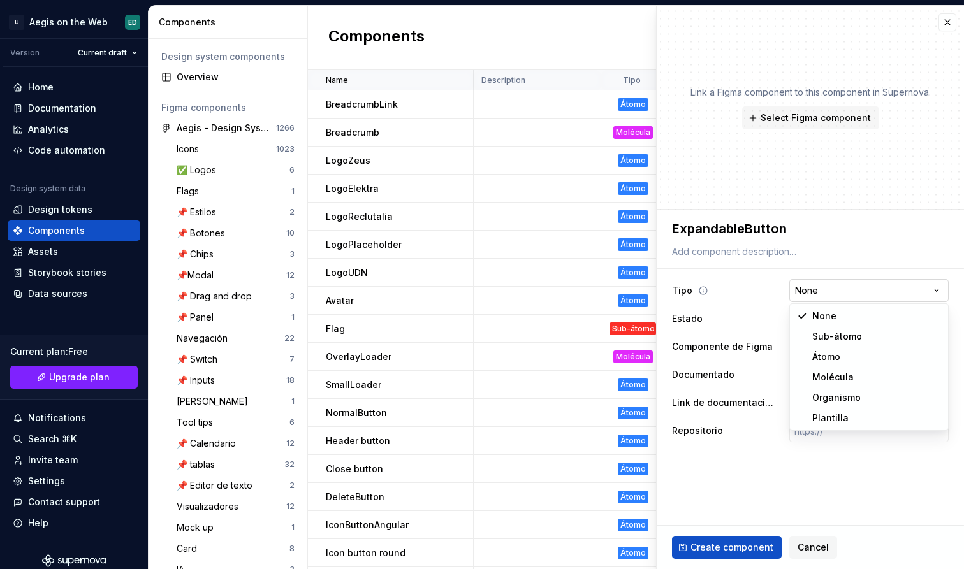
click at [842, 286] on html "U Aegis on the Web ED Version Current draft Home Documentation Analytics Code a…" at bounding box center [482, 284] width 964 height 569
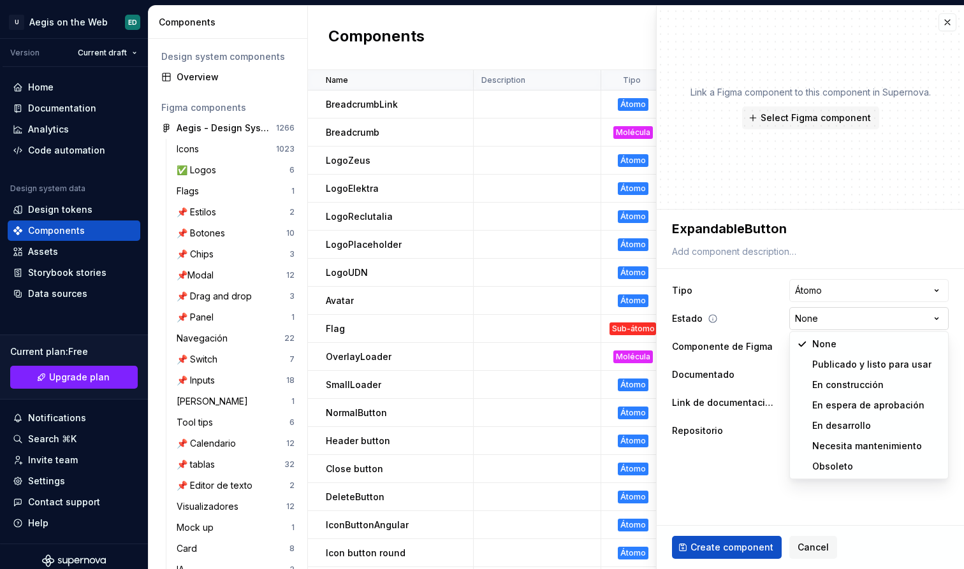
click at [858, 326] on html "U Aegis on the Web ED Version Current draft Home Documentation Analytics Code a…" at bounding box center [482, 284] width 964 height 569
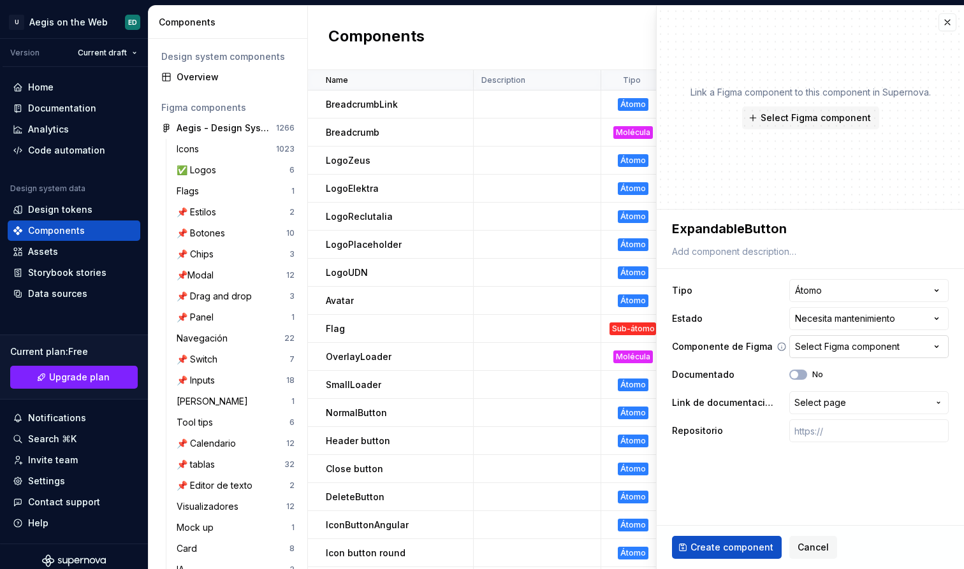
click at [881, 351] on div "Select Figma component" at bounding box center [847, 346] width 105 height 13
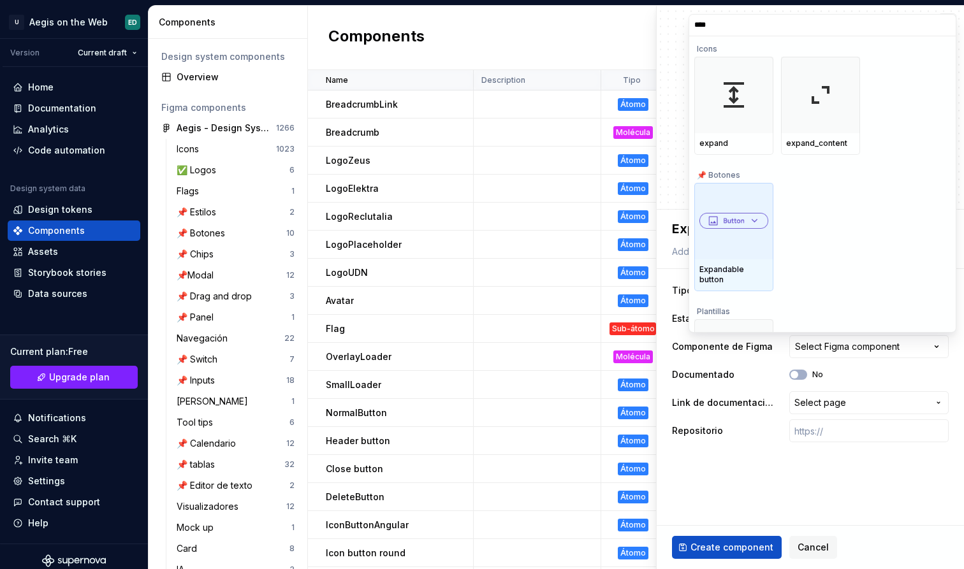
click at [742, 214] on img at bounding box center [733, 221] width 69 height 16
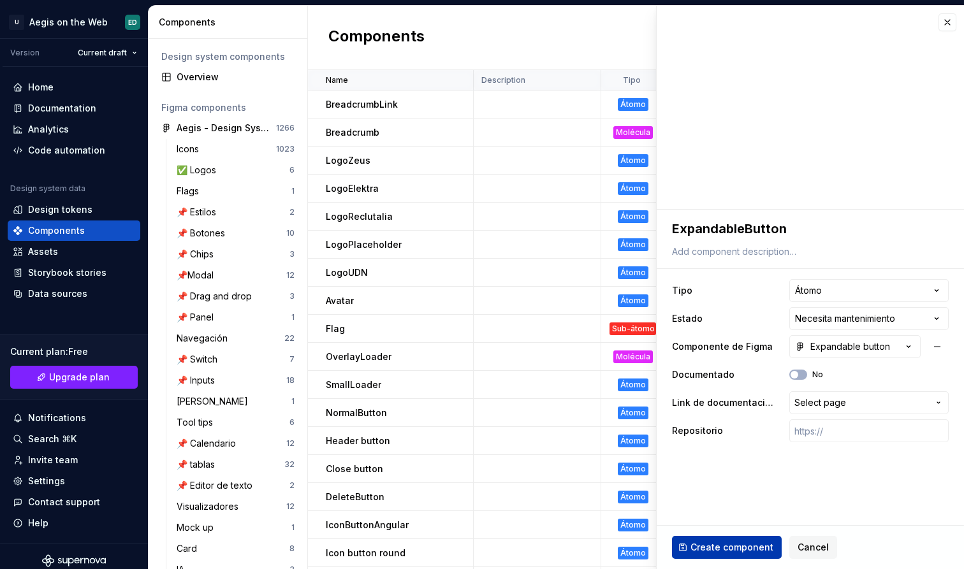
click at [767, 549] on span "Create component" at bounding box center [731, 547] width 83 height 13
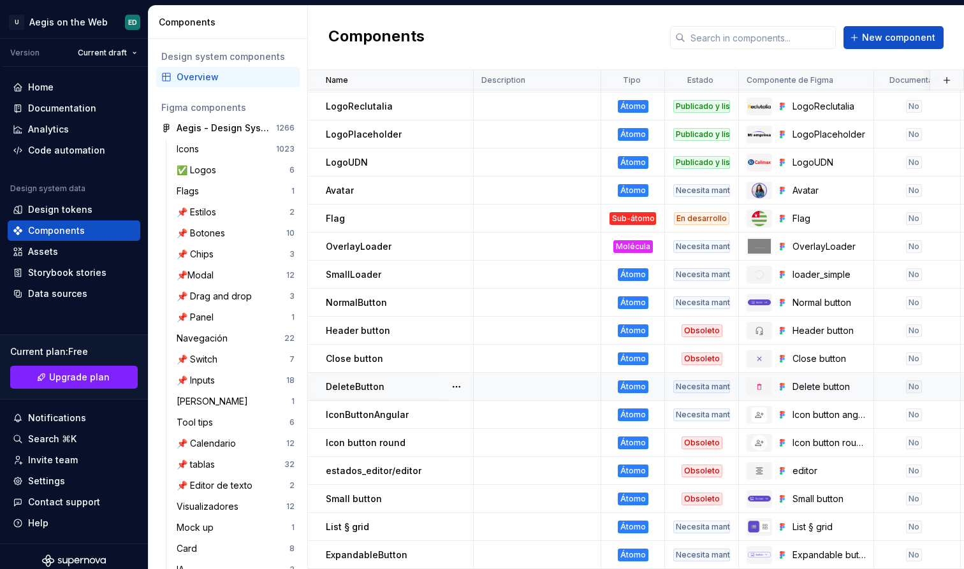
scroll to position [110, 0]
click at [904, 42] on span "New component" at bounding box center [898, 37] width 73 height 13
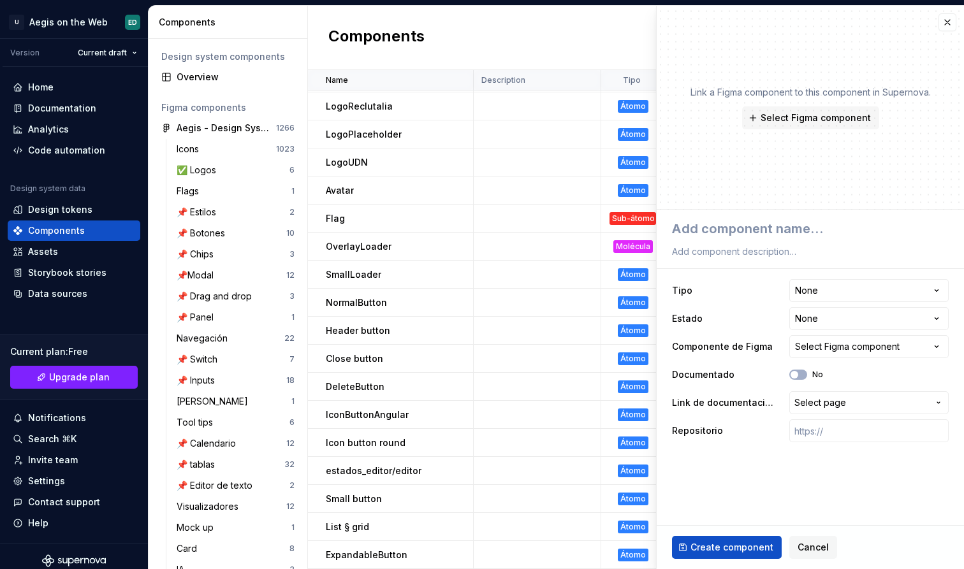
click at [880, 33] on div "Link a Figma component to this component in Supernova. Select Figma component" at bounding box center [810, 108] width 307 height 204
click at [762, 222] on textarea at bounding box center [807, 228] width 277 height 23
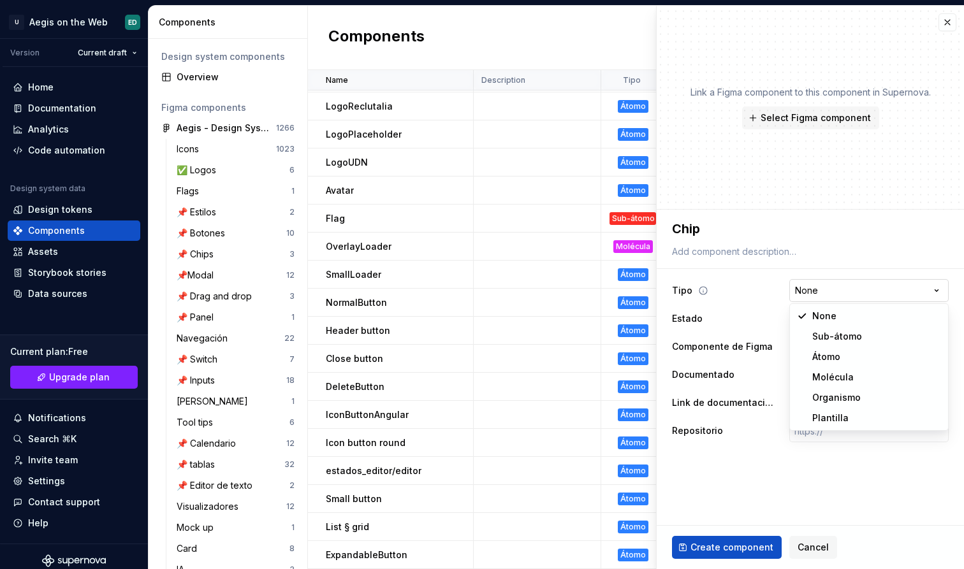
click at [820, 289] on html "U Aegis on the Web ED Version Current draft Home Documentation Analytics Code a…" at bounding box center [482, 284] width 964 height 569
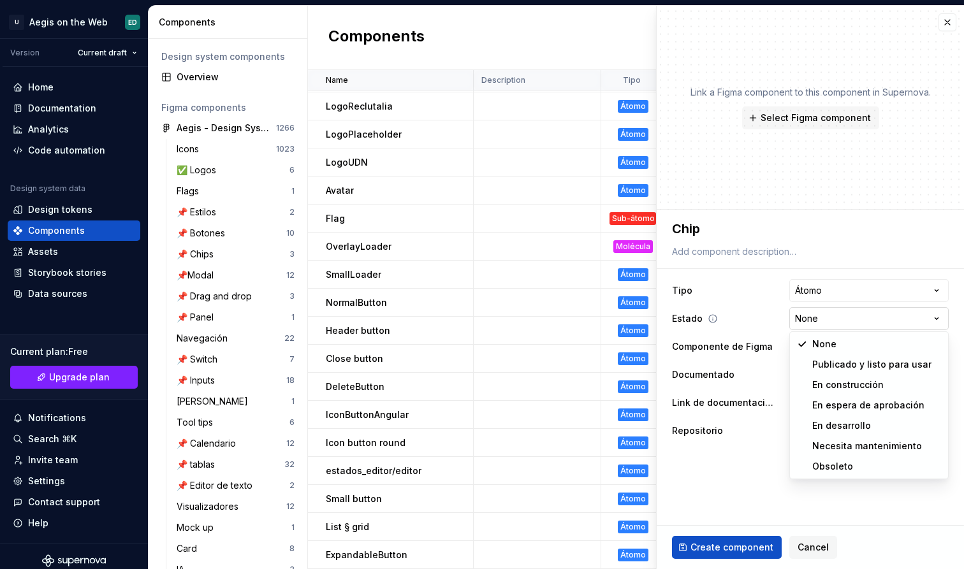
click at [837, 321] on html "U Aegis on the Web ED Version Current draft Home Documentation Analytics Code a…" at bounding box center [482, 284] width 964 height 569
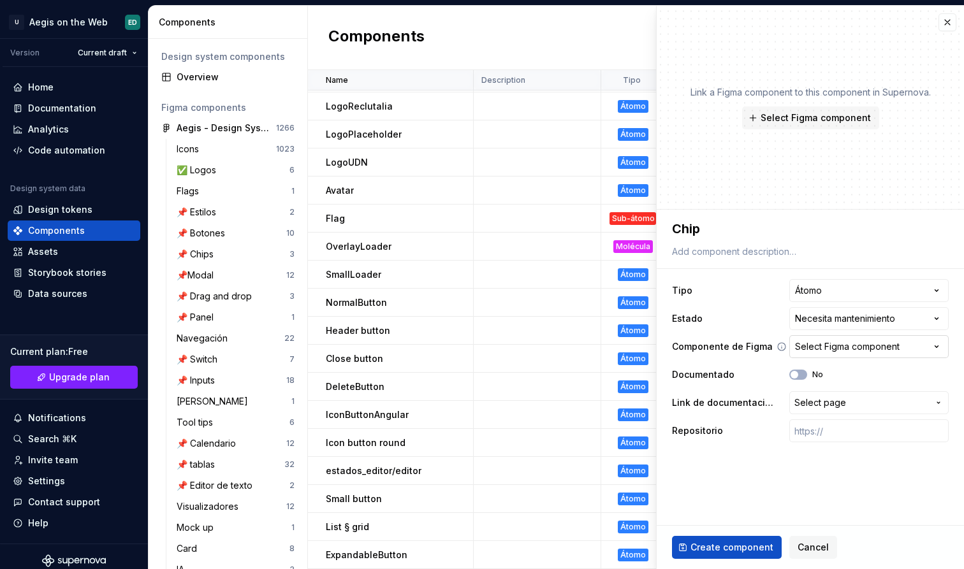
click at [849, 338] on button "Select Figma component" at bounding box center [868, 346] width 159 height 23
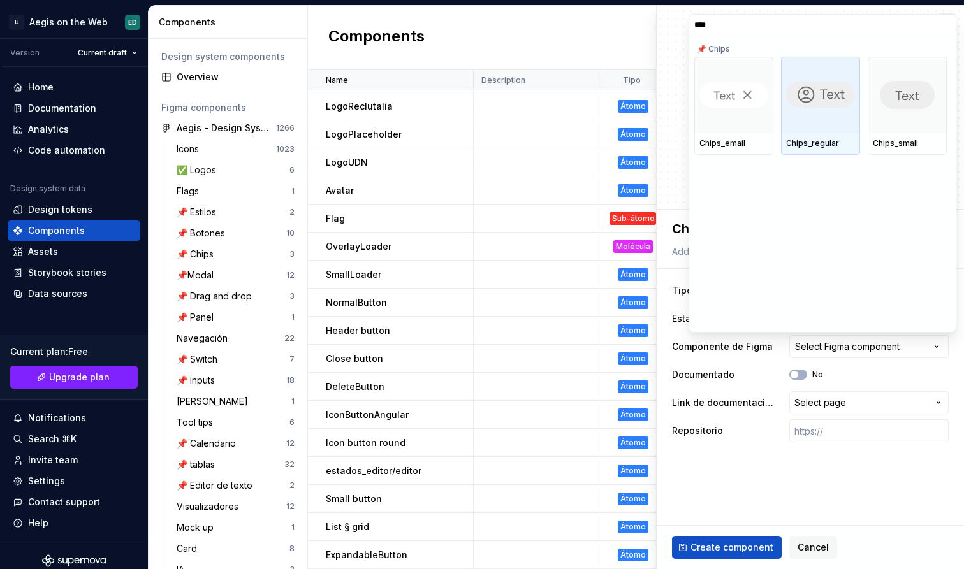
click at [852, 129] on div at bounding box center [820, 95] width 79 height 76
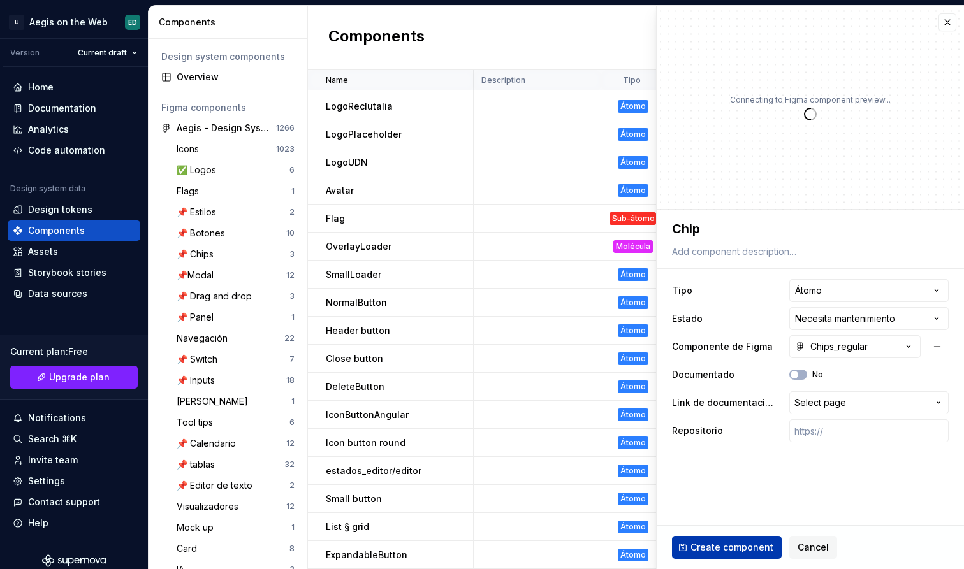
click at [753, 547] on span "Create component" at bounding box center [731, 547] width 83 height 13
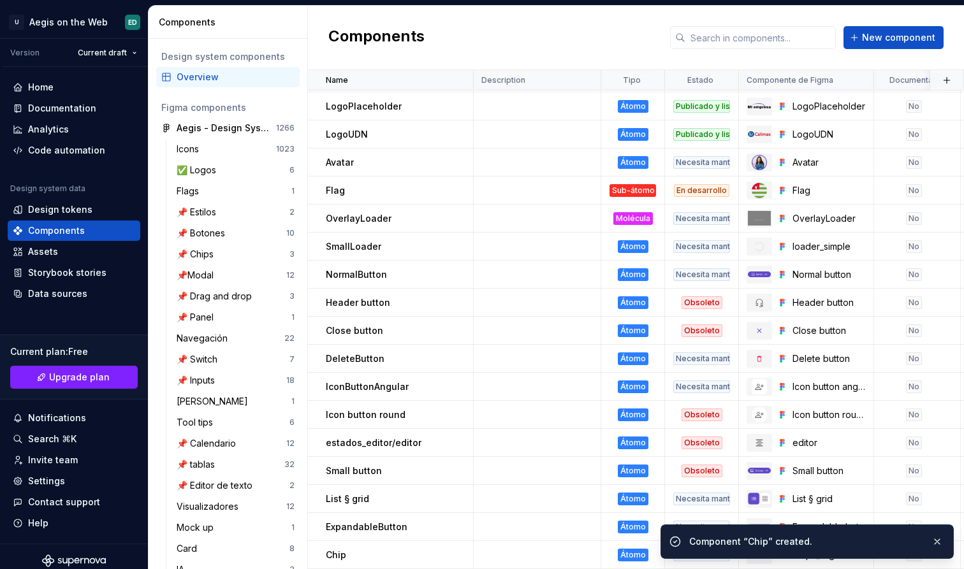
scroll to position [138, 0]
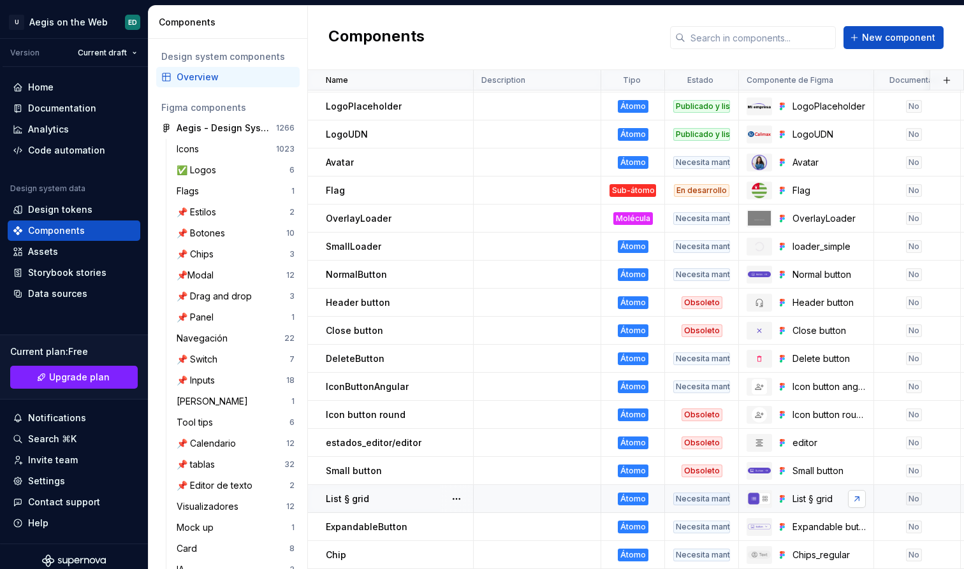
click at [848, 502] on link at bounding box center [857, 499] width 18 height 18
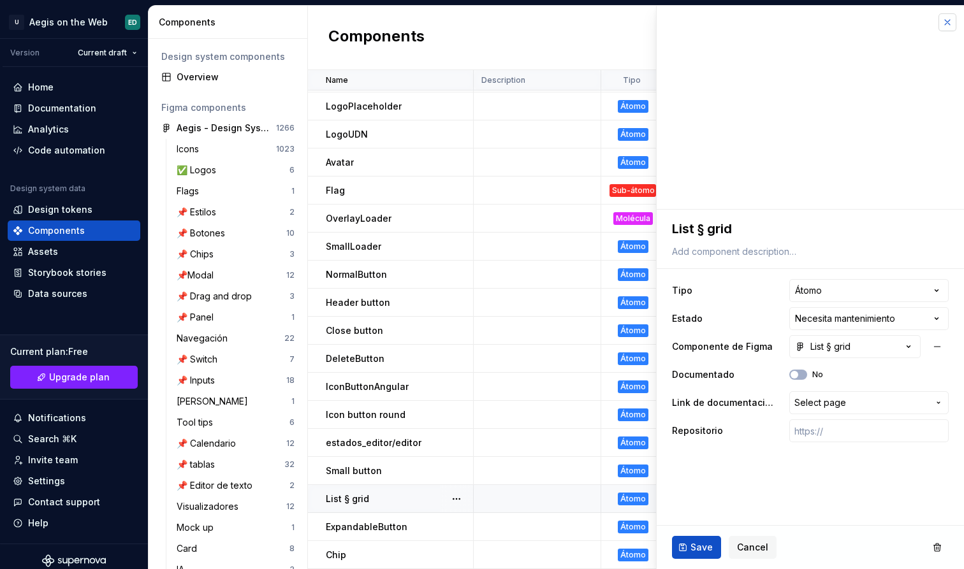
click at [939, 22] on button "button" at bounding box center [947, 22] width 18 height 18
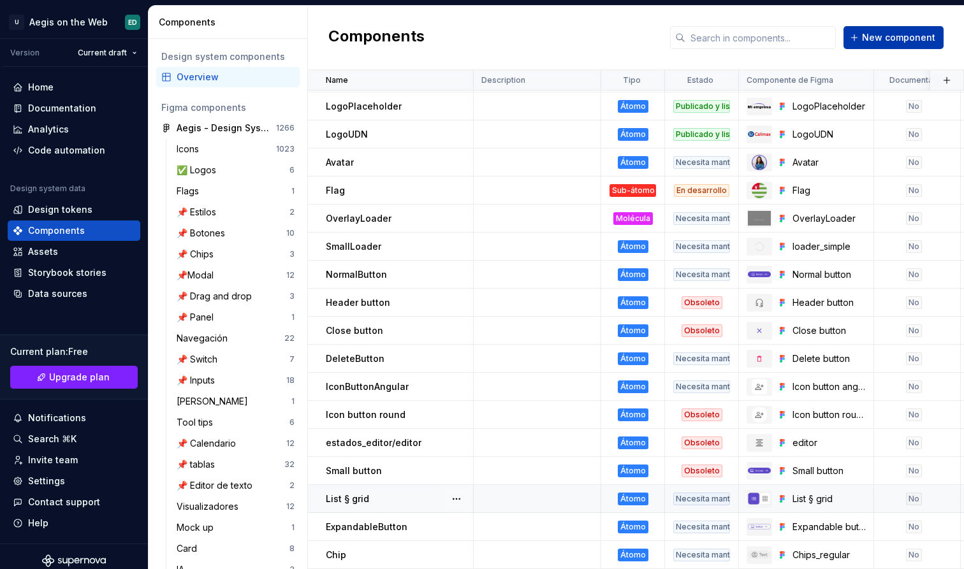
click at [901, 40] on span "New component" at bounding box center [898, 37] width 73 height 13
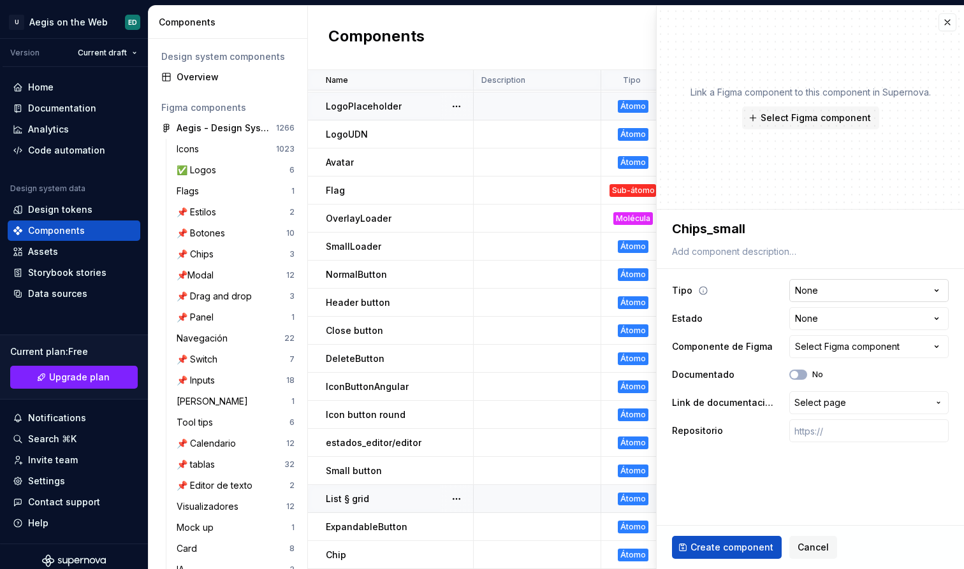
click at [834, 300] on html "U Aegis on the Web ED Version Current draft Home Documentation Analytics Code a…" at bounding box center [482, 284] width 964 height 569
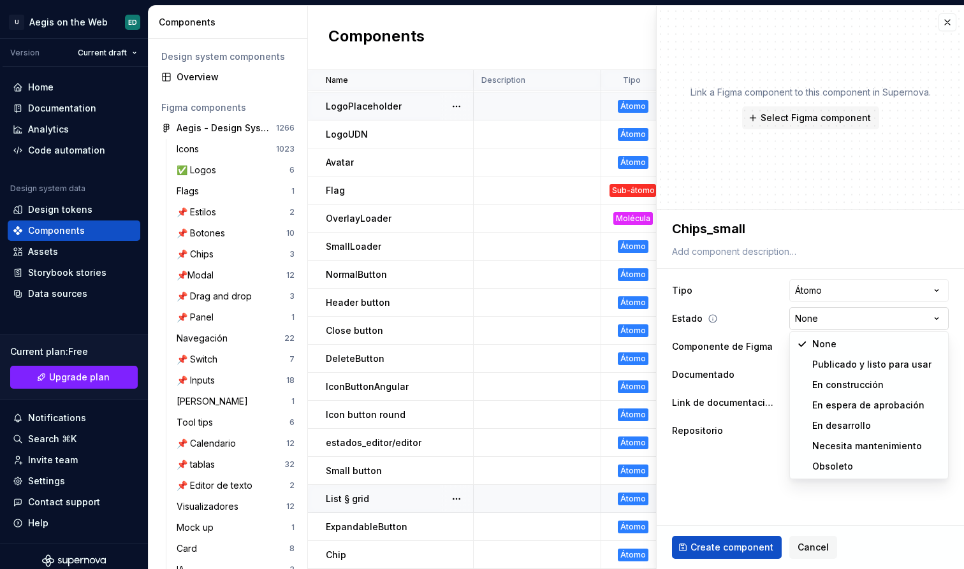
click at [837, 316] on html "U Aegis on the Web ED Version Current draft Home Documentation Analytics Code a…" at bounding box center [482, 284] width 964 height 569
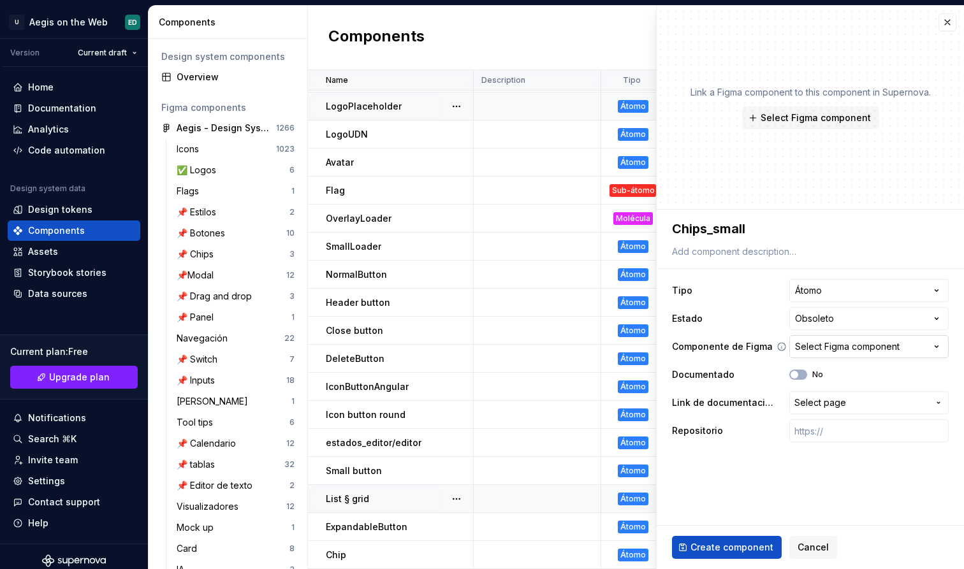
click at [857, 342] on div "Select Figma component" at bounding box center [847, 346] width 105 height 13
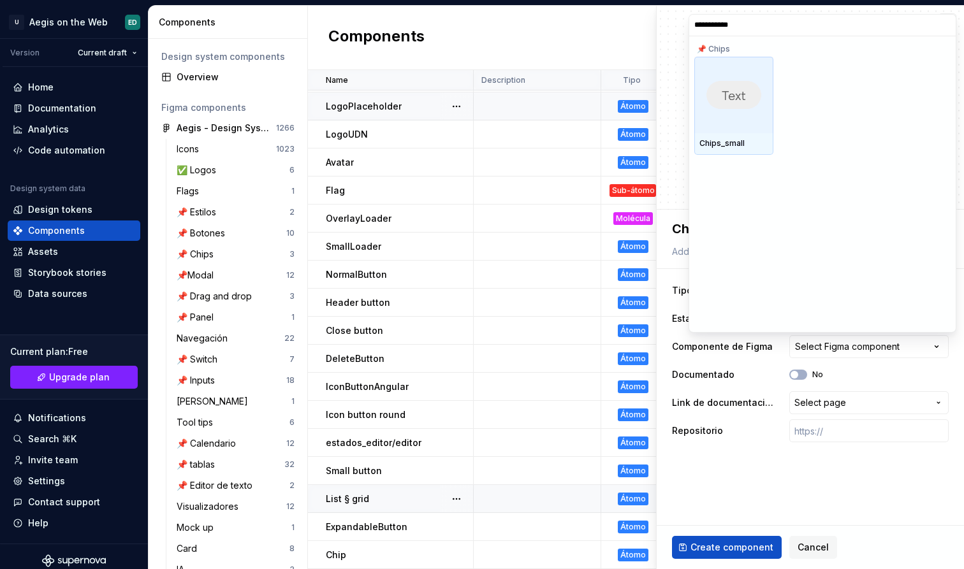
click at [723, 140] on div "Chips_small" at bounding box center [733, 143] width 69 height 10
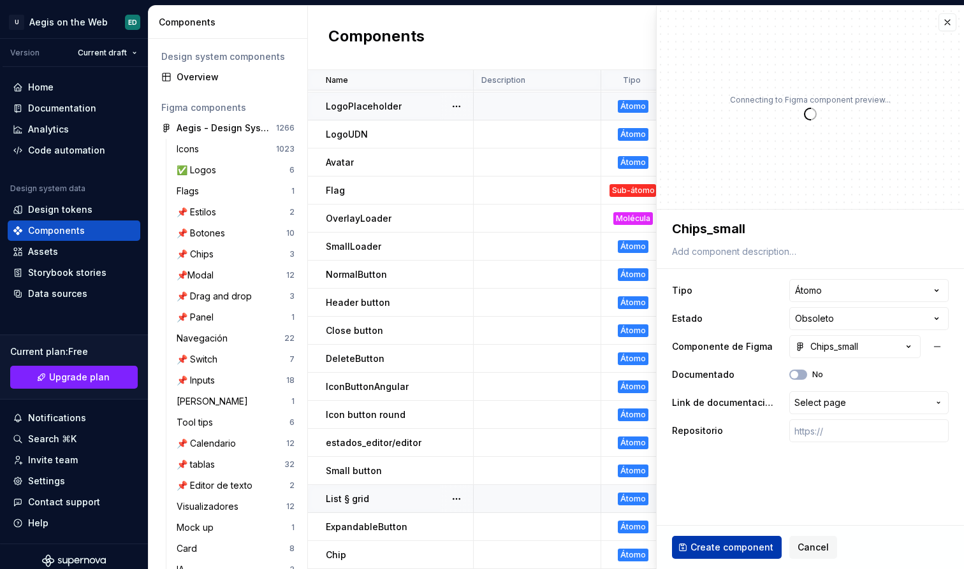
click at [722, 541] on span "Create component" at bounding box center [731, 547] width 83 height 13
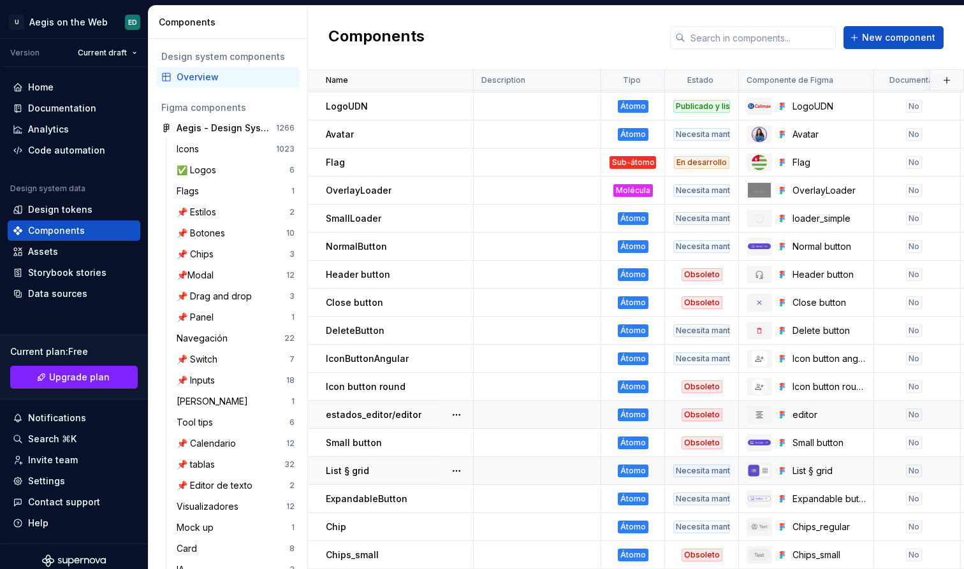
scroll to position [166, 0]
click at [885, 48] on button "New component" at bounding box center [893, 37] width 100 height 23
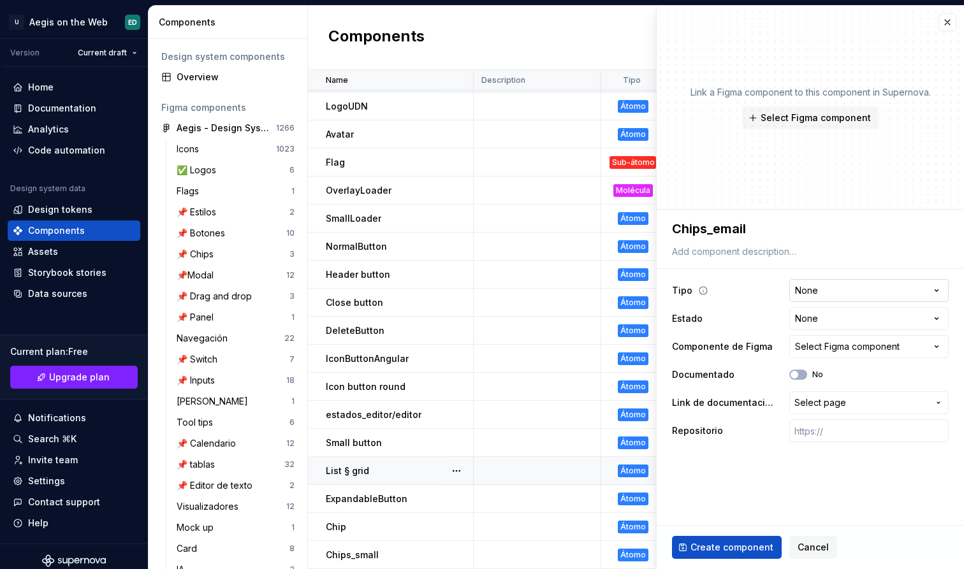
click at [832, 285] on html "U Aegis on the Web ED Version Current draft Home Documentation Analytics Code a…" at bounding box center [482, 284] width 964 height 569
click at [838, 323] on html "U Aegis on the Web ED Version Current draft Home Documentation Analytics Code a…" at bounding box center [482, 284] width 964 height 569
click at [826, 340] on button "Select Figma component" at bounding box center [868, 346] width 159 height 23
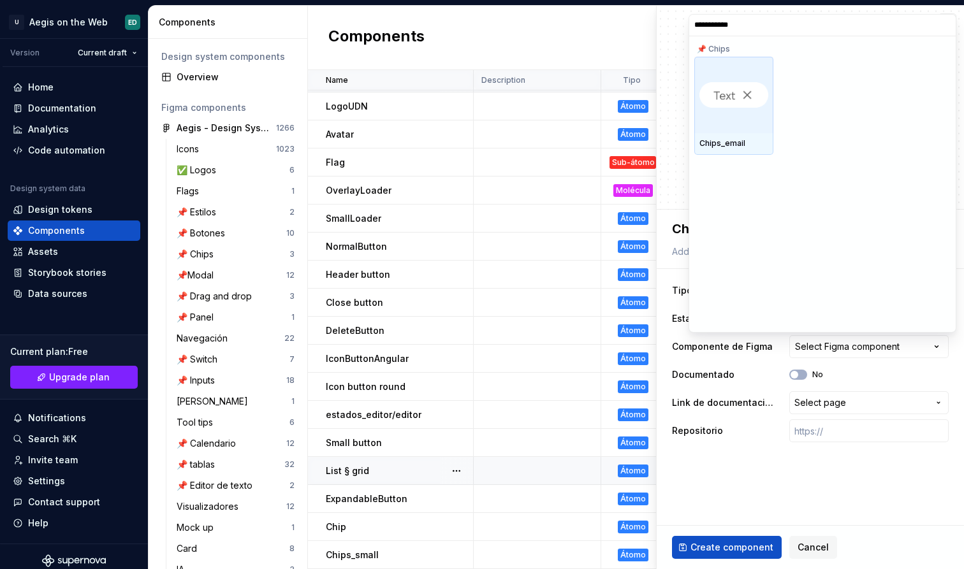
click at [751, 86] on img at bounding box center [733, 94] width 69 height 25
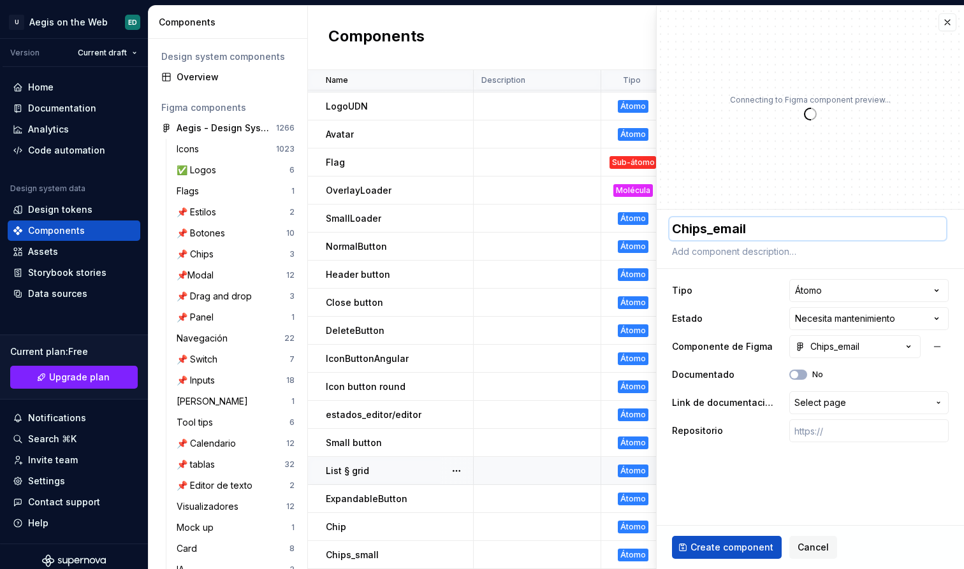
click at [717, 233] on textarea "Chips_email" at bounding box center [807, 228] width 277 height 23
click at [722, 231] on textarea "Chips_email" at bounding box center [807, 228] width 277 height 23
click at [718, 554] on button "Create component" at bounding box center [727, 547] width 110 height 23
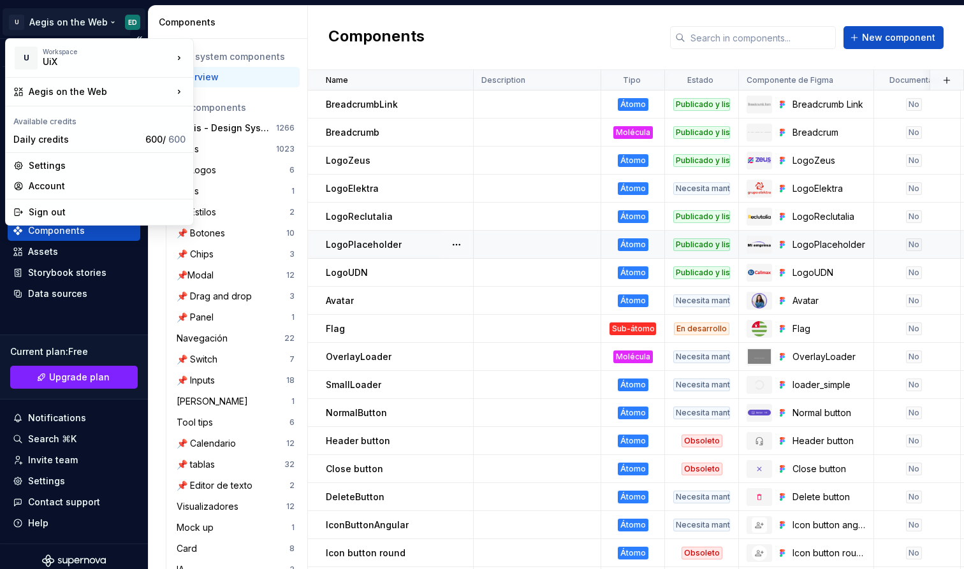
click at [124, 25] on html "U Aegis on the Web ED Version Current draft Home Documentation Analytics Code a…" at bounding box center [482, 284] width 964 height 569
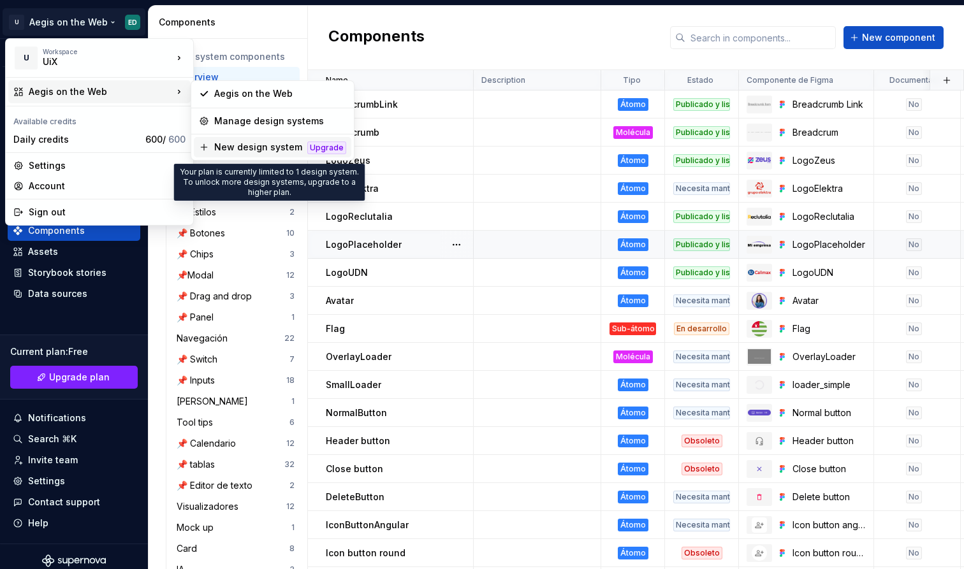
click at [261, 145] on div "New design system" at bounding box center [258, 147] width 88 height 13
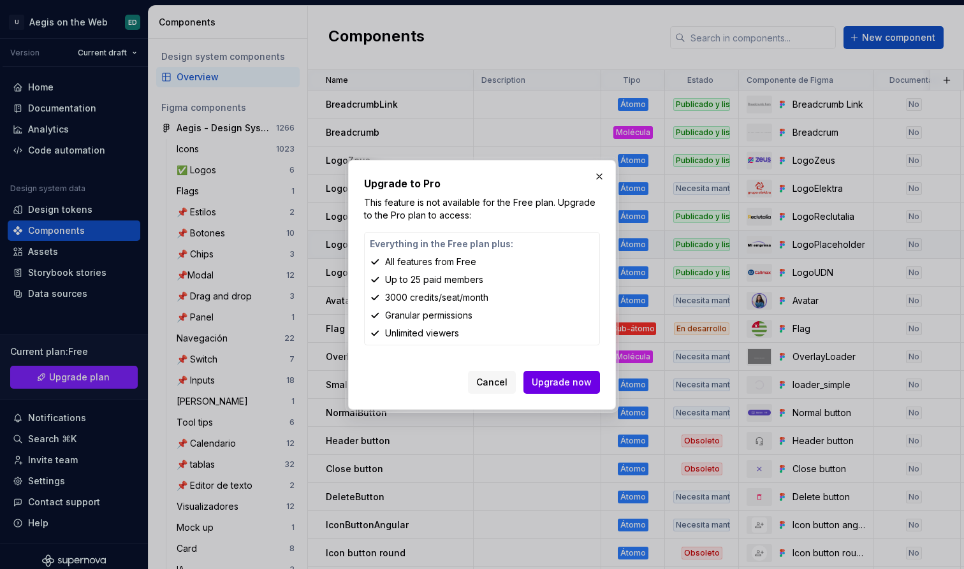
click at [578, 377] on span "Upgrade now" at bounding box center [562, 382] width 60 height 13
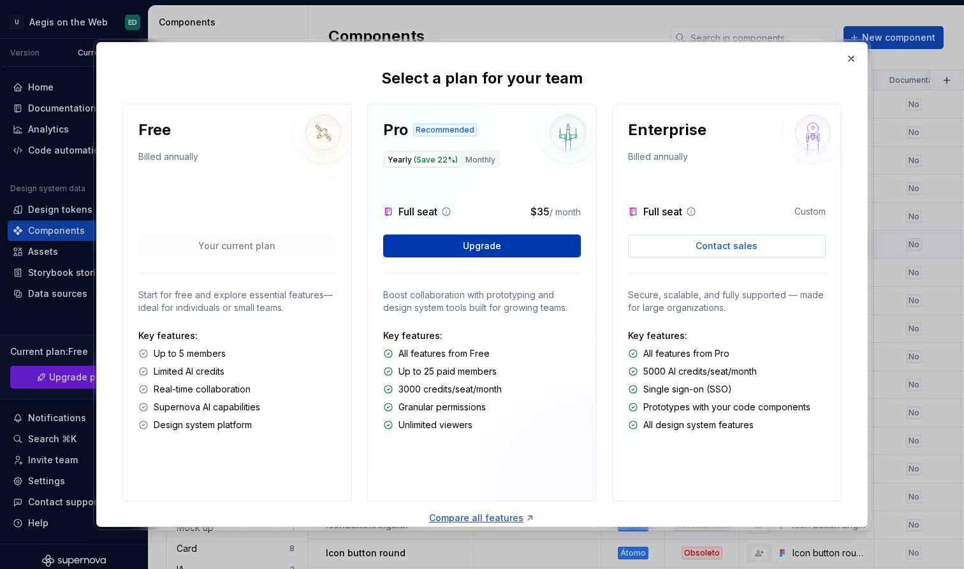
click at [513, 251] on button "Upgrade" at bounding box center [482, 246] width 198 height 23
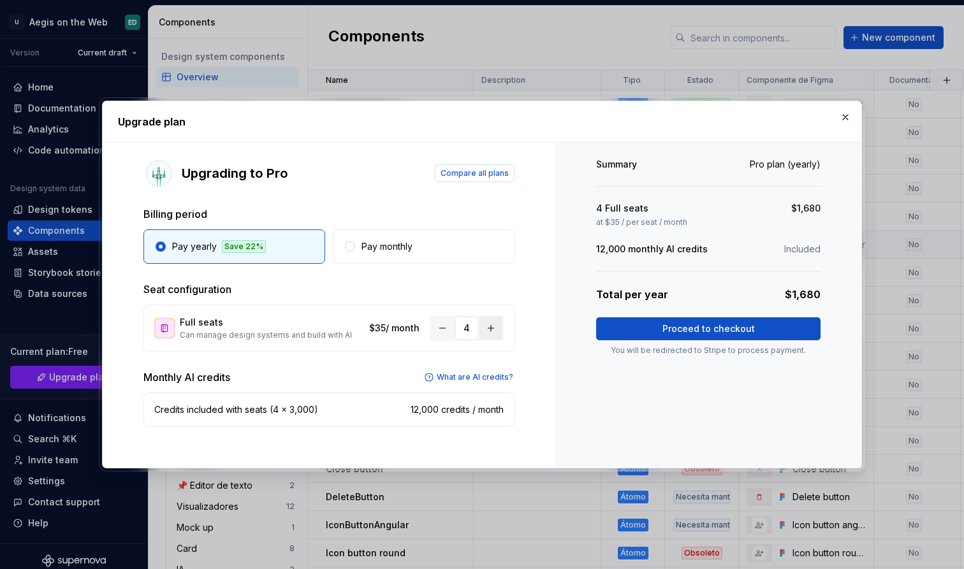
click at [482, 329] on button "button" at bounding box center [490, 328] width 23 height 23
click at [416, 259] on button "Pay monthly" at bounding box center [424, 246] width 182 height 34
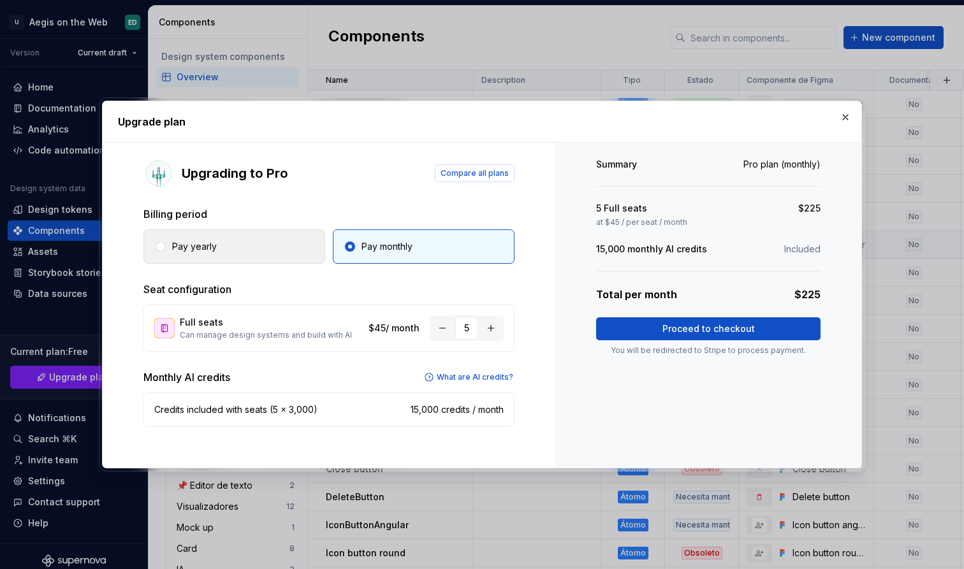
click at [312, 241] on button "Pay yearly" at bounding box center [234, 246] width 182 height 34
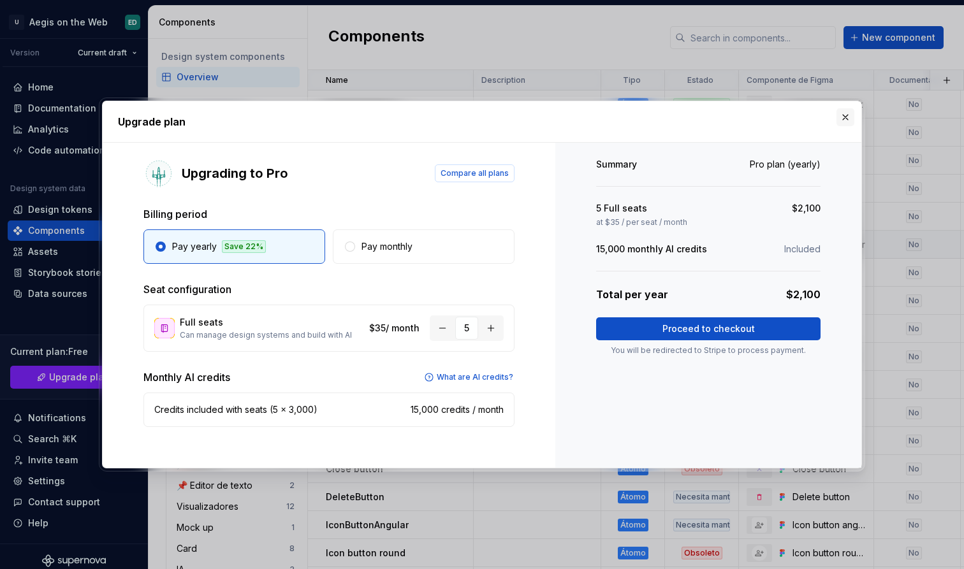
click at [842, 119] on button "button" at bounding box center [845, 117] width 18 height 18
